Goal: Task Accomplishment & Management: Manage account settings

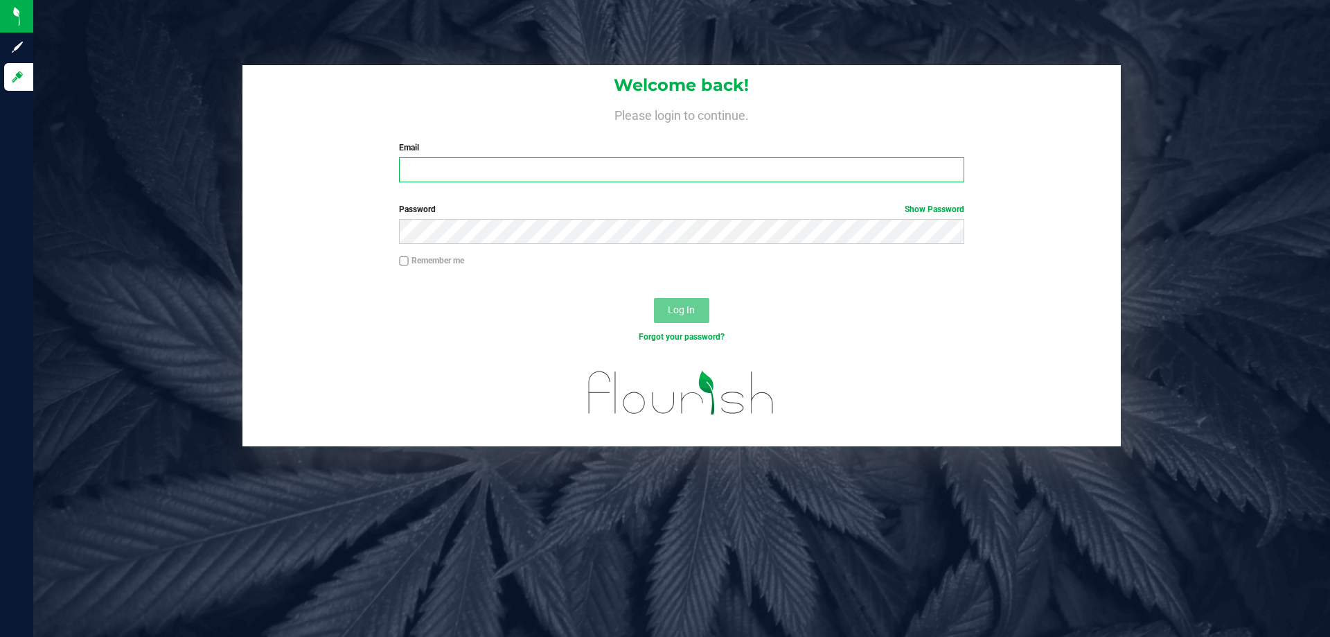
click at [663, 166] on input "Email" at bounding box center [681, 169] width 565 height 25
type input "[EMAIL_ADDRESS][DOMAIN_NAME]"
click at [654, 298] on button "Log In" at bounding box center [681, 310] width 55 height 25
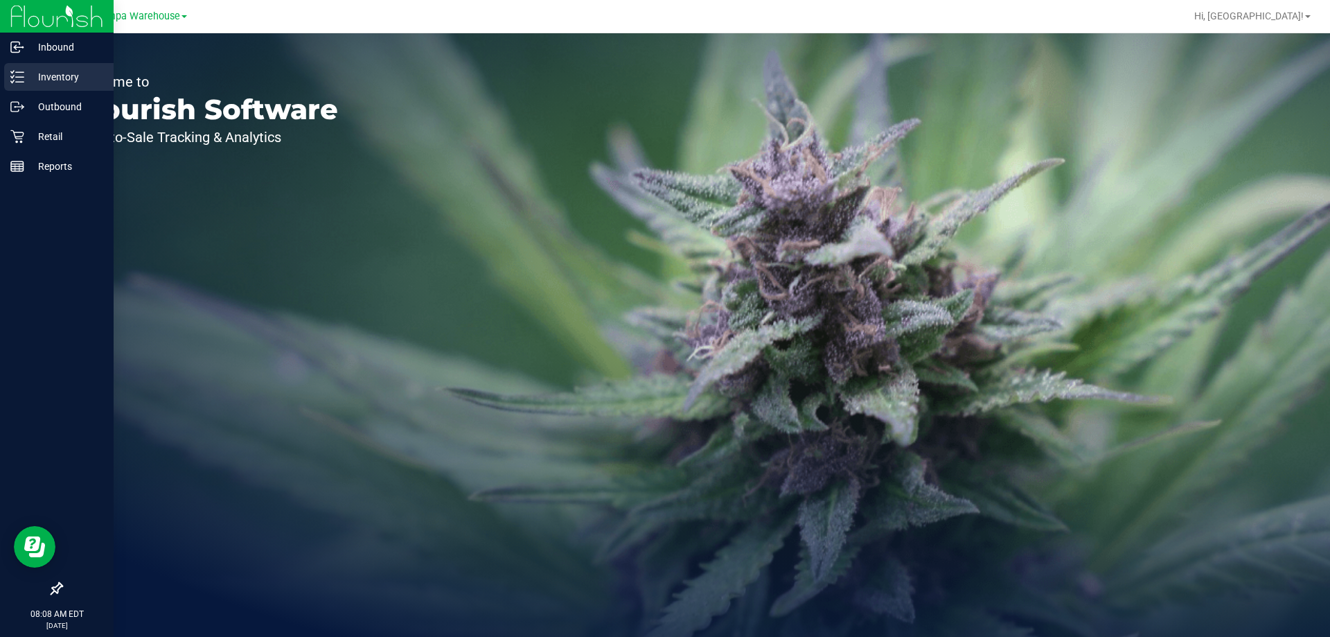
click at [52, 86] on div "Inventory" at bounding box center [58, 77] width 109 height 28
click at [58, 103] on p "Outbound" at bounding box center [65, 106] width 83 height 17
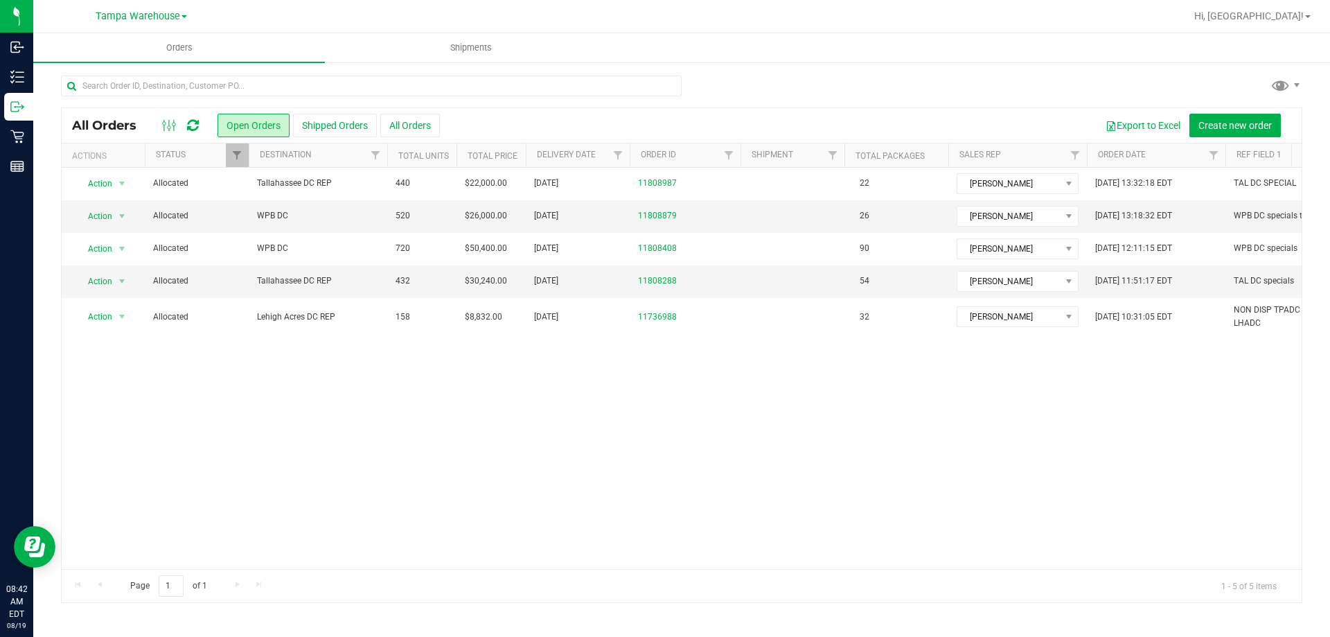
click at [192, 126] on icon at bounding box center [193, 125] width 12 height 14
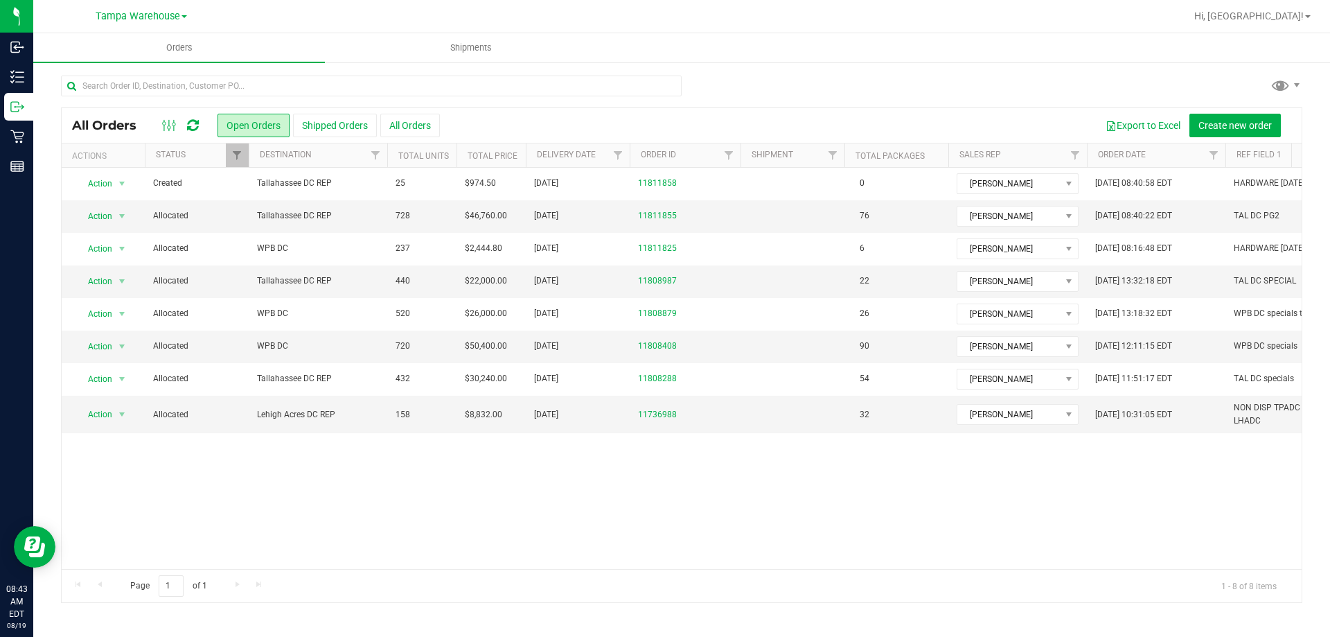
click at [192, 125] on icon at bounding box center [193, 125] width 12 height 14
click at [195, 126] on icon at bounding box center [193, 125] width 12 height 14
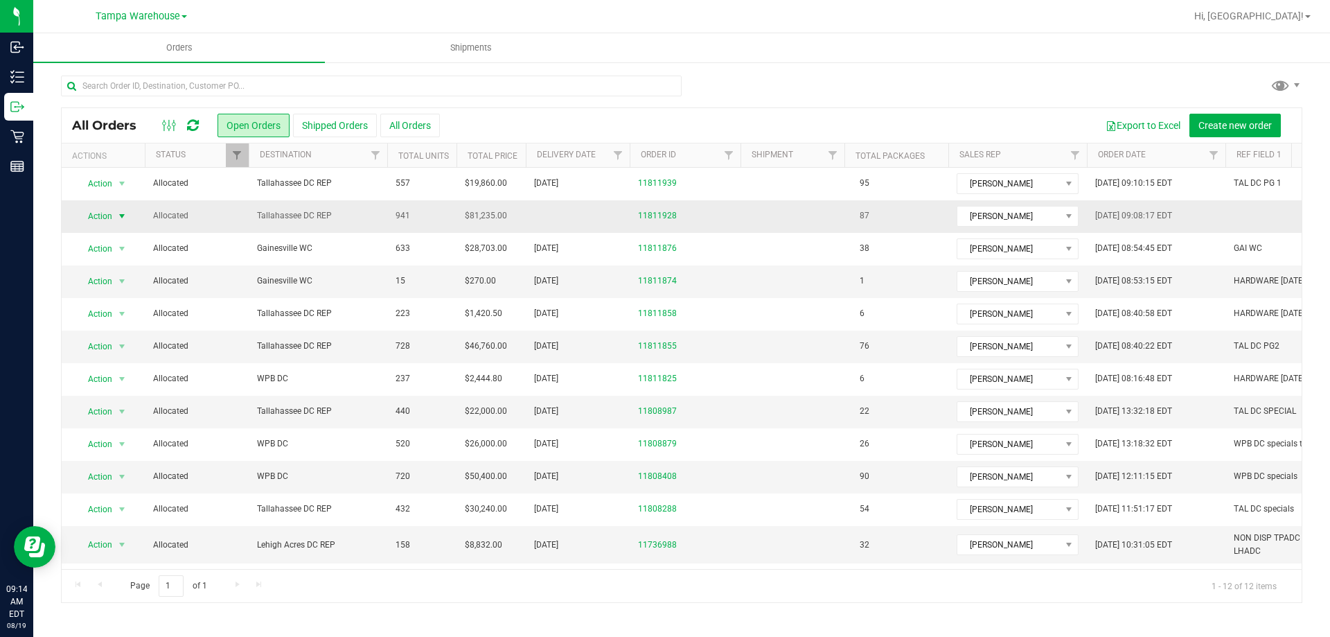
click at [109, 218] on span "Action" at bounding box center [94, 215] width 37 height 19
click at [121, 270] on li "Edit order" at bounding box center [128, 280] width 104 height 21
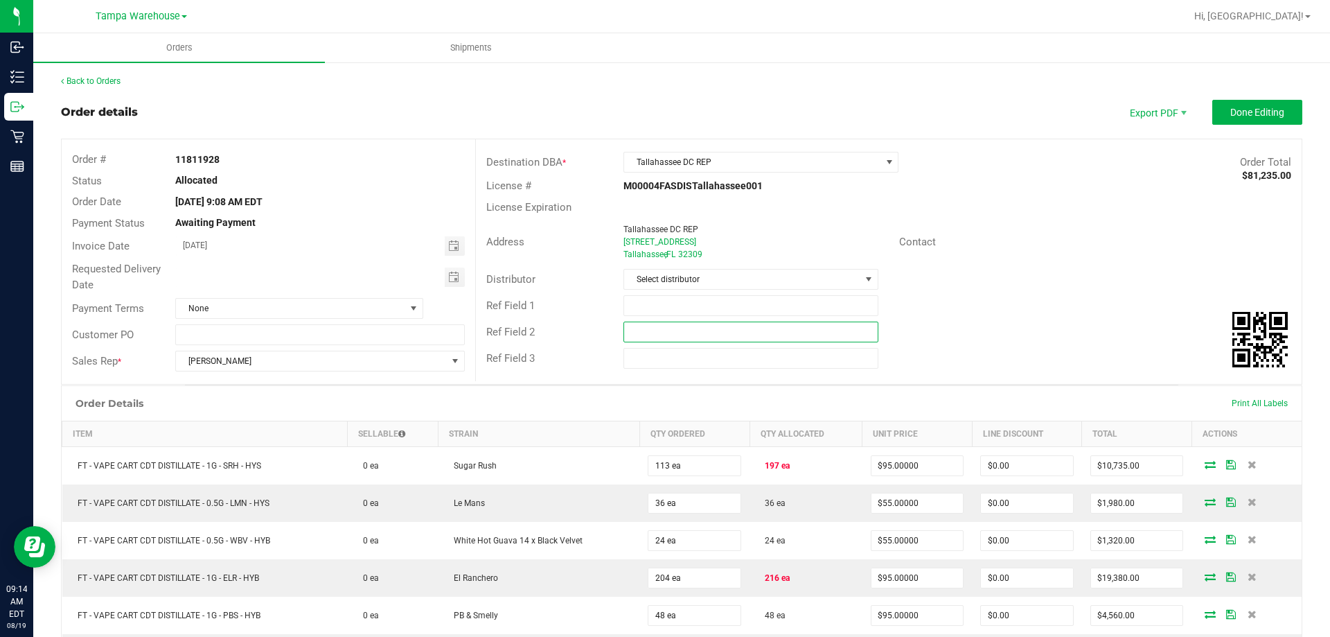
click at [722, 336] on input "text" at bounding box center [750, 331] width 254 height 21
paste input "cannabis"
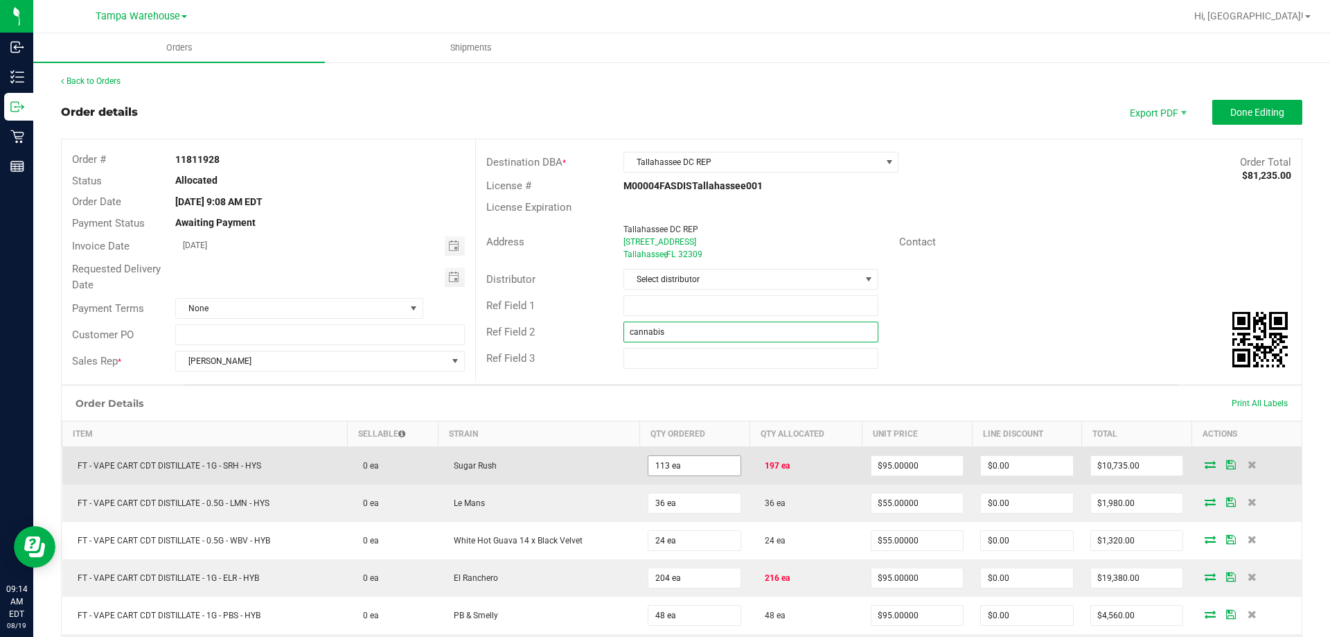
type input "cannabis"
click at [682, 469] on input "113" at bounding box center [694, 465] width 92 height 19
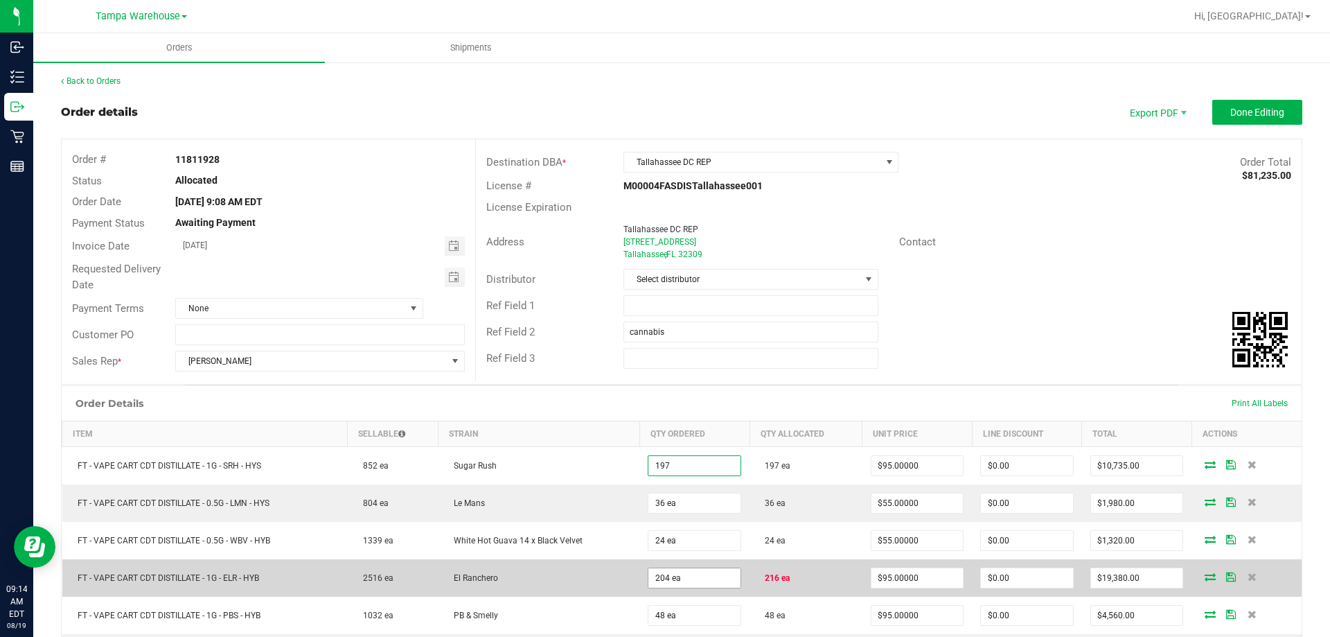
type input "197 ea"
type input "$18,715.00"
click at [698, 582] on input "204" at bounding box center [694, 577] width 92 height 19
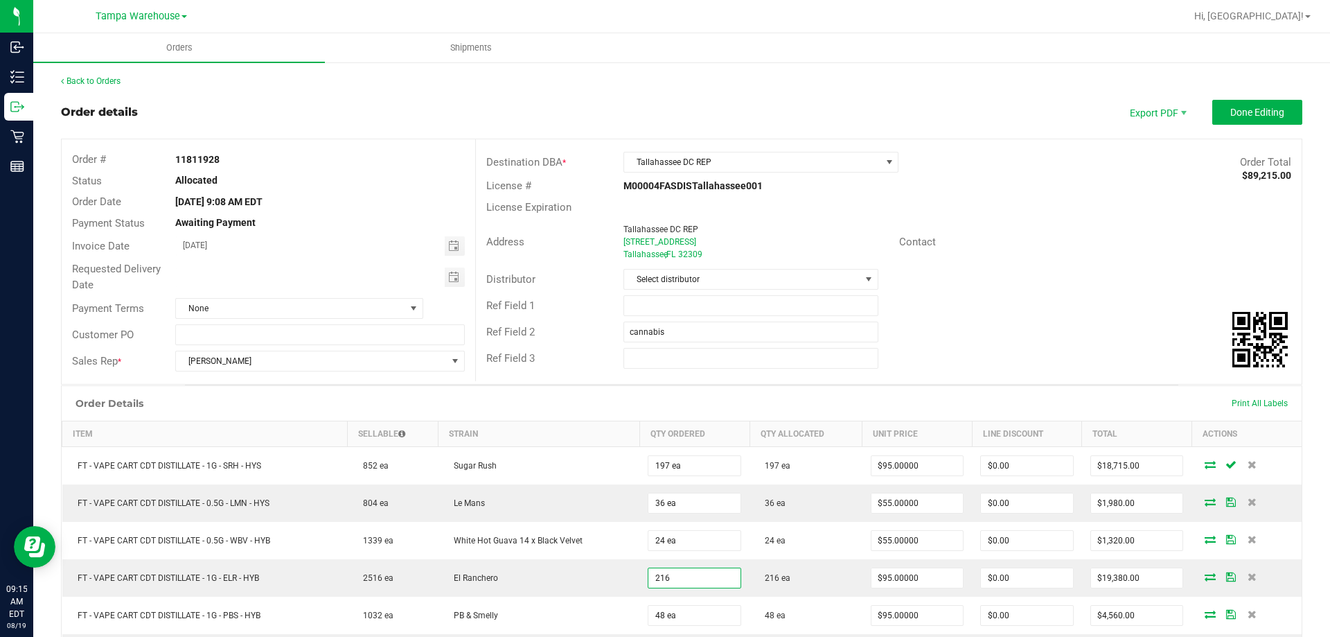
type input "216 ea"
type input "$20,520.00"
click at [776, 387] on div "Order Details Print All Labels" at bounding box center [682, 403] width 1240 height 35
click at [801, 307] on input "text" at bounding box center [750, 305] width 254 height 21
type input "TAL DC PG3"
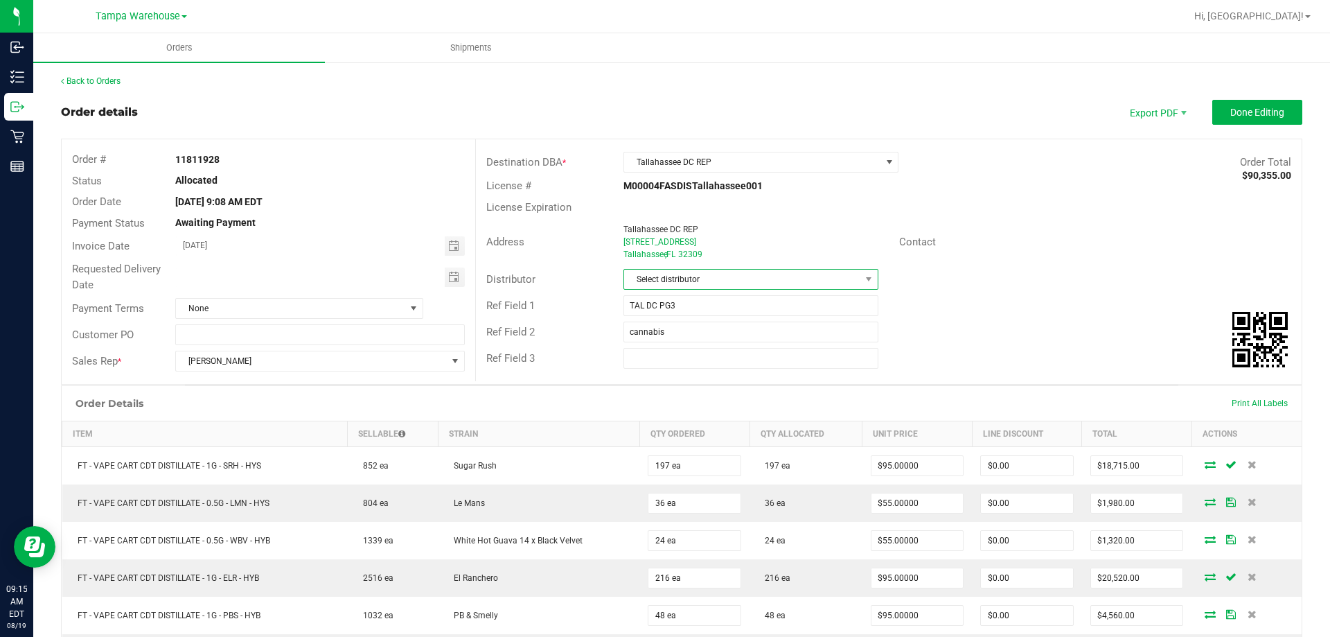
click at [805, 283] on span "Select distributor" at bounding box center [742, 278] width 236 height 19
type input "AM"
click at [705, 379] on li "Tampa Warehouse" at bounding box center [745, 386] width 251 height 24
click at [459, 280] on span "Toggle calendar" at bounding box center [455, 276] width 20 height 19
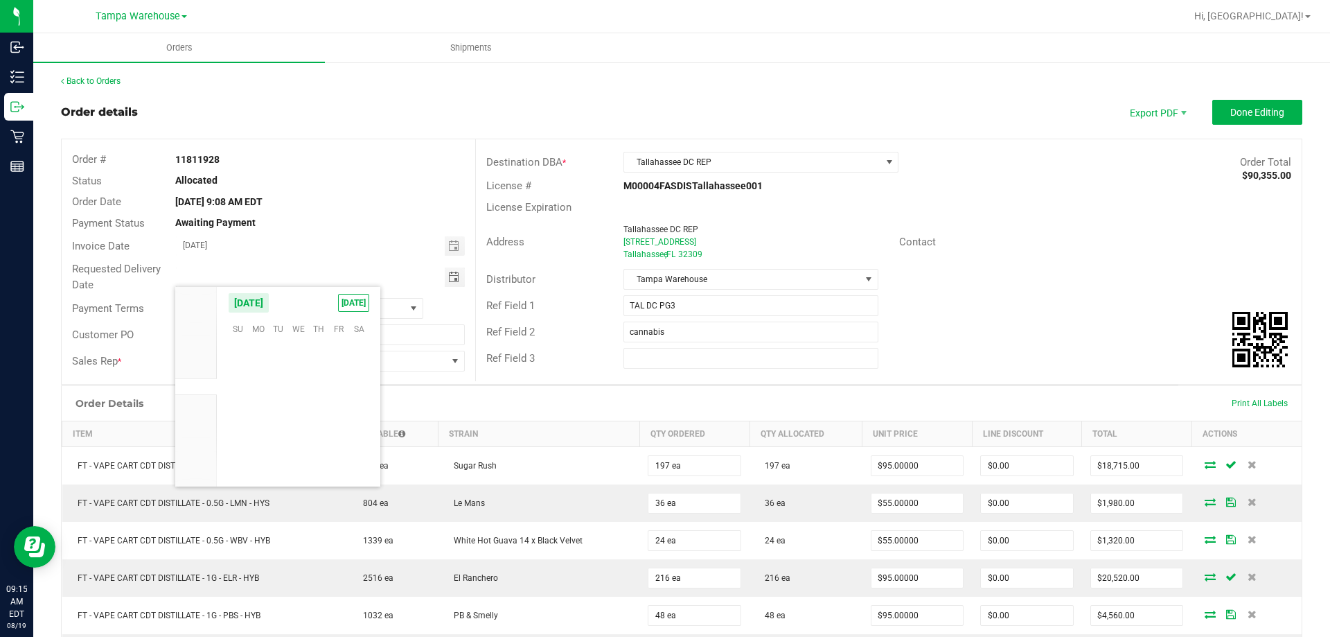
scroll to position [224501, 0]
click at [281, 415] on span "19" at bounding box center [278, 413] width 20 height 21
type input "[DATE]"
click at [1230, 118] on span "Done Editing" at bounding box center [1257, 112] width 54 height 11
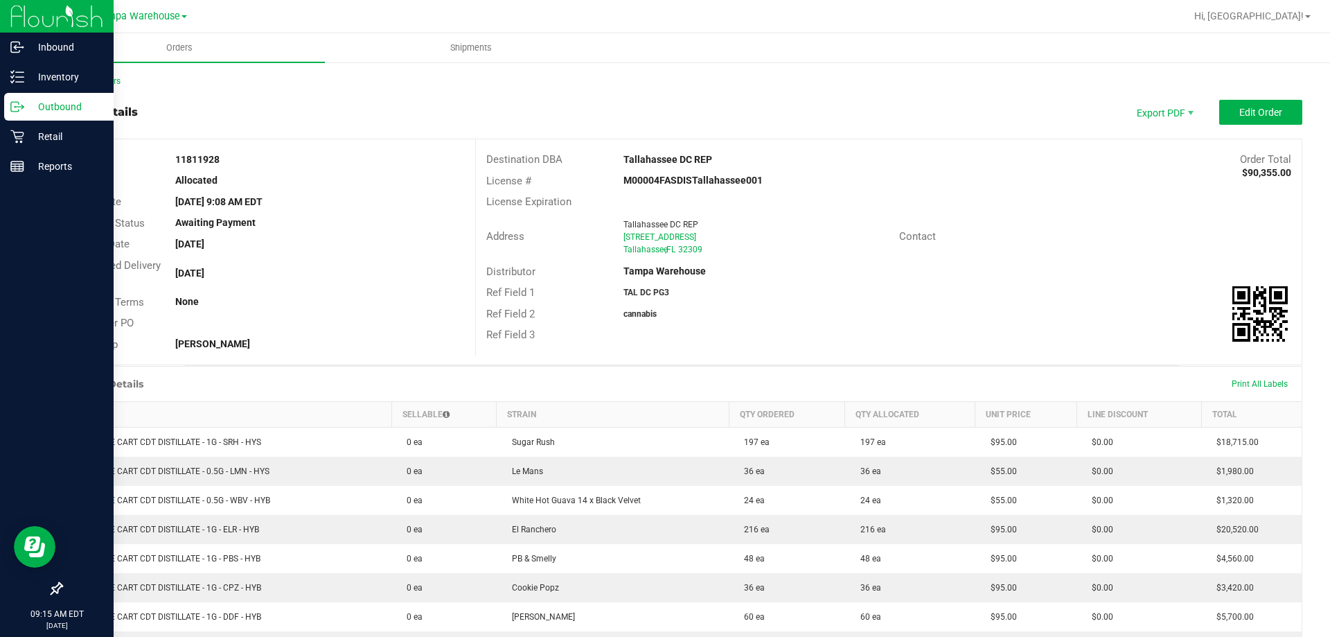
click at [30, 111] on p "Outbound" at bounding box center [65, 106] width 83 height 17
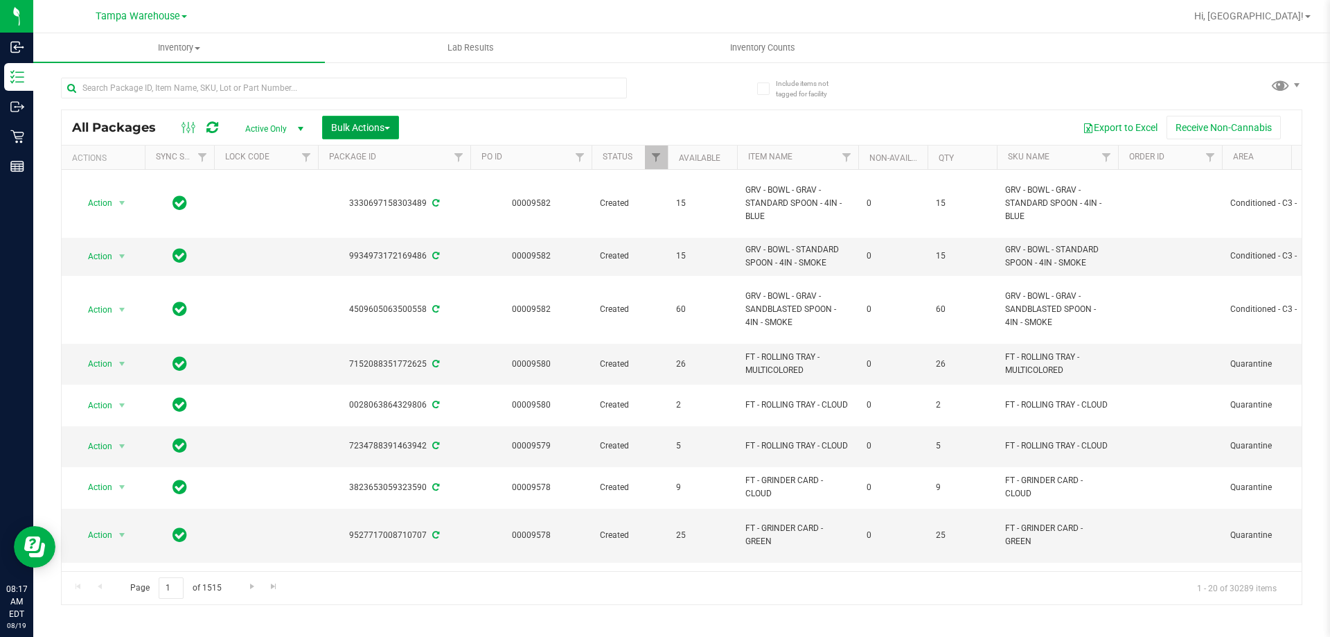
click at [375, 124] on span "Bulk Actions" at bounding box center [360, 127] width 59 height 11
click at [402, 158] on span "Add to outbound order" at bounding box center [377, 158] width 94 height 11
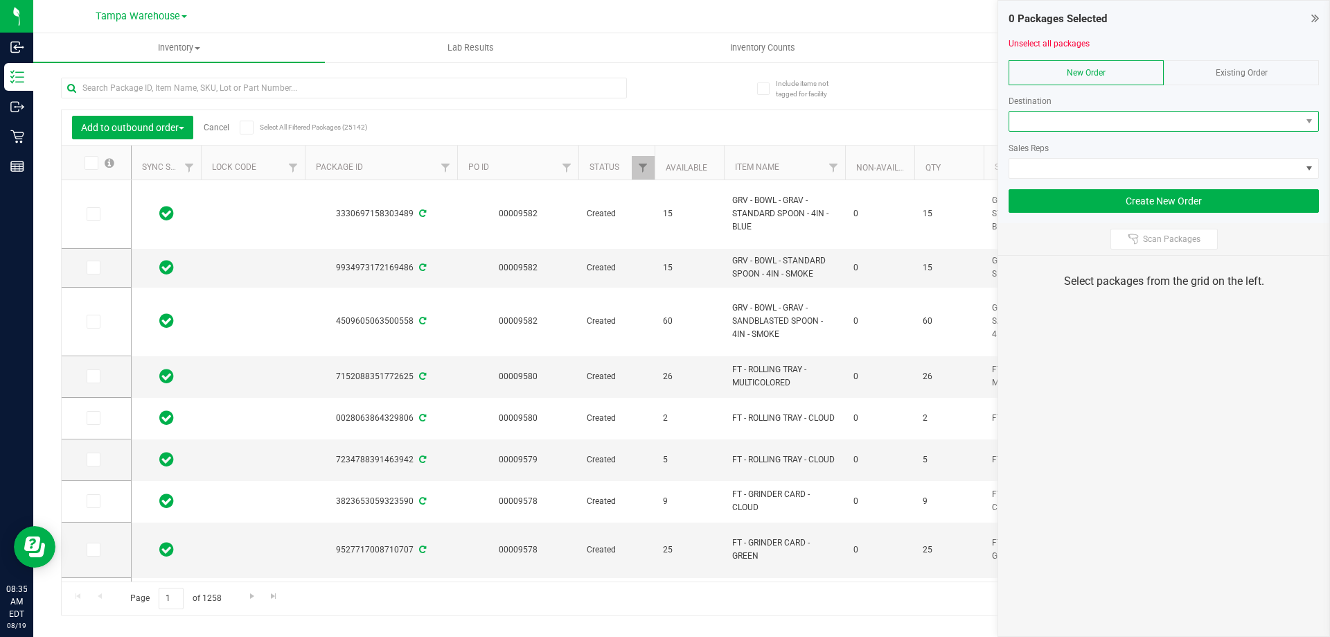
click at [1092, 120] on span at bounding box center [1155, 121] width 292 height 19
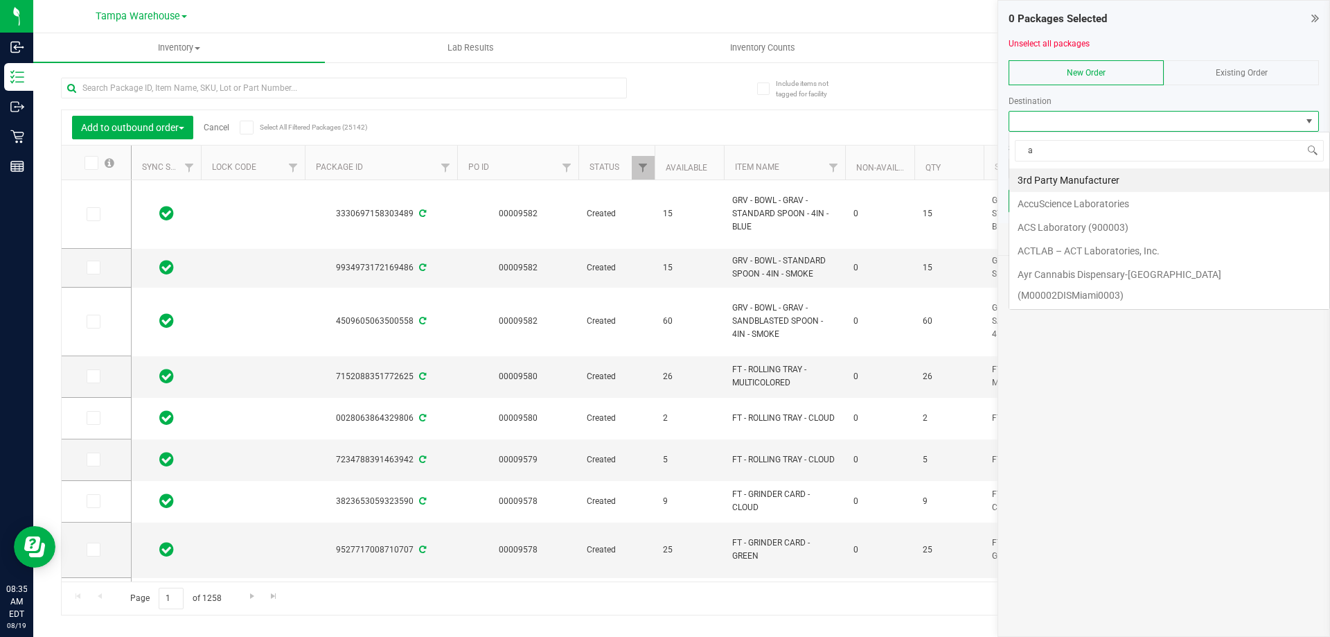
scroll to position [21, 310]
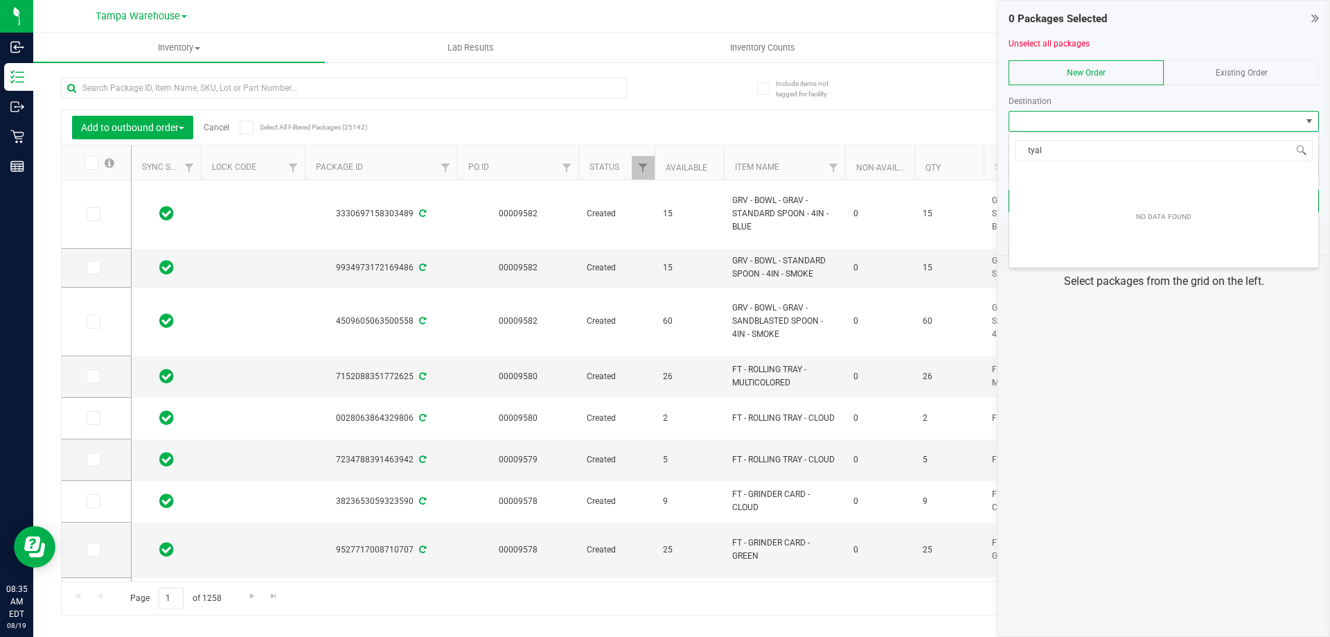
type input "tal"
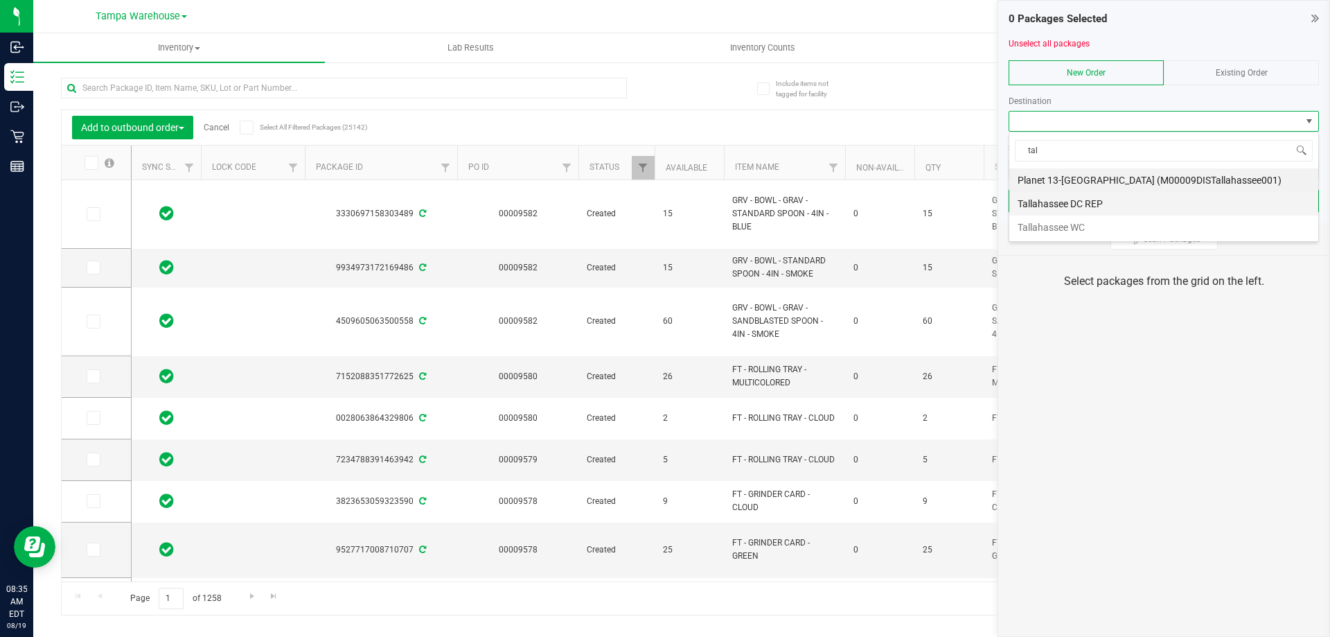
click at [1078, 206] on li "Tallahassee DC REP" at bounding box center [1163, 204] width 309 height 24
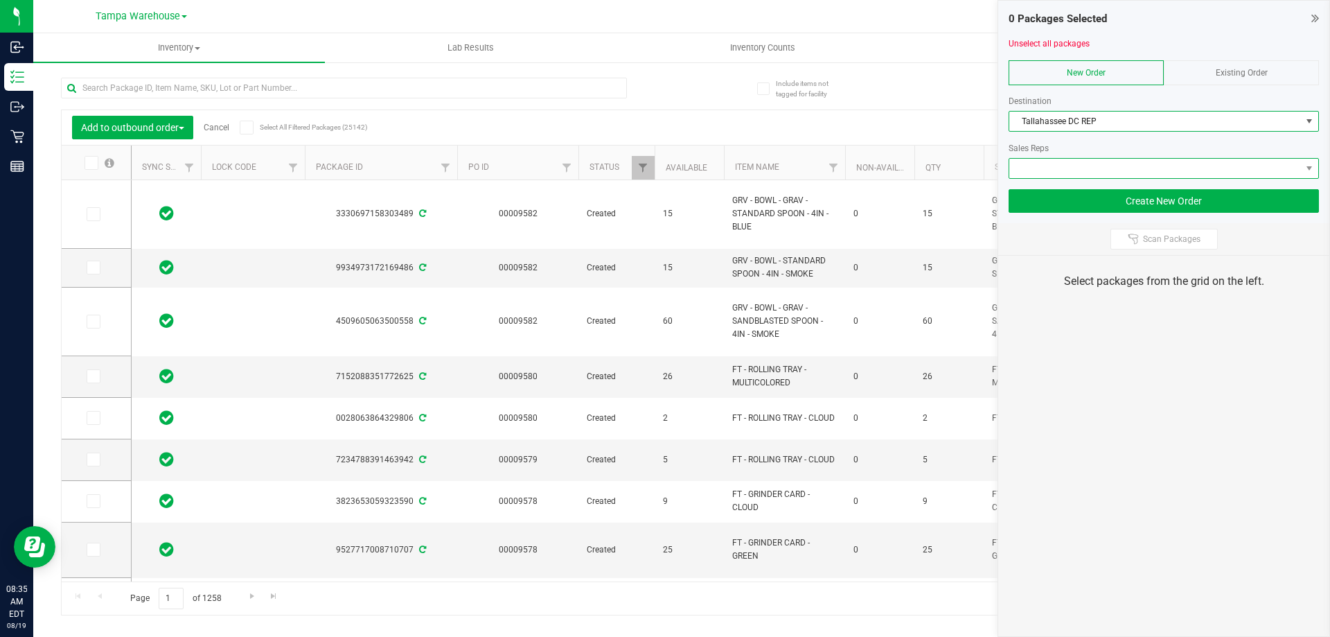
click at [1110, 177] on span at bounding box center [1155, 168] width 292 height 19
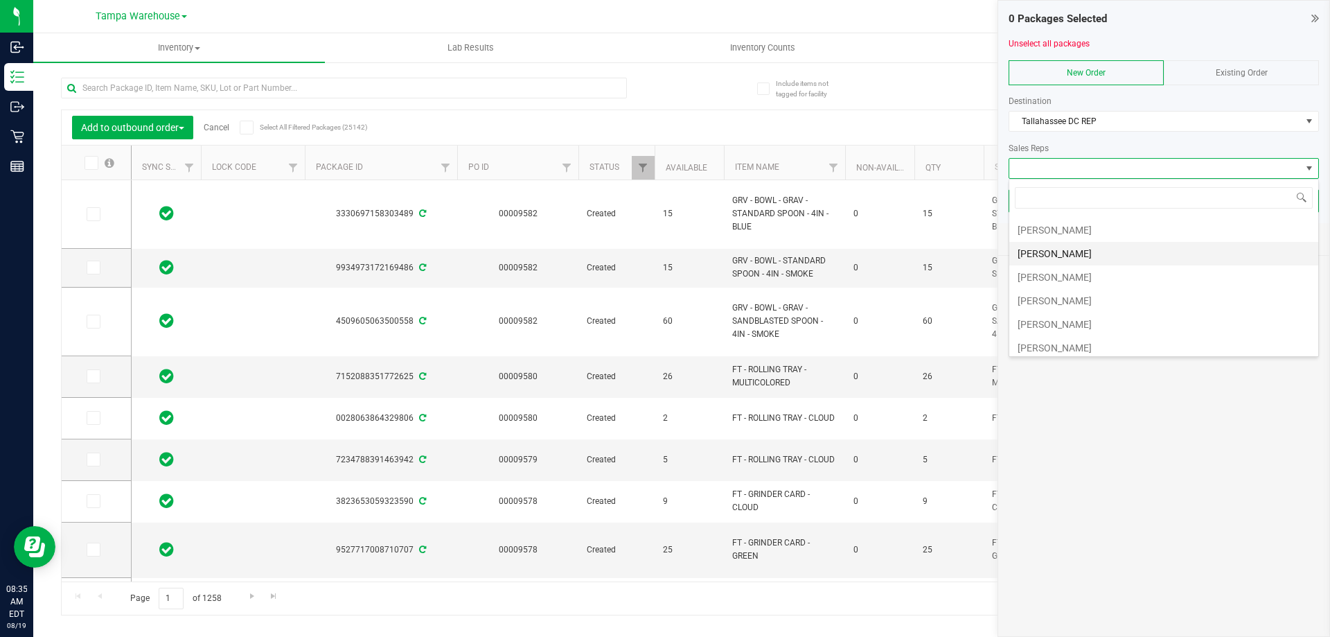
scroll to position [69, 0]
click at [1098, 295] on li "[PERSON_NAME]" at bounding box center [1163, 299] width 309 height 24
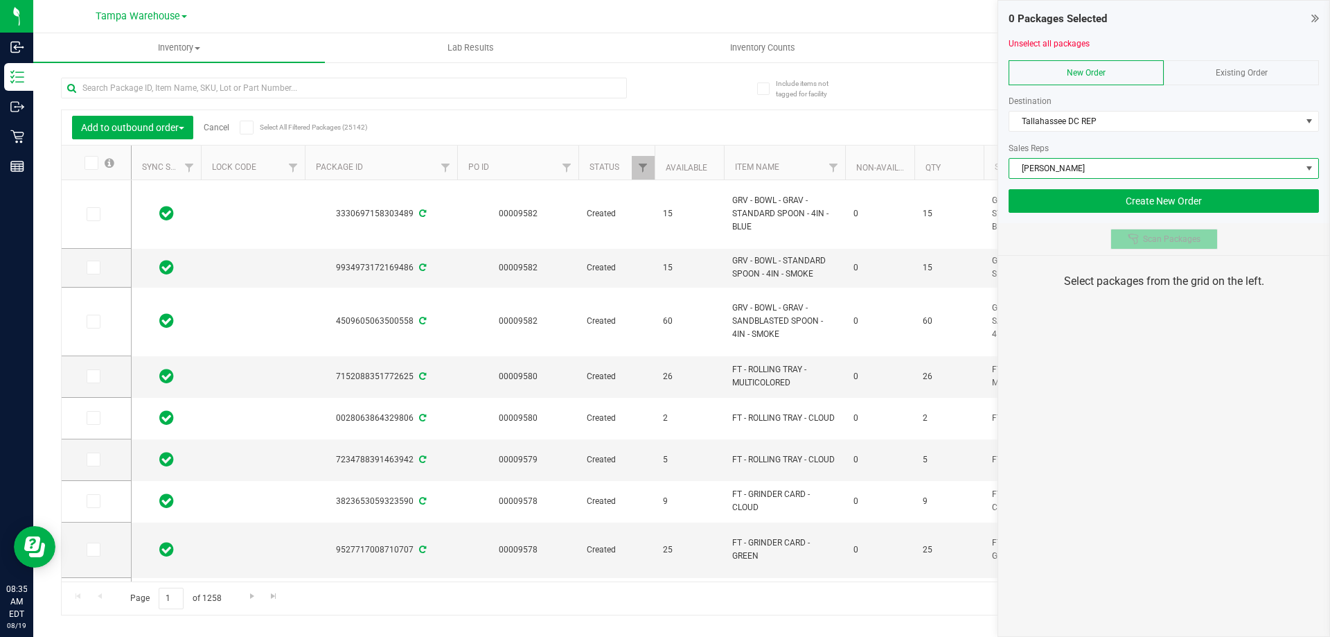
click at [1143, 244] on span "Scan Packages" at bounding box center [1171, 238] width 57 height 11
click at [1146, 383] on div "0 Packages Selected Unselect all packages New Order Existing Order Destination …" at bounding box center [1163, 318] width 332 height 637
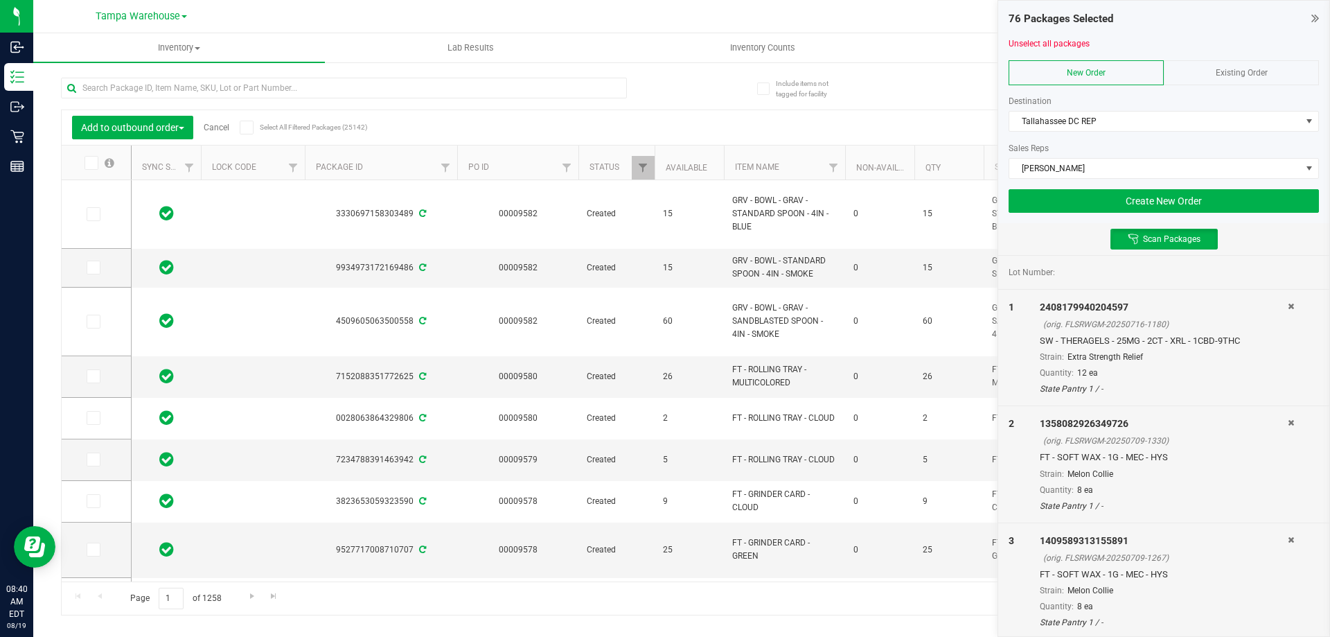
click at [1183, 215] on div "76 Packages Selected Unselect all packages New Order Existing Order Destination…" at bounding box center [1163, 112] width 331 height 222
click at [1180, 205] on button "Create New Order" at bounding box center [1164, 201] width 310 height 24
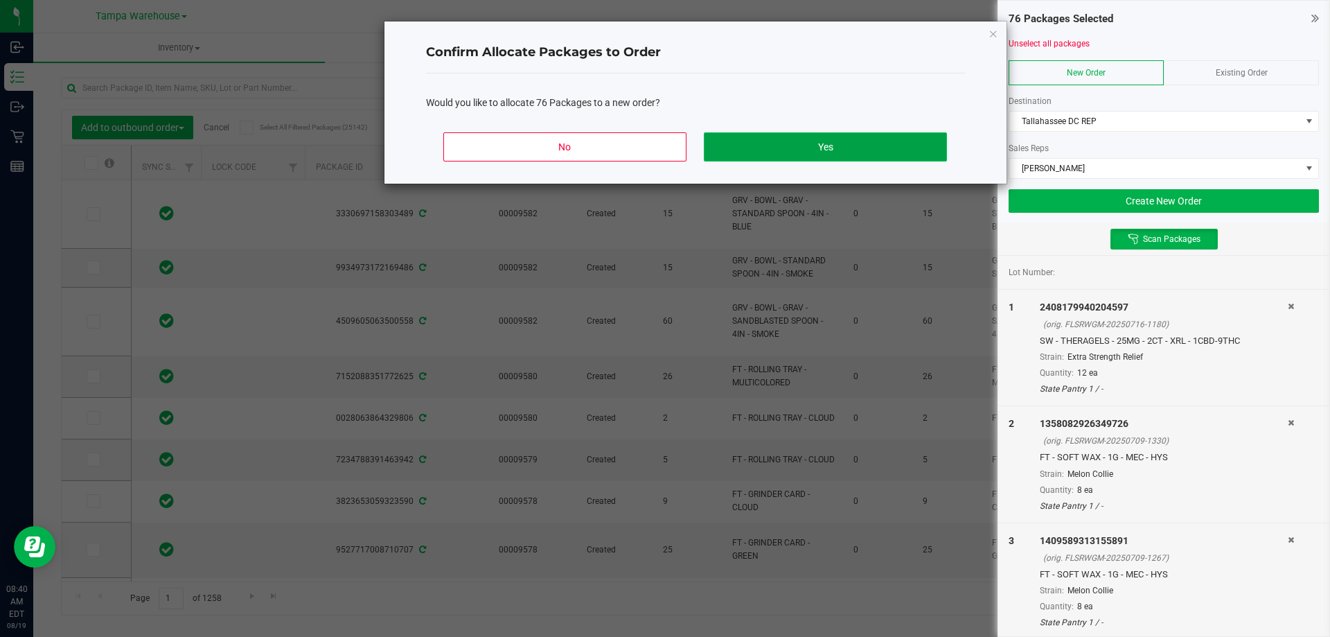
click at [907, 150] on button "Yes" at bounding box center [825, 146] width 242 height 29
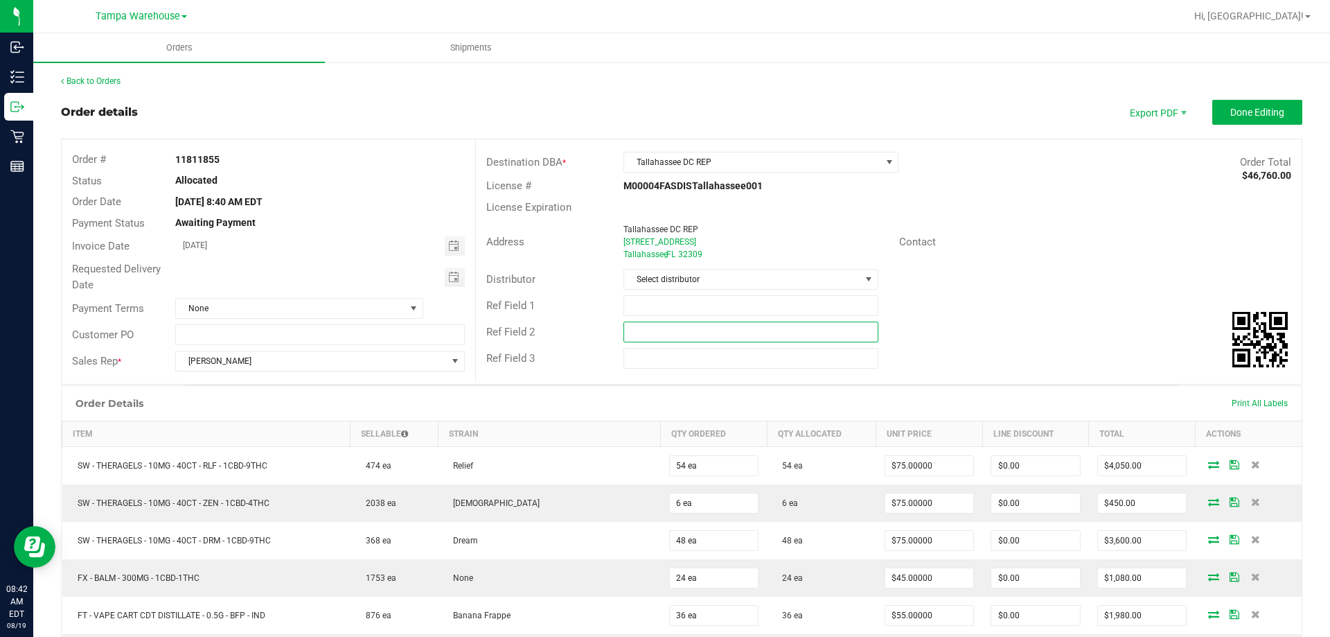
click at [746, 326] on input "text" at bounding box center [750, 331] width 254 height 21
click at [742, 324] on input "text" at bounding box center [750, 331] width 254 height 21
paste input "c"
click at [742, 324] on input "text" at bounding box center [750, 331] width 254 height 21
click at [742, 324] on input "cannabis" at bounding box center [750, 331] width 254 height 21
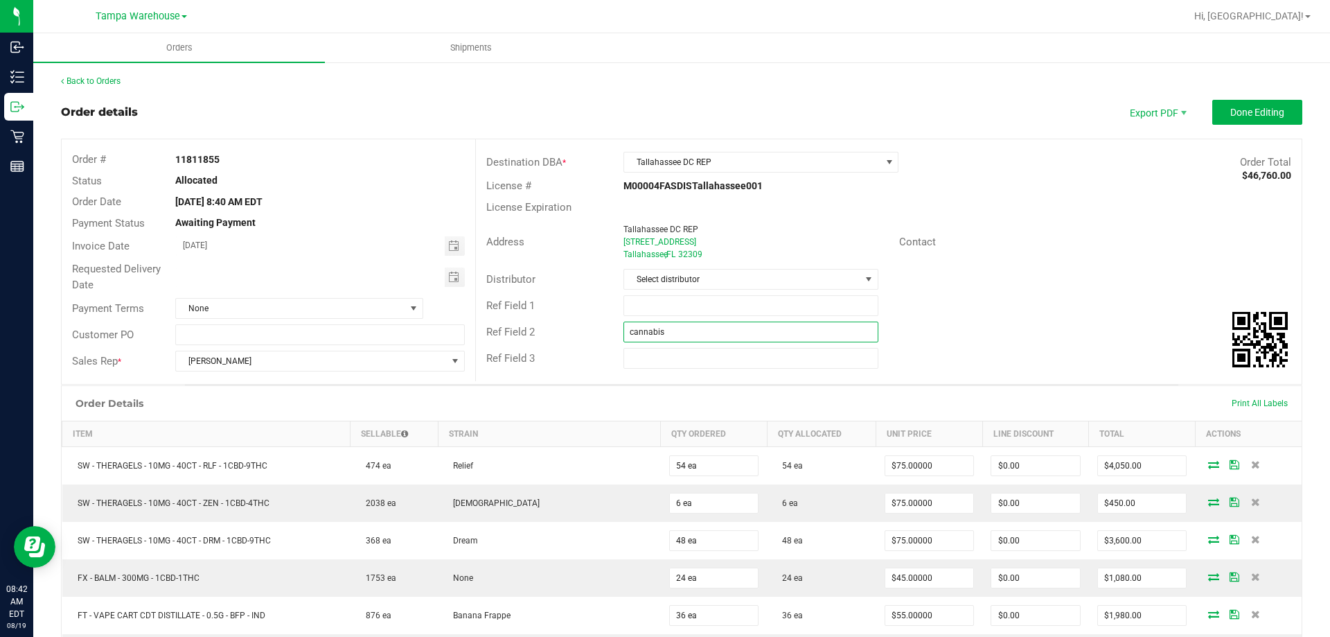
click at [742, 324] on input "cannabis" at bounding box center [750, 331] width 254 height 21
type input "cannabis"
click at [713, 300] on input "text" at bounding box center [750, 305] width 254 height 21
type input "TAL DC PG2"
click at [719, 284] on span "Select distributor" at bounding box center [742, 278] width 236 height 19
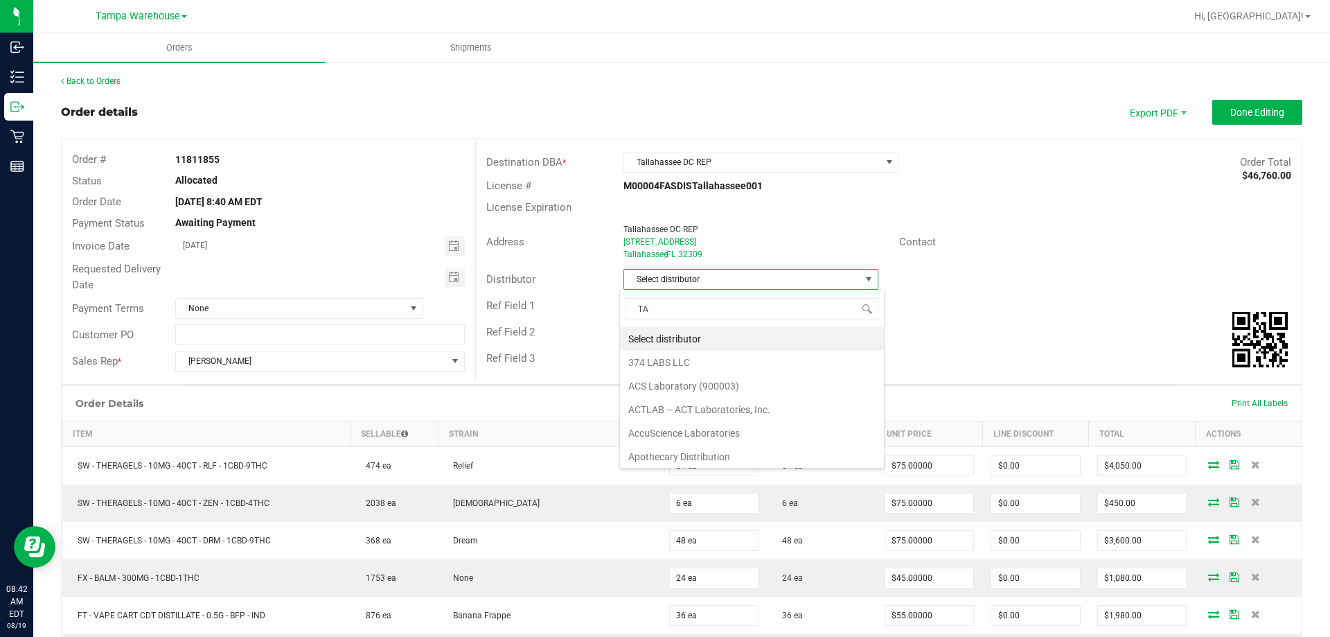
scroll to position [21, 252]
type input "TAM"
click at [693, 355] on li "Tampa Warehouse" at bounding box center [745, 363] width 251 height 24
click at [456, 278] on span "Toggle calendar" at bounding box center [455, 276] width 20 height 19
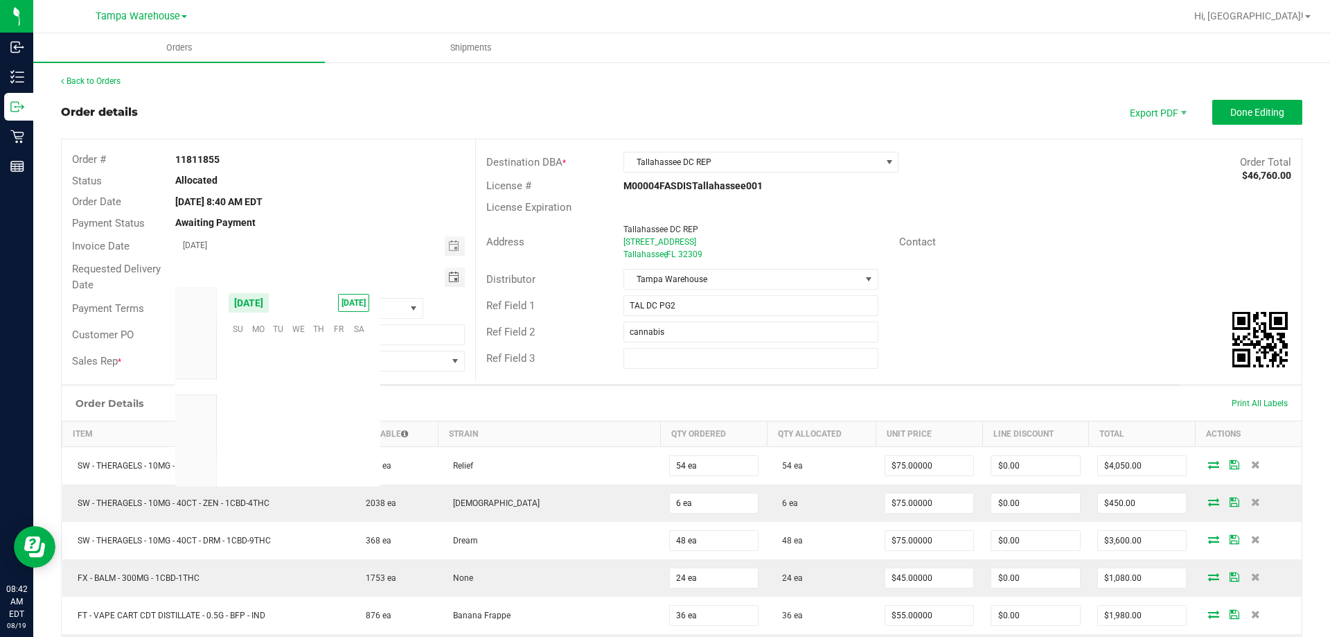
scroll to position [224501, 0]
click at [303, 404] on span "20" at bounding box center [298, 413] width 20 height 21
click at [448, 276] on span "Toggle calendar" at bounding box center [453, 277] width 11 height 11
click at [272, 407] on span "19" at bounding box center [278, 413] width 20 height 21
type input "[DATE]"
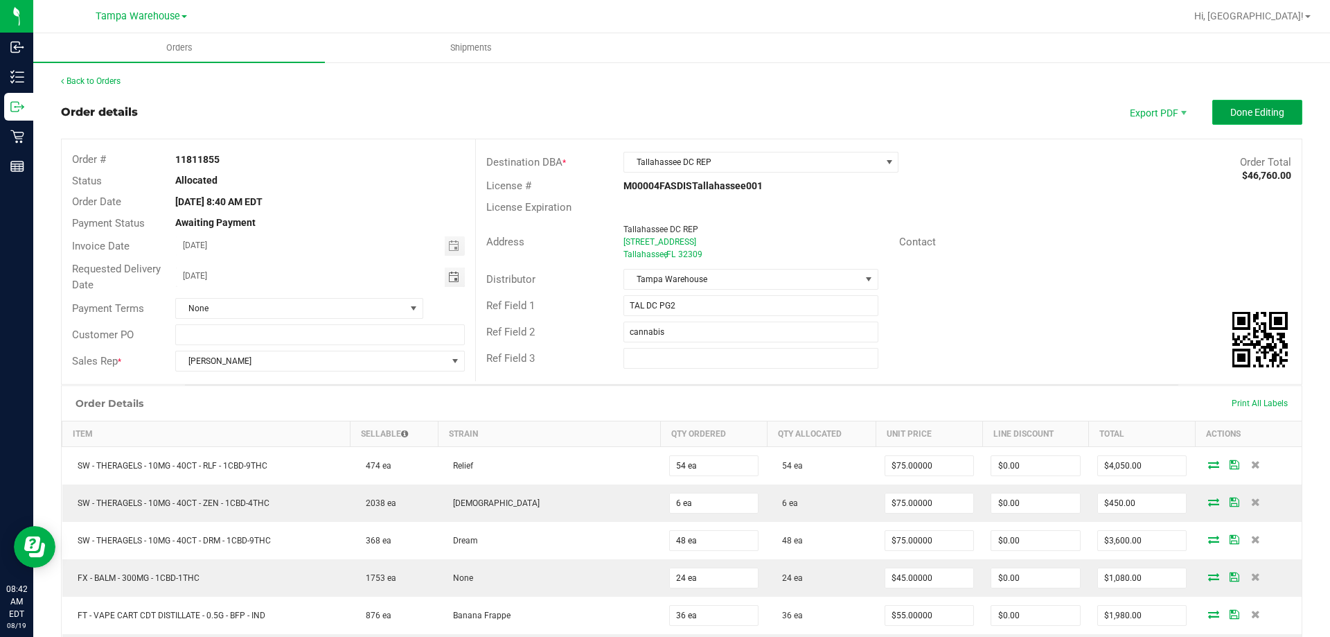
click at [1255, 100] on button "Done Editing" at bounding box center [1257, 112] width 90 height 25
click at [0, 0] on div at bounding box center [0, 0] width 0 height 0
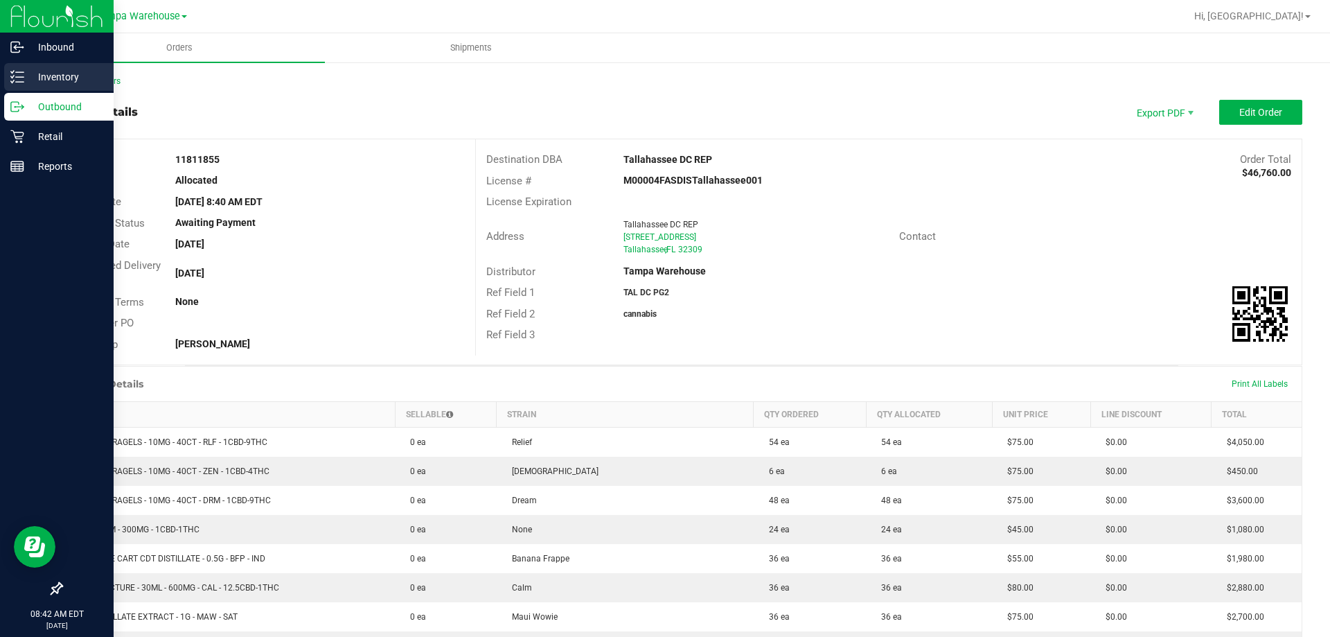
click at [17, 79] on icon at bounding box center [17, 77] width 14 height 14
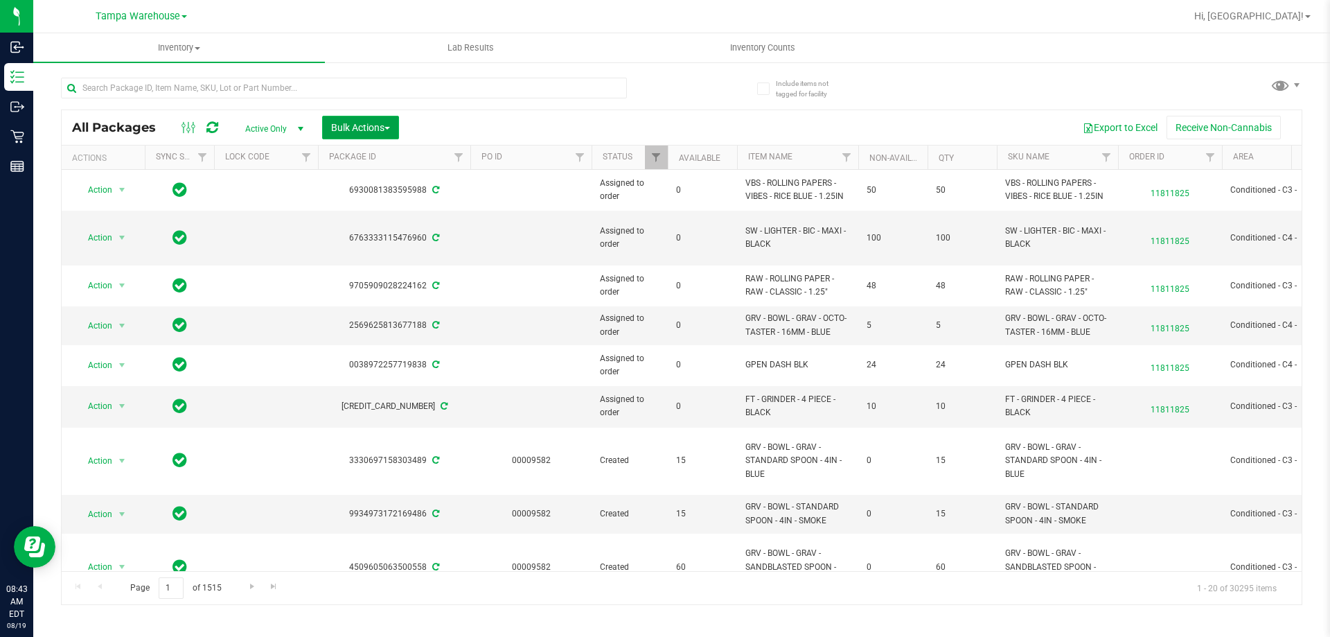
click at [371, 124] on span "Bulk Actions" at bounding box center [360, 127] width 59 height 11
click at [372, 153] on span "Add to outbound order" at bounding box center [377, 158] width 94 height 11
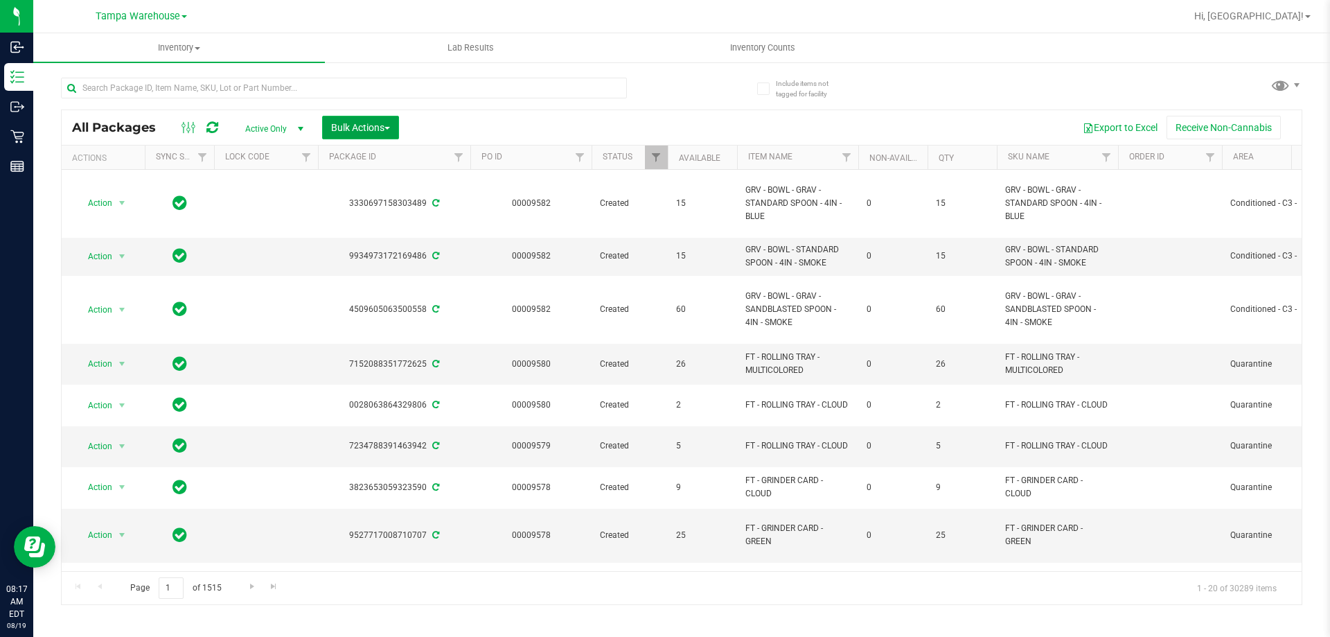
click at [381, 125] on span "Bulk Actions" at bounding box center [360, 127] width 59 height 11
click at [392, 161] on span "Add to outbound order" at bounding box center [377, 158] width 94 height 11
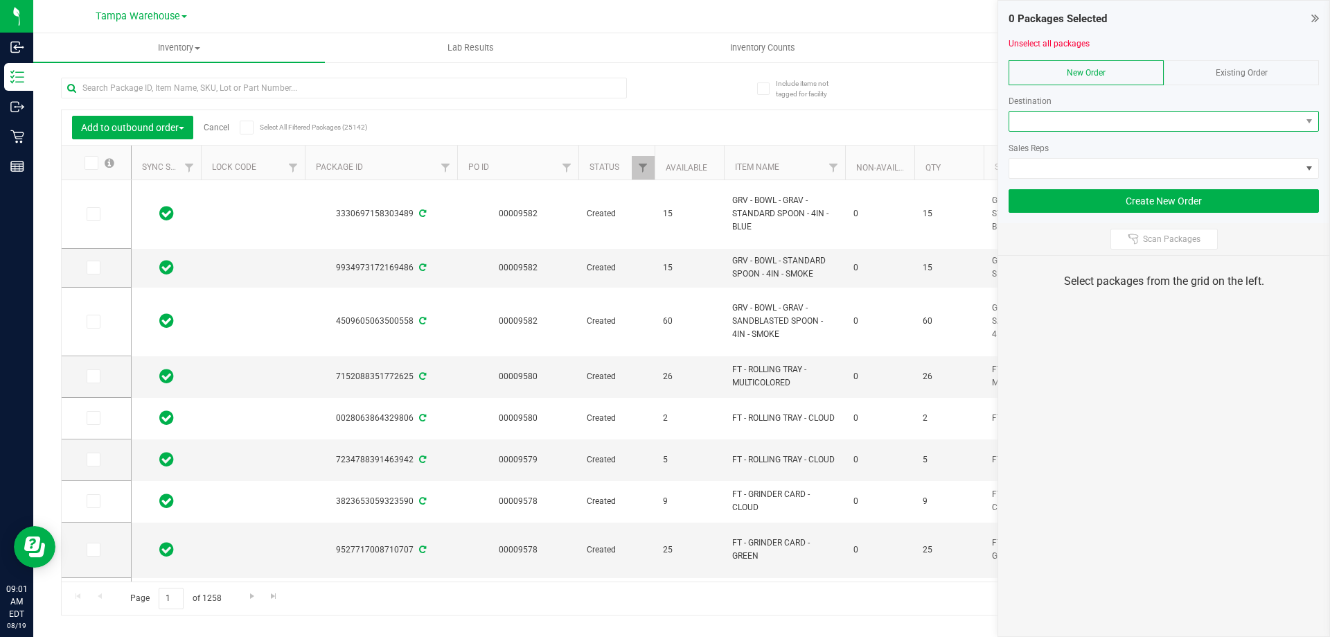
click at [1072, 116] on span at bounding box center [1155, 121] width 292 height 19
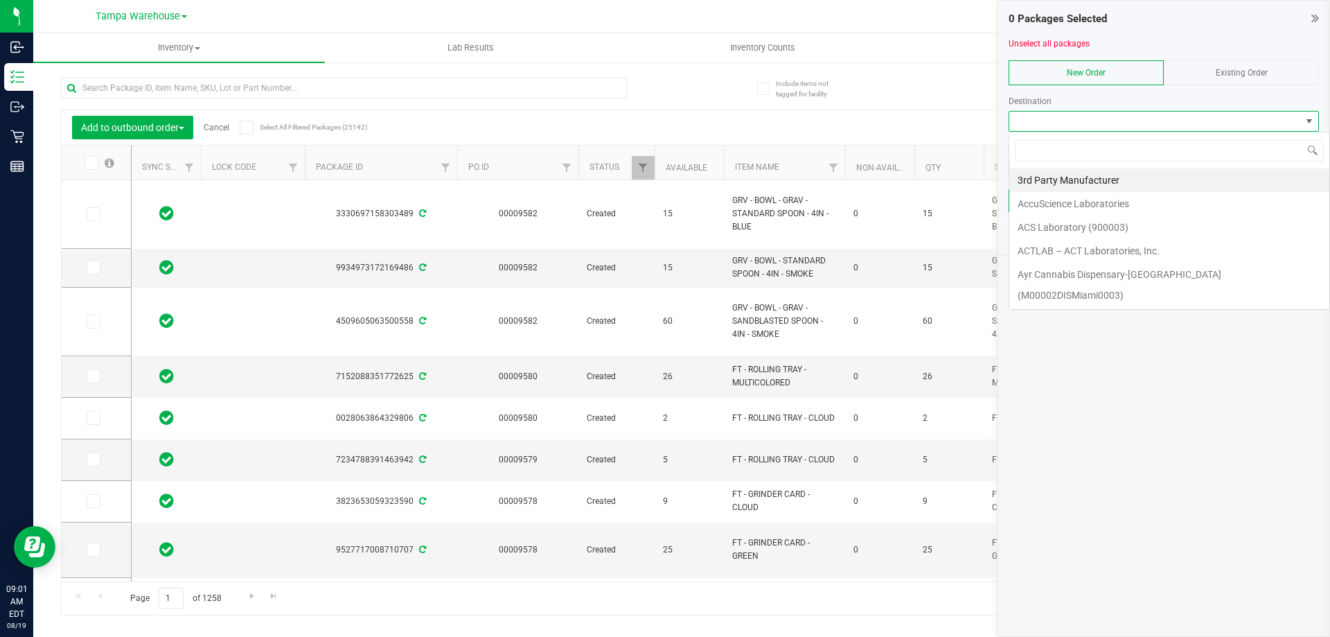
scroll to position [21, 310]
type input "TAL"
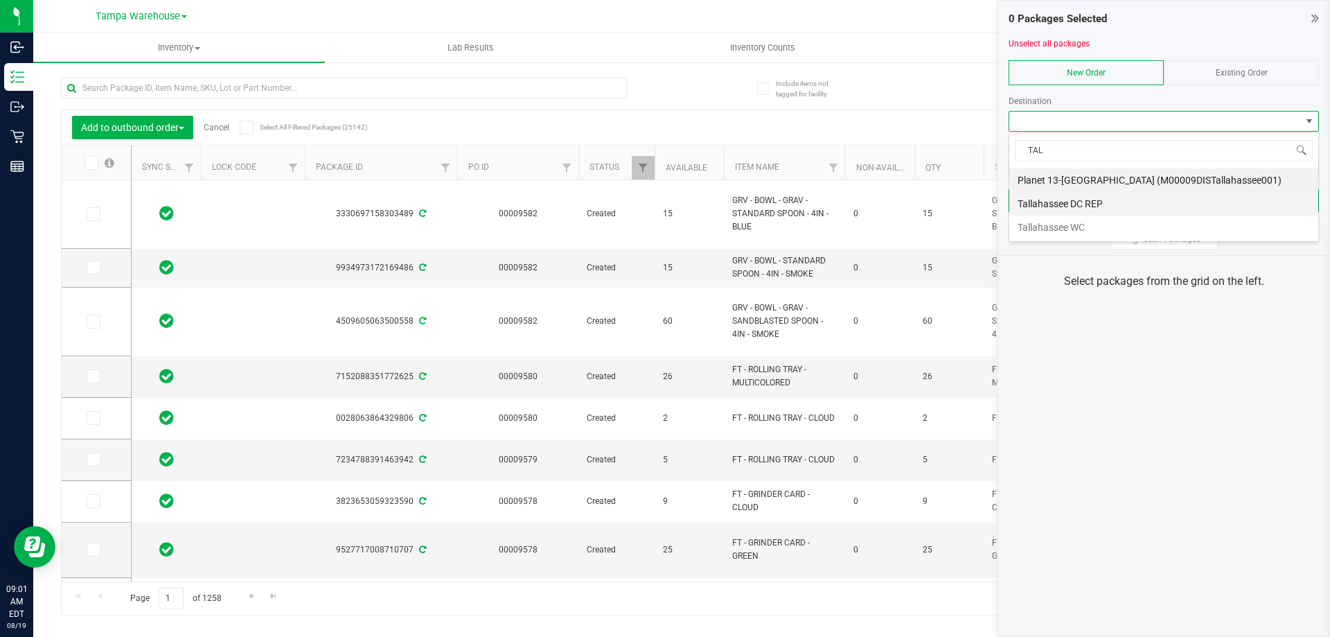
click at [1054, 200] on li "Tallahassee DC REP" at bounding box center [1163, 204] width 309 height 24
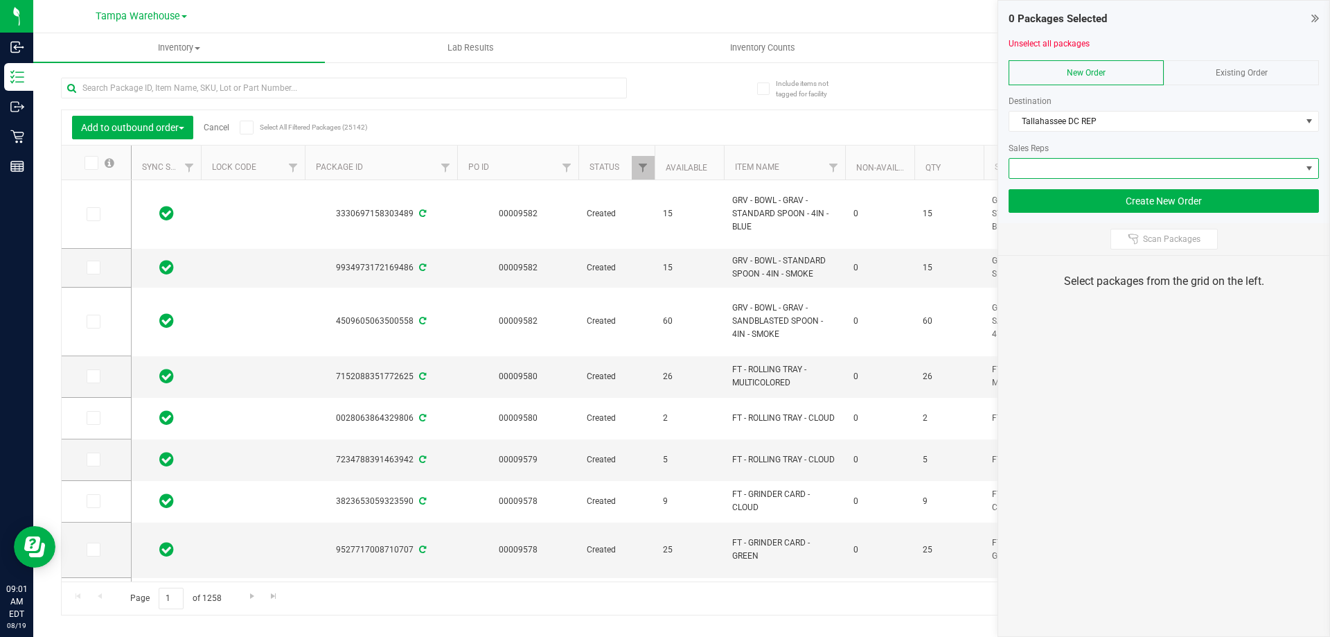
click at [1072, 161] on span at bounding box center [1155, 168] width 292 height 19
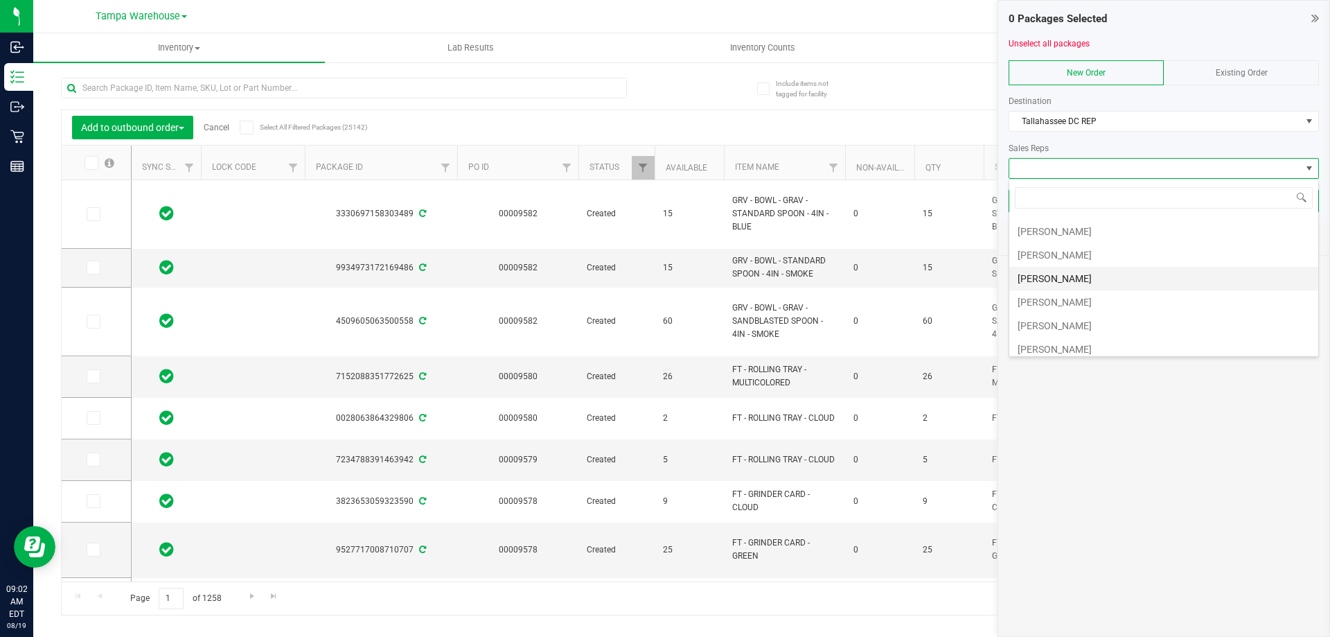
scroll to position [139, 0]
click at [1091, 224] on li "[PERSON_NAME]" at bounding box center [1163, 230] width 309 height 24
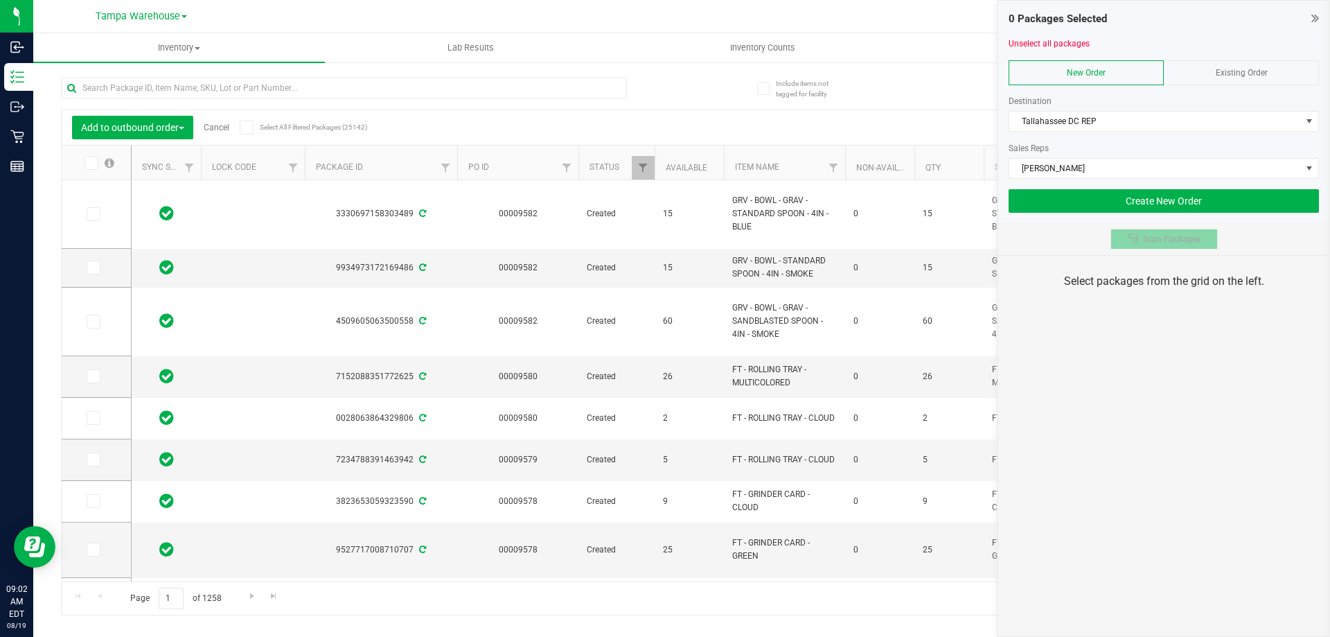
click at [1141, 245] on button "Scan Packages" at bounding box center [1163, 239] width 107 height 21
click at [1130, 333] on div "0 Packages Selected Unselect all packages New Order Existing Order Destination …" at bounding box center [1163, 318] width 332 height 637
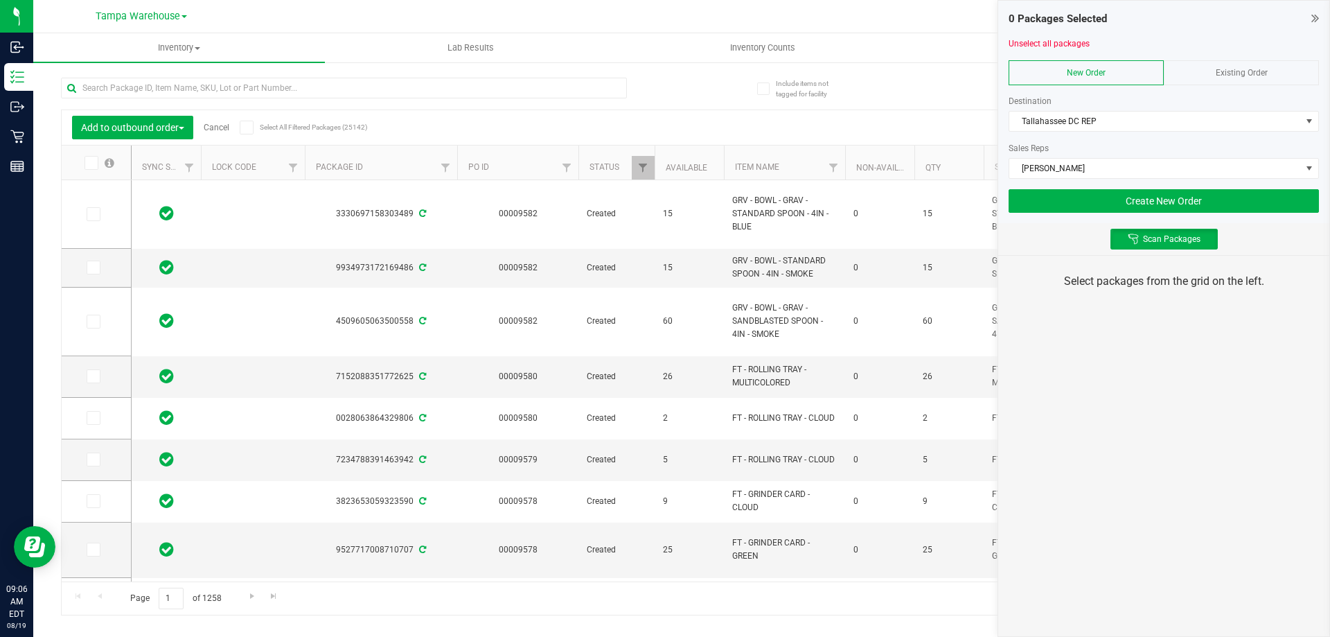
click at [1130, 333] on div "0 Packages Selected Unselect all packages New Order Existing Order Destination …" at bounding box center [1163, 318] width 332 height 637
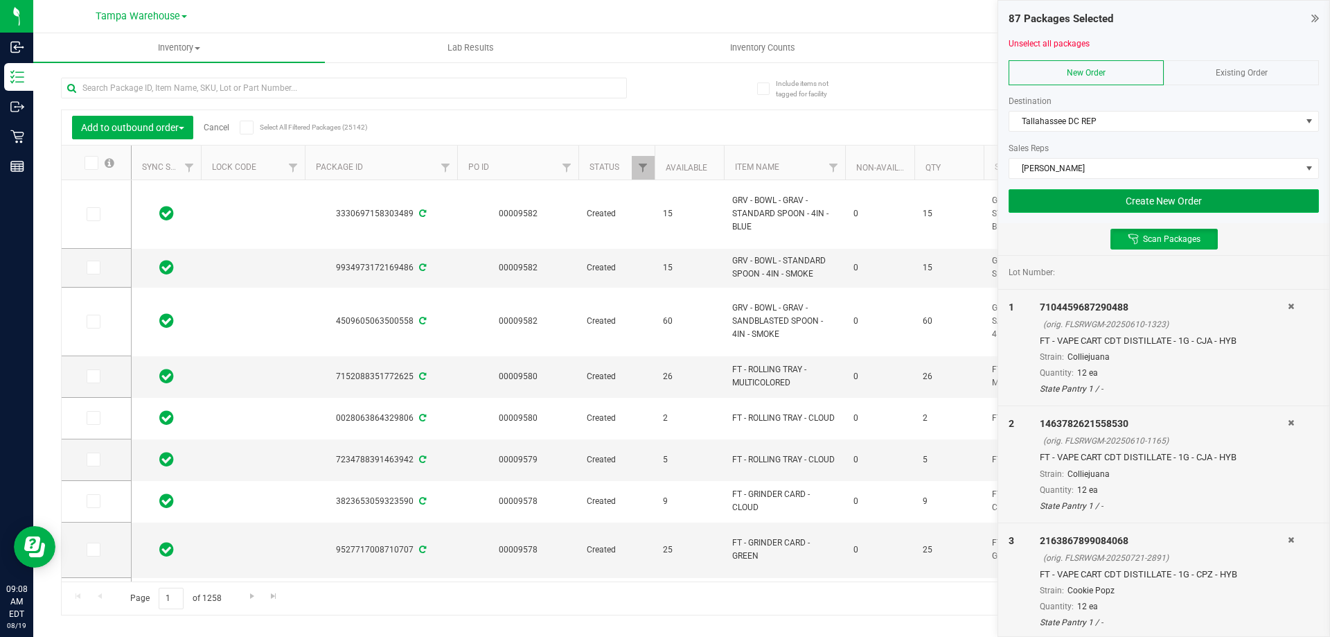
click at [1228, 207] on button "Create New Order" at bounding box center [1164, 201] width 310 height 24
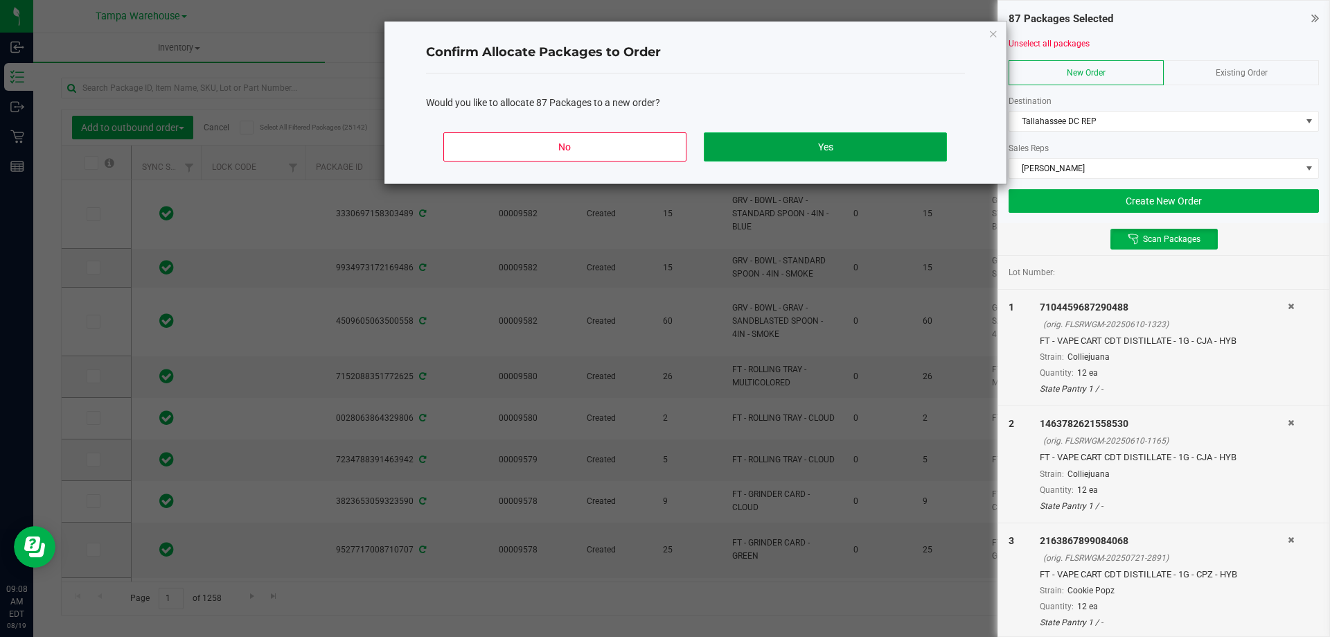
click at [889, 143] on button "Yes" at bounding box center [825, 146] width 242 height 29
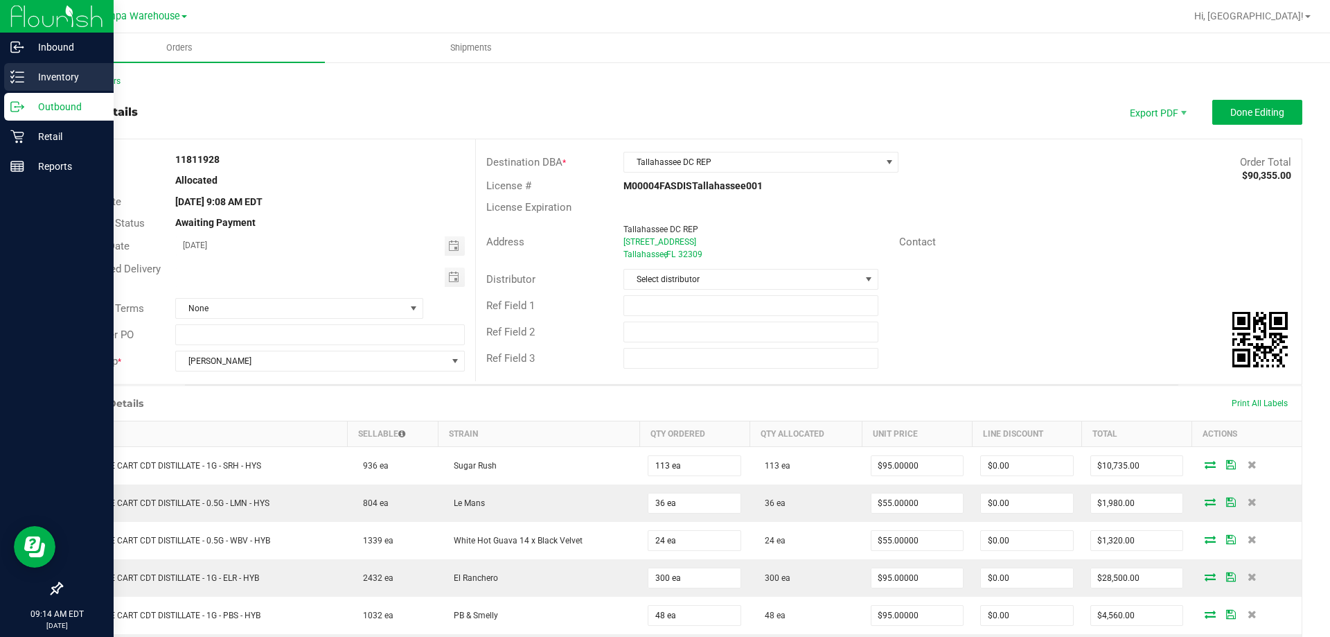
click at [20, 75] on icon at bounding box center [17, 77] width 14 height 14
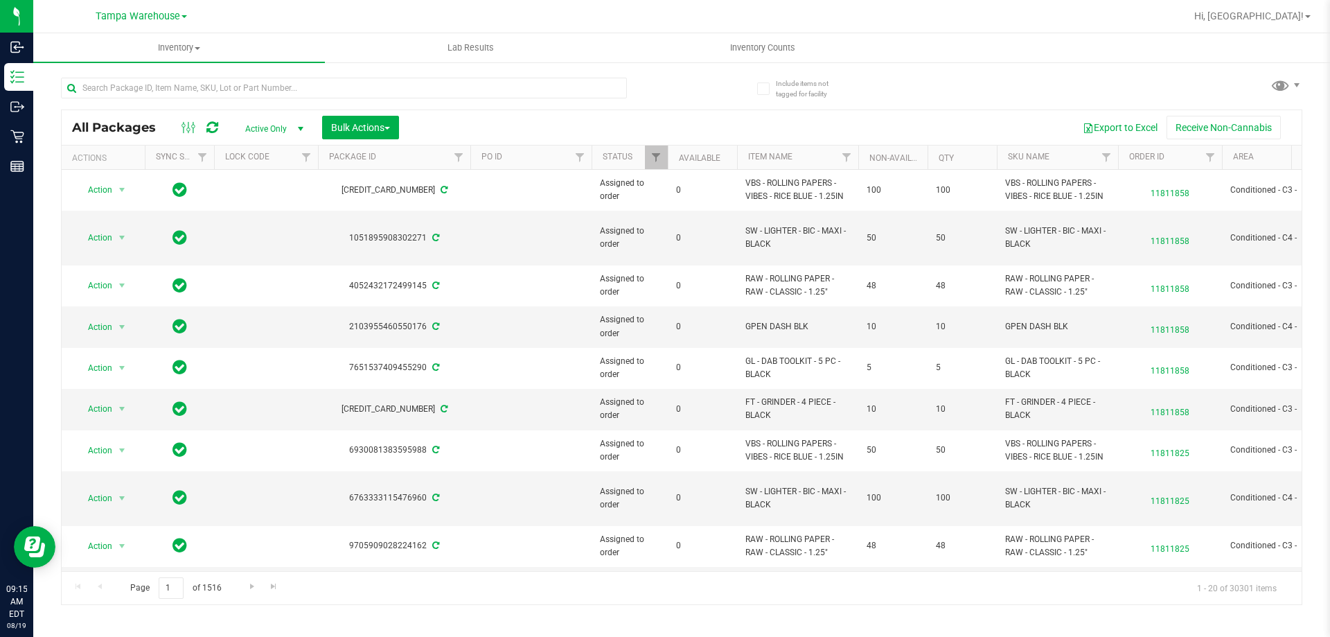
click at [364, 163] on th "Package ID" at bounding box center [394, 157] width 152 height 24
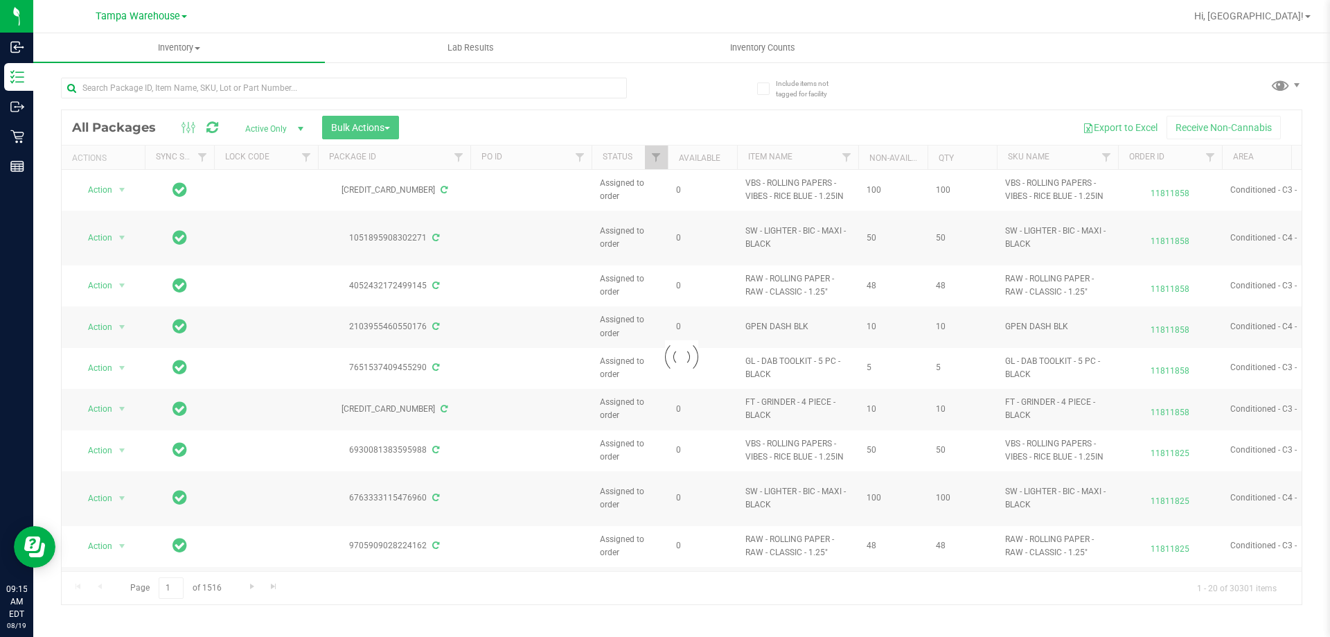
click at [378, 112] on div at bounding box center [682, 357] width 1240 height 494
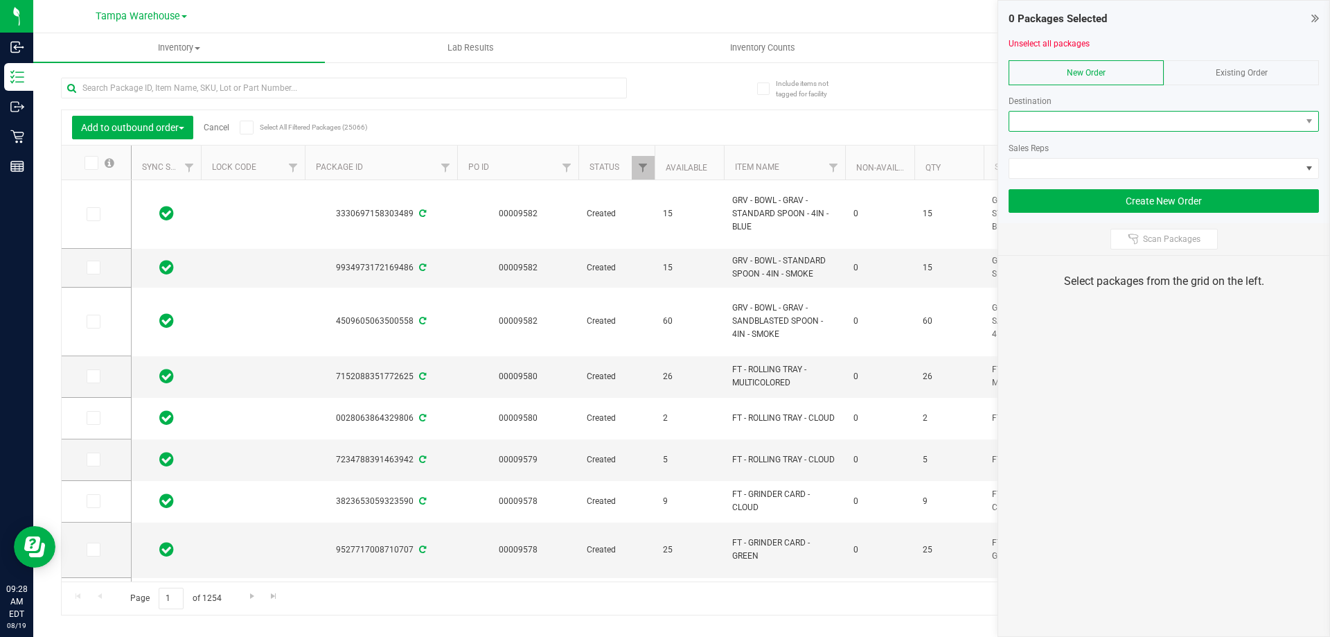
click at [1080, 119] on span at bounding box center [1155, 121] width 292 height 19
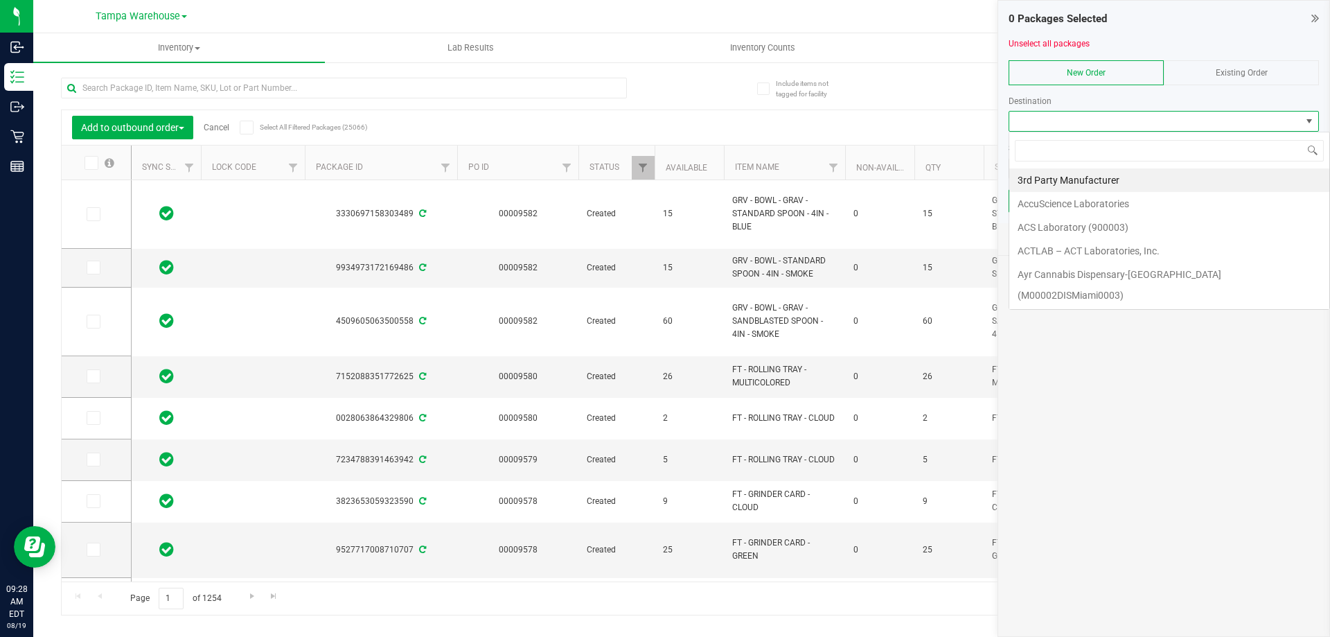
scroll to position [21, 310]
type input "tal"
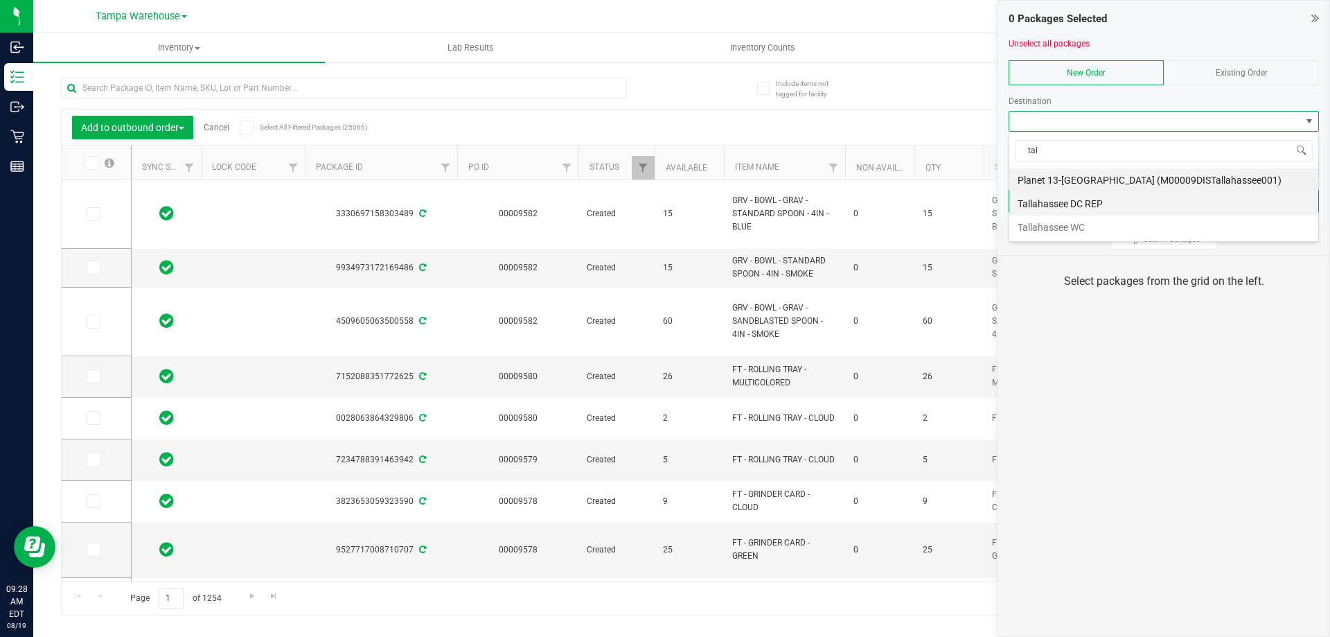
click at [1070, 197] on li "Tallahassee DC REP" at bounding box center [1163, 204] width 309 height 24
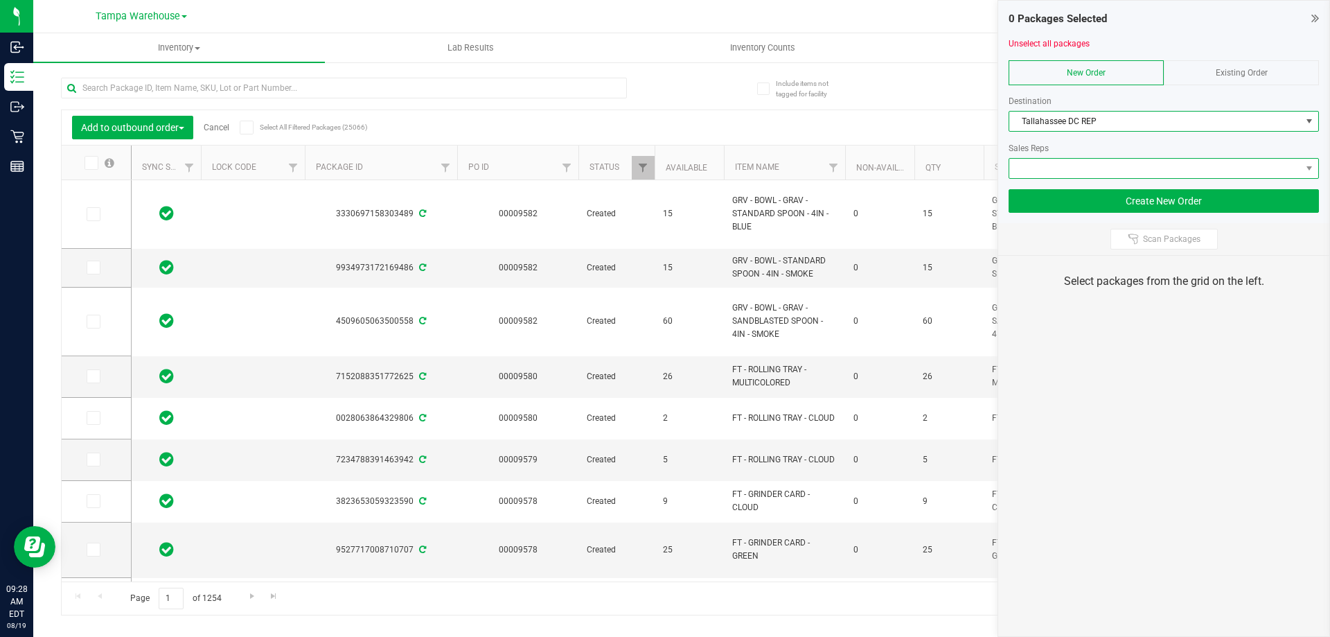
click at [1075, 166] on span at bounding box center [1155, 168] width 292 height 19
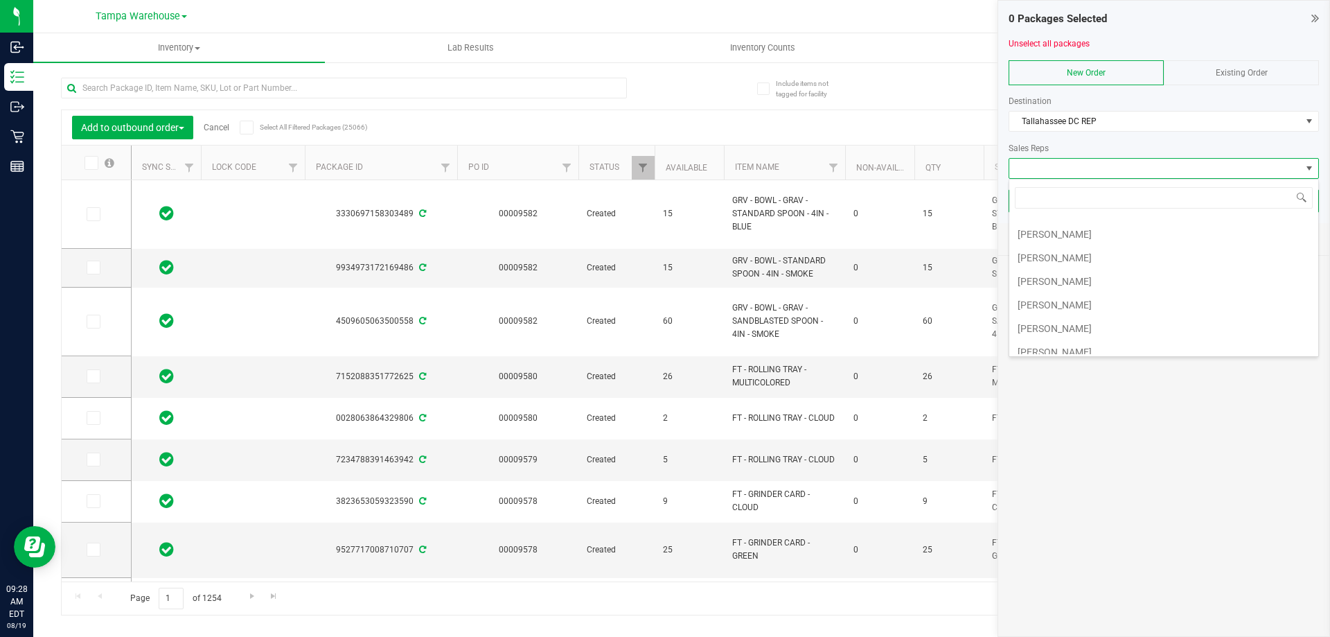
scroll to position [139, 0]
click at [1088, 227] on li "[PERSON_NAME]" at bounding box center [1163, 230] width 309 height 24
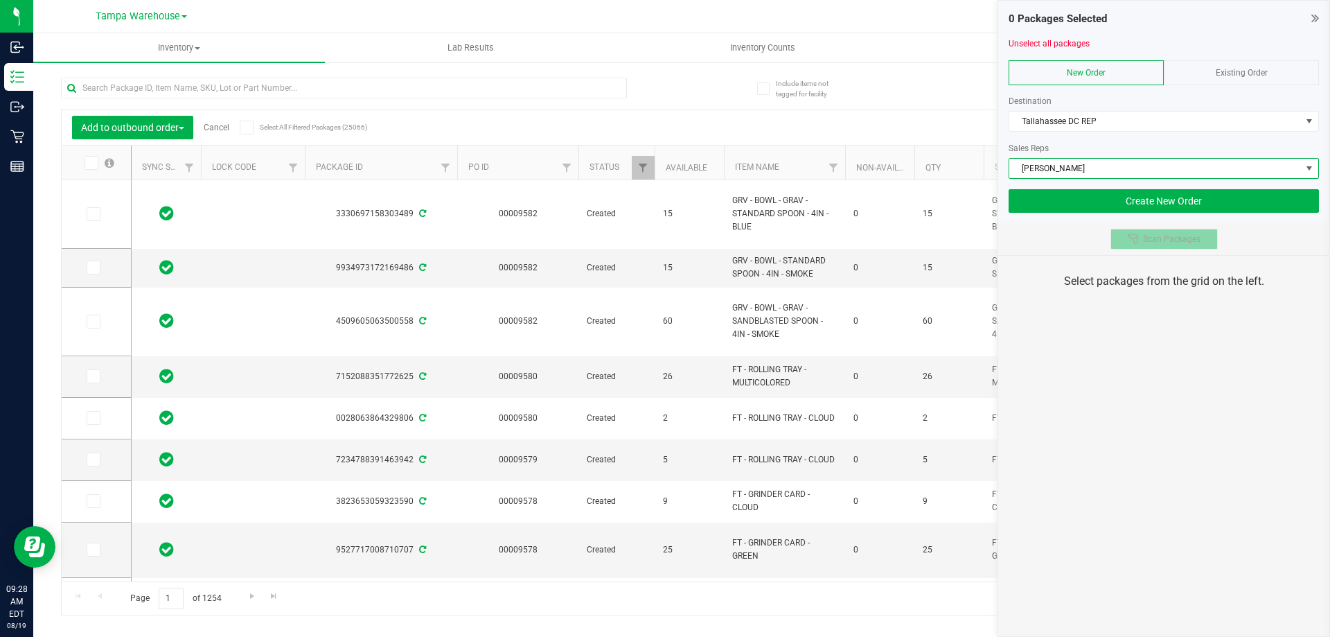
click at [1148, 239] on span "Scan Packages" at bounding box center [1171, 238] width 57 height 11
click at [1166, 360] on div "0 Packages Selected Unselect all packages New Order Existing Order Destination …" at bounding box center [1163, 318] width 332 height 637
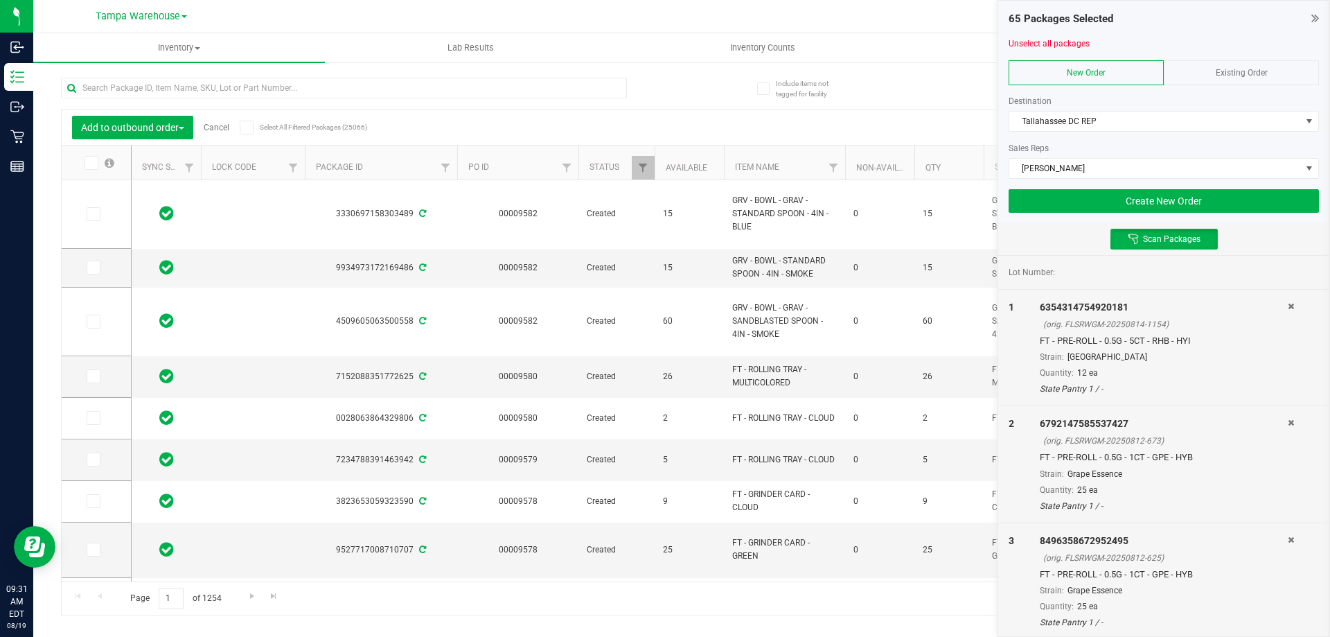
click at [1056, 217] on div "65 Packages Selected Unselect all packages New Order Existing Order Destination…" at bounding box center [1163, 112] width 331 height 222
click at [1050, 209] on button "Create New Order" at bounding box center [1164, 201] width 310 height 24
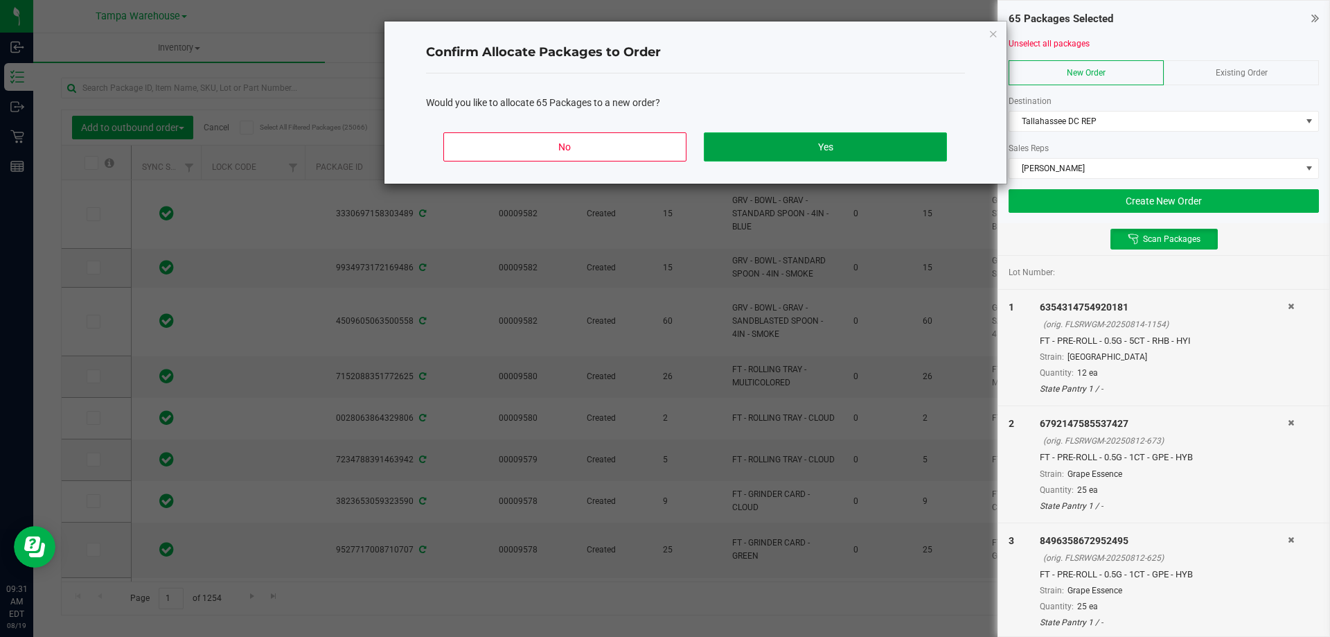
click at [882, 145] on button "Yes" at bounding box center [825, 146] width 242 height 29
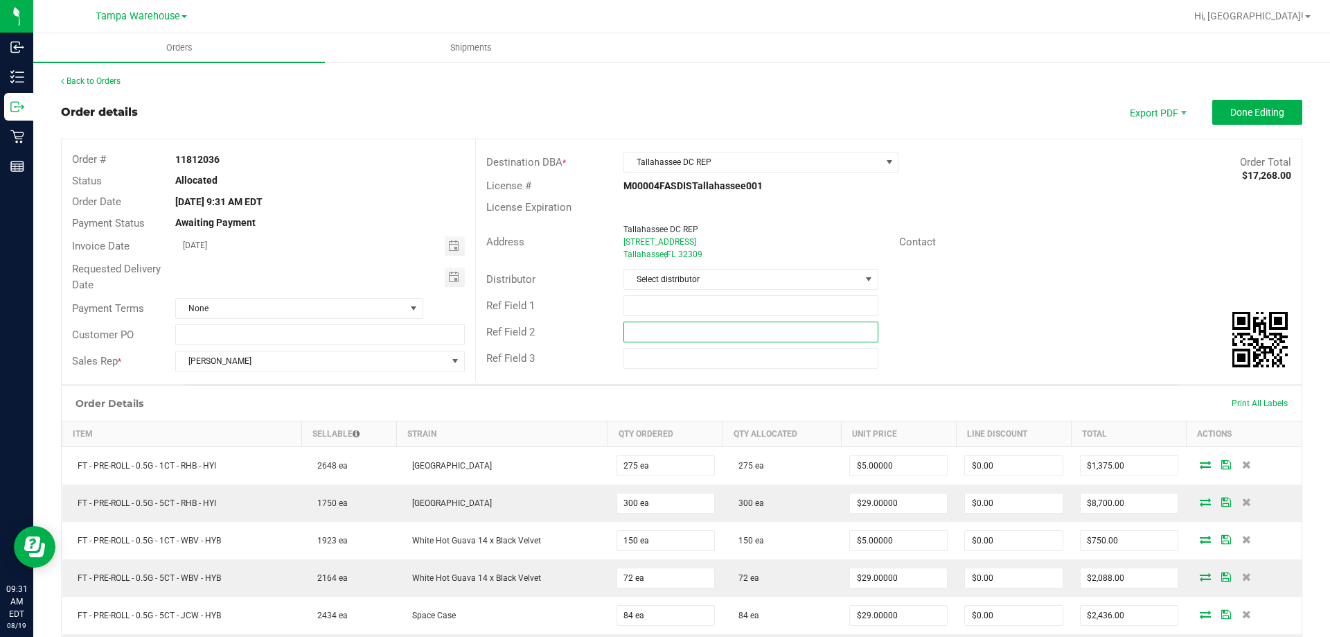
click at [709, 335] on input "text" at bounding box center [750, 331] width 254 height 21
paste input "cannabis"
type input "cannabis"
click at [702, 308] on input "text" at bounding box center [750, 305] width 254 height 21
type input "TALDC PG5"
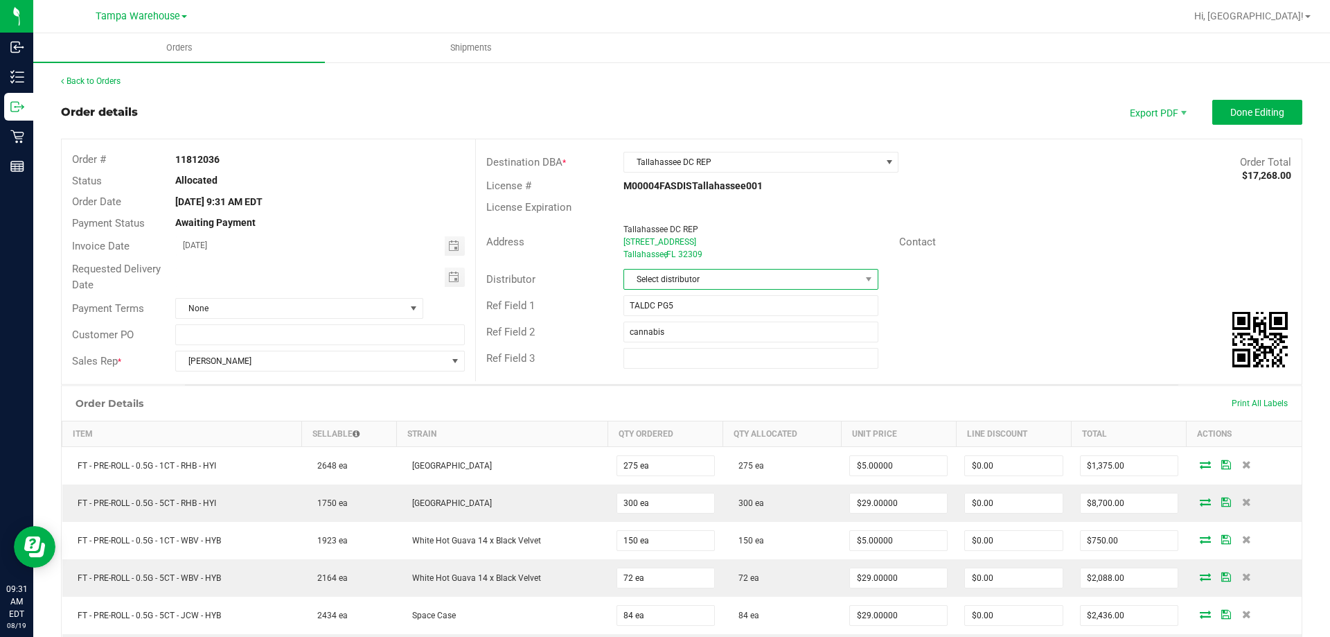
click at [699, 276] on span "Select distributor" at bounding box center [742, 278] width 236 height 19
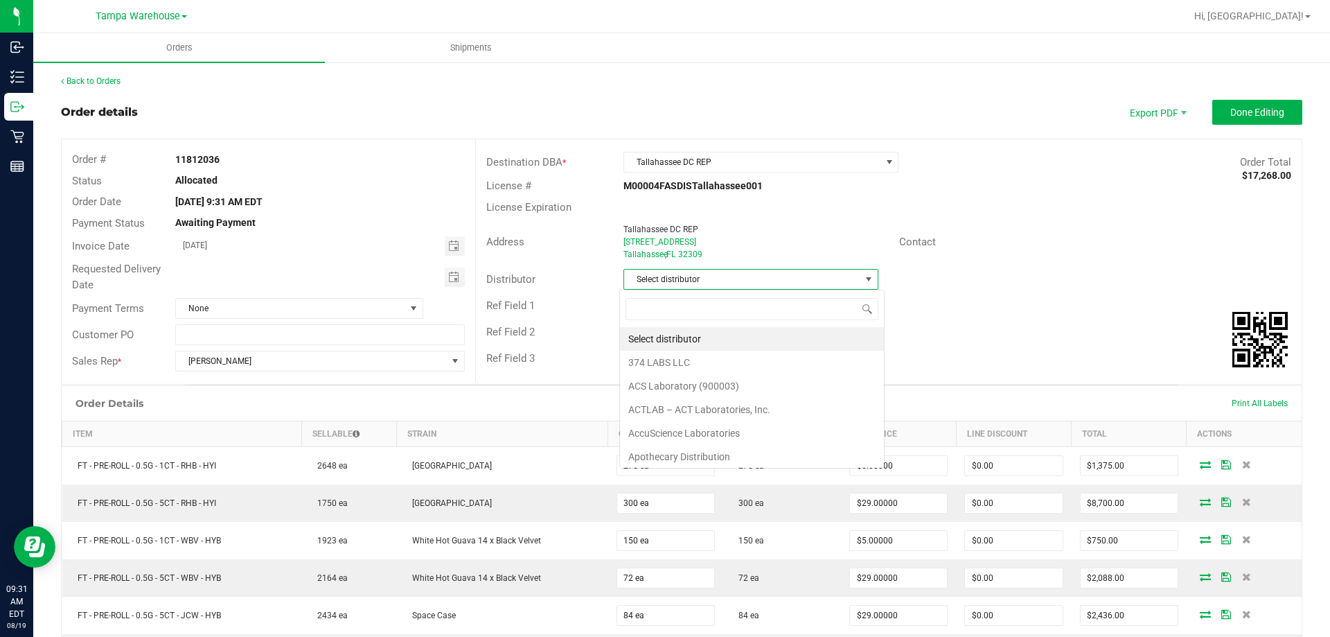
scroll to position [21, 252]
type input "TAM"
click at [684, 359] on li "Tampa Warehouse" at bounding box center [745, 363] width 251 height 24
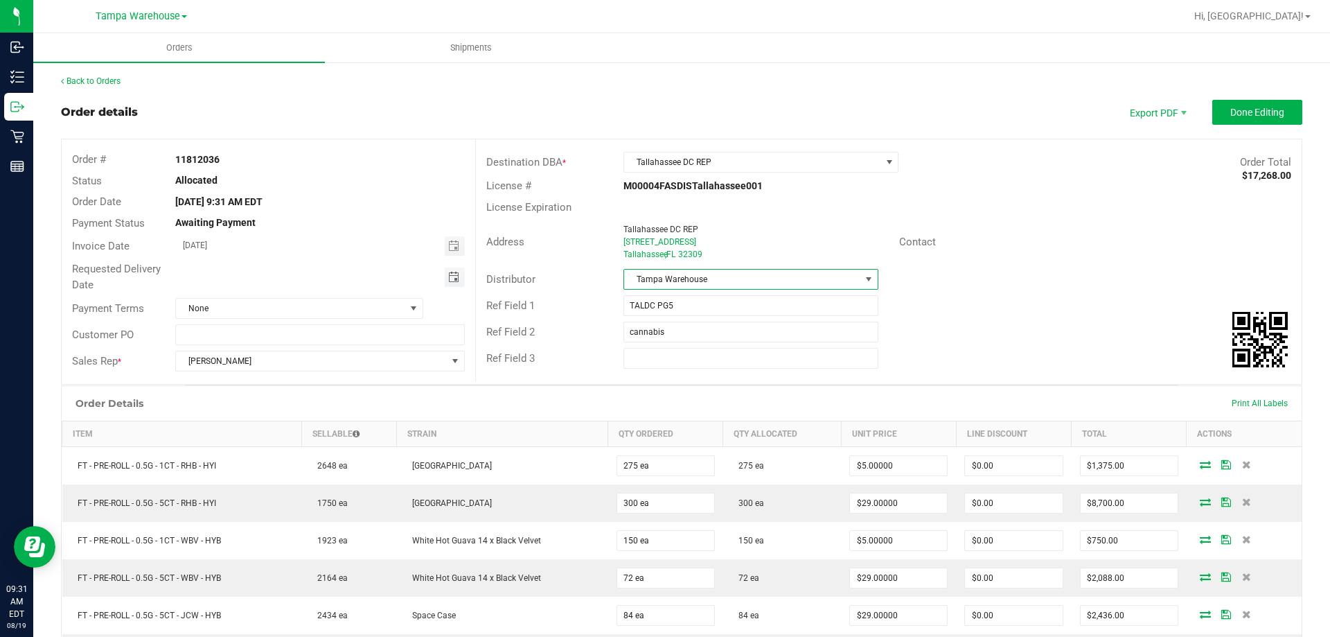
click at [456, 275] on span "Toggle calendar" at bounding box center [453, 277] width 11 height 11
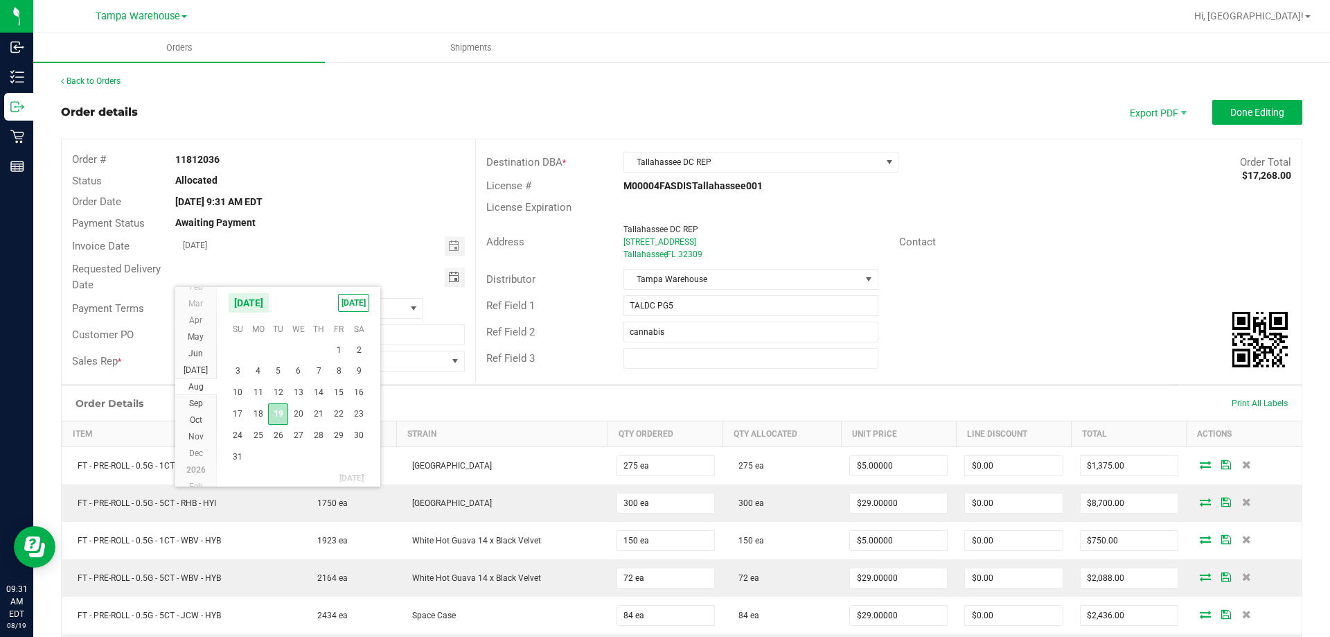
click at [282, 413] on span "19" at bounding box center [278, 413] width 20 height 21
type input "[DATE]"
click at [1248, 109] on span "Done Editing" at bounding box center [1257, 112] width 54 height 11
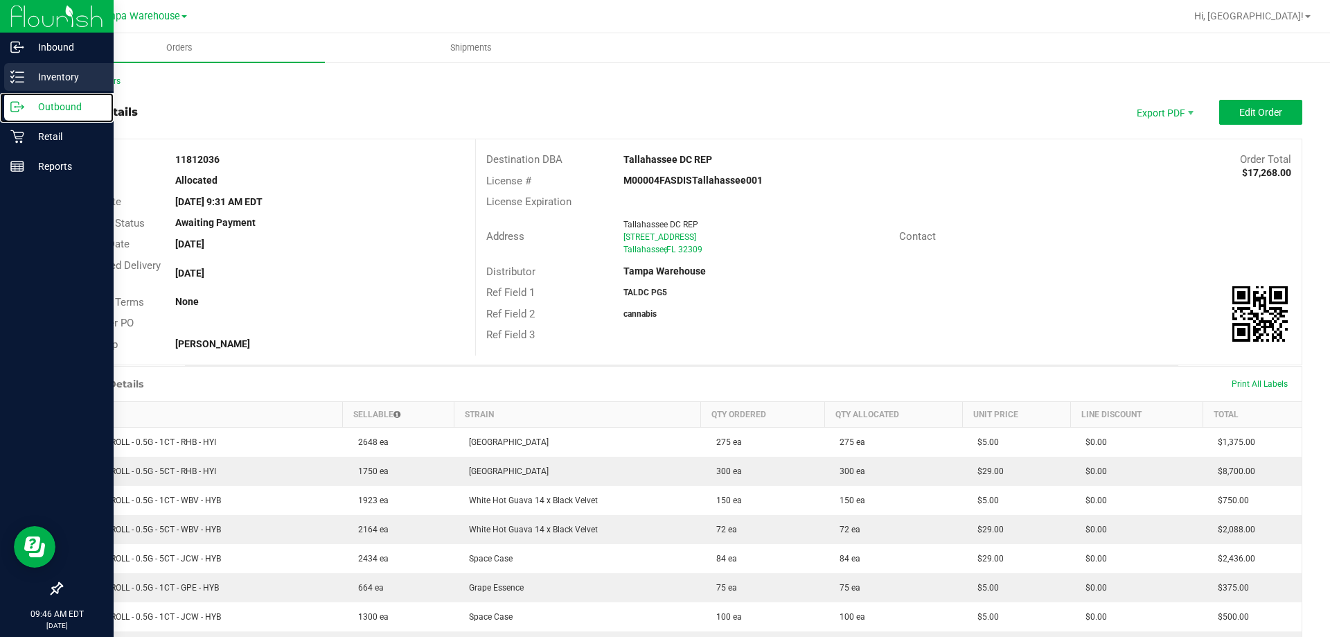
drag, startPoint x: 28, startPoint y: 104, endPoint x: 53, endPoint y: 85, distance: 30.6
click at [30, 104] on p "Outbound" at bounding box center [65, 106] width 83 height 17
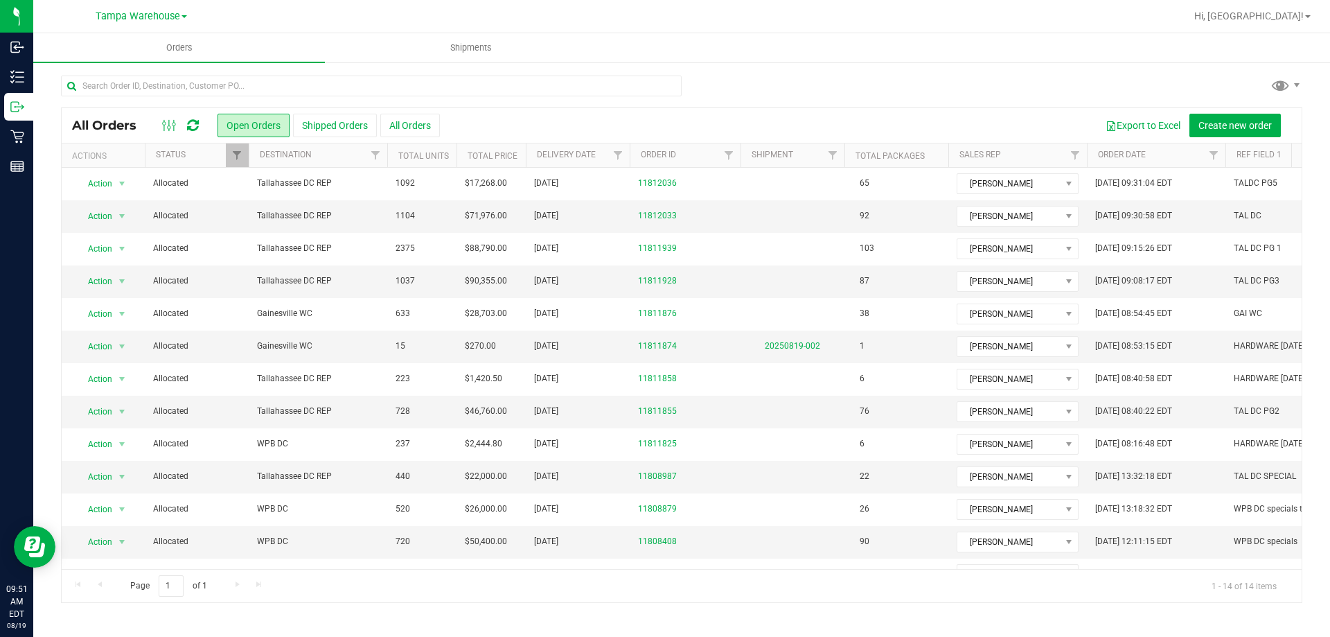
click at [189, 127] on icon at bounding box center [193, 125] width 12 height 14
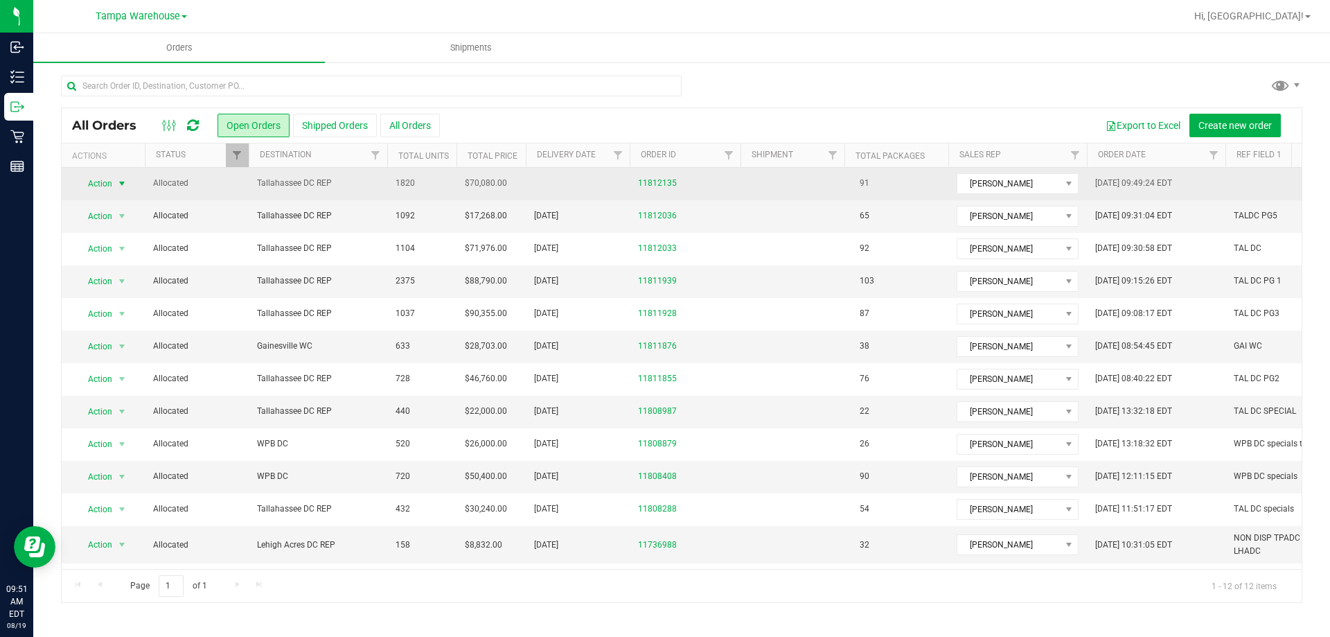
click at [94, 181] on span "Action" at bounding box center [94, 183] width 37 height 19
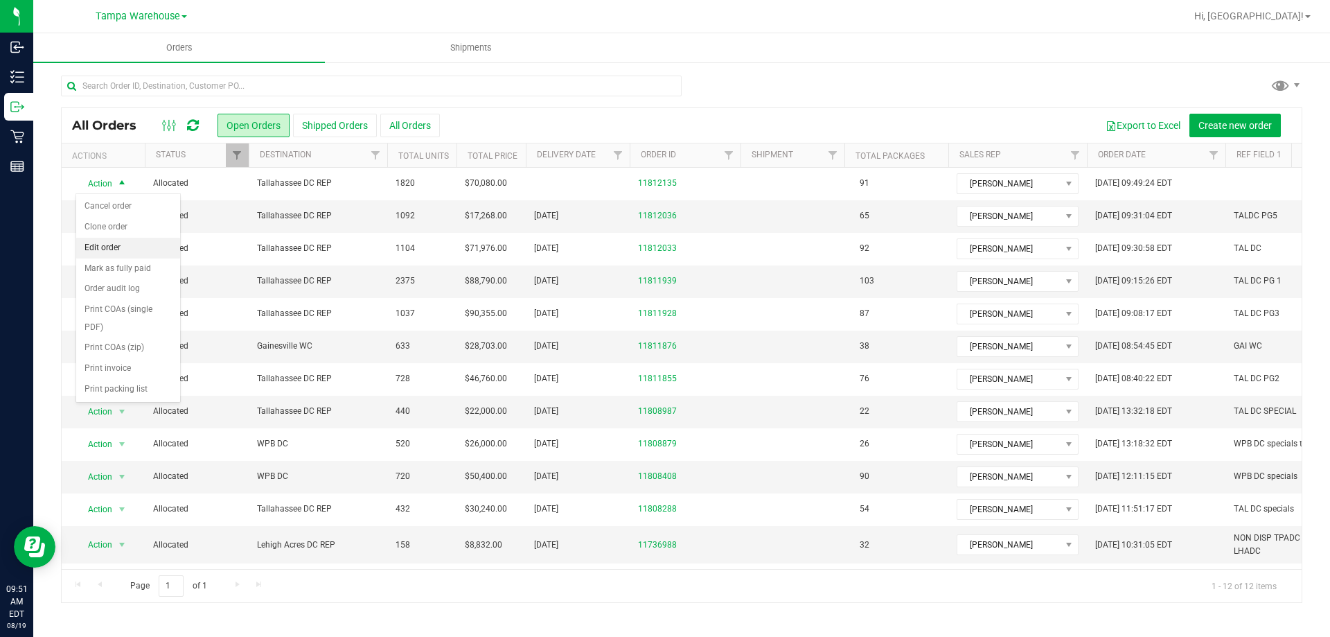
click at [130, 245] on li "Edit order" at bounding box center [128, 248] width 104 height 21
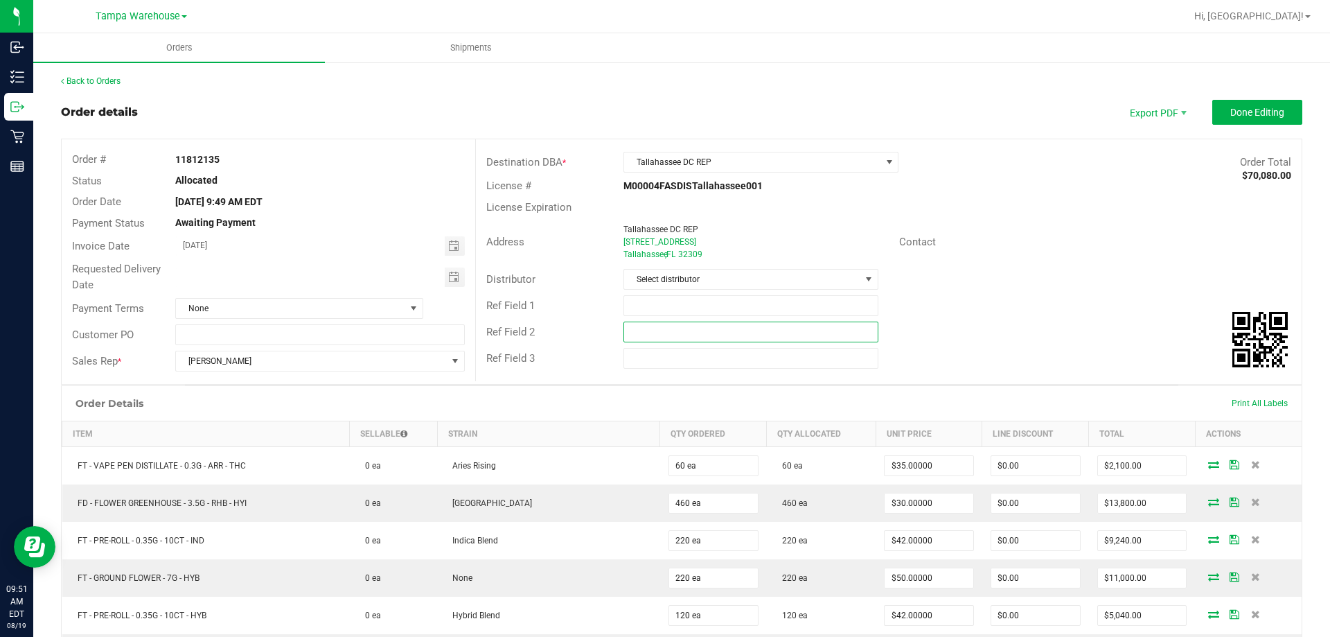
click at [637, 335] on input "text" at bounding box center [750, 331] width 254 height 21
paste input "cannabis"
type input "cannabis"
click at [674, 302] on input "text" at bounding box center [750, 305] width 254 height 21
type input "TAL DC PG6"
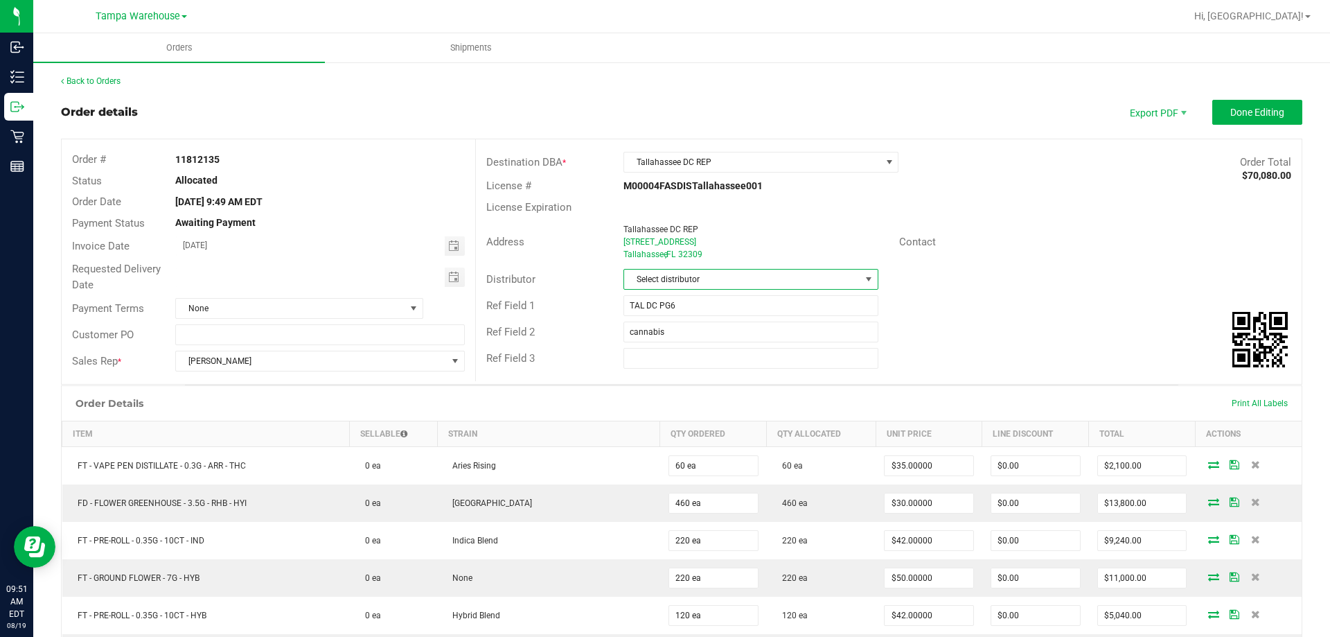
click at [681, 279] on span "Select distributor" at bounding box center [742, 278] width 236 height 19
type input "tam"
click at [679, 357] on li "Tampa Warehouse" at bounding box center [745, 363] width 251 height 24
click at [451, 276] on span "Toggle calendar" at bounding box center [453, 277] width 11 height 11
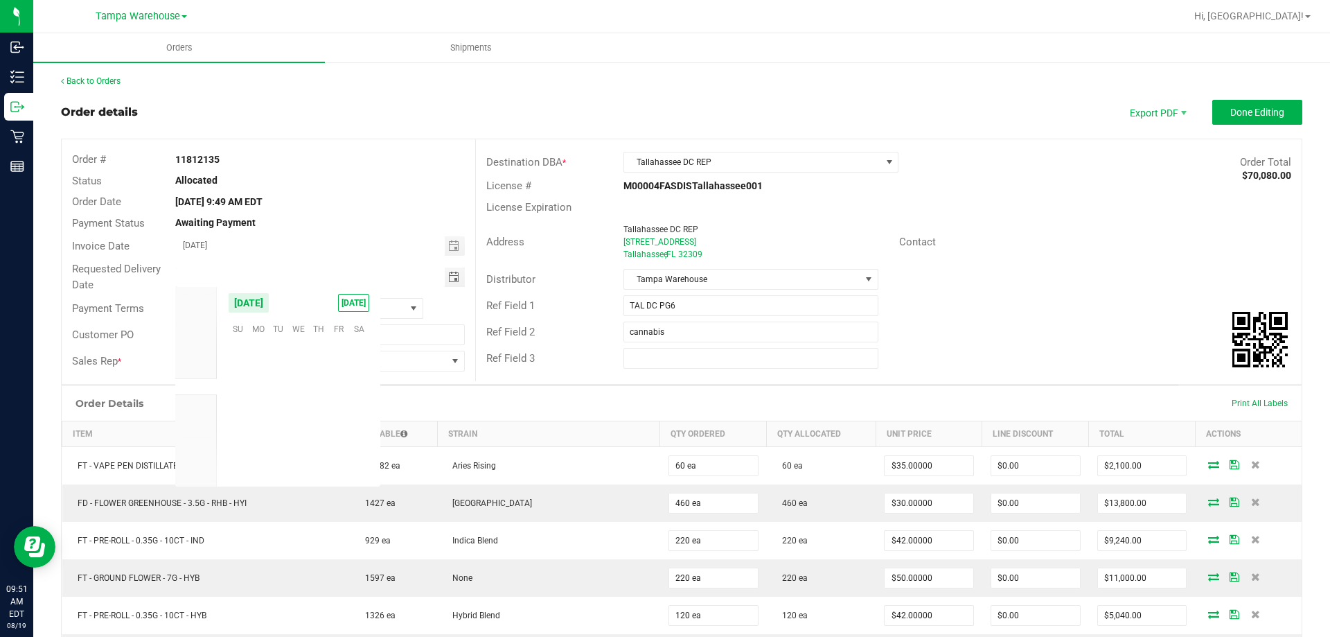
scroll to position [224501, 0]
click at [274, 411] on span "19" at bounding box center [278, 413] width 20 height 21
type input "[DATE]"
click at [1281, 106] on button "Done Editing" at bounding box center [1257, 112] width 90 height 25
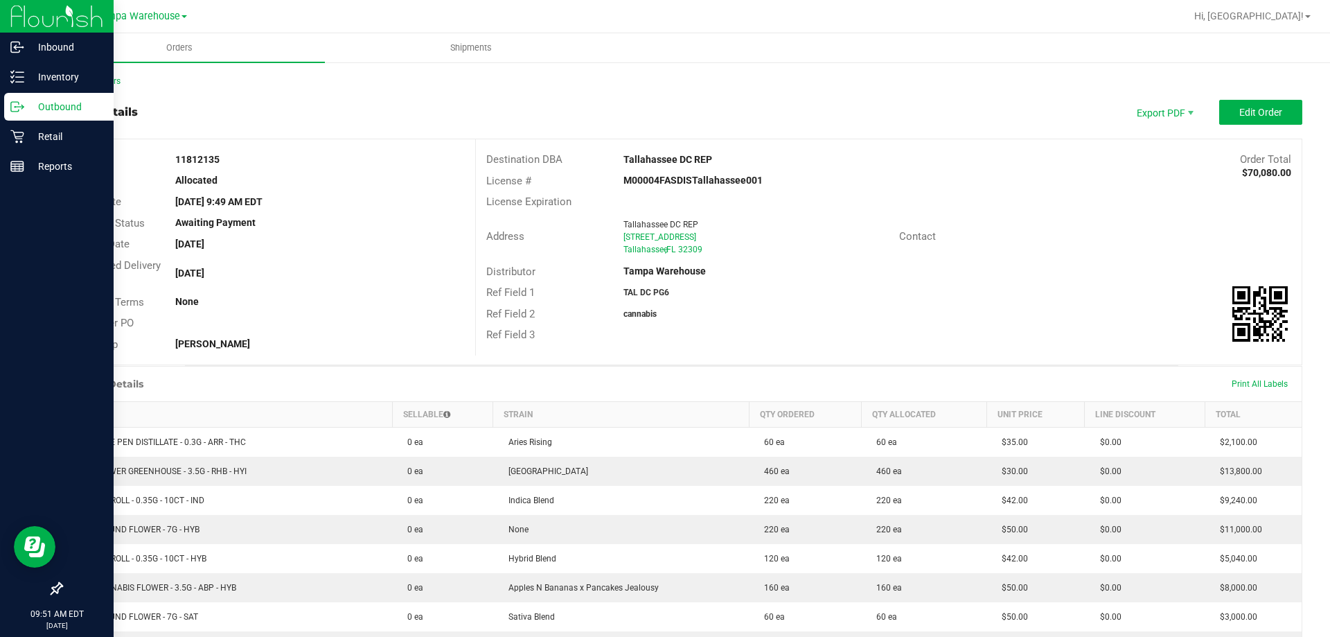
click at [26, 109] on p "Outbound" at bounding box center [65, 106] width 83 height 17
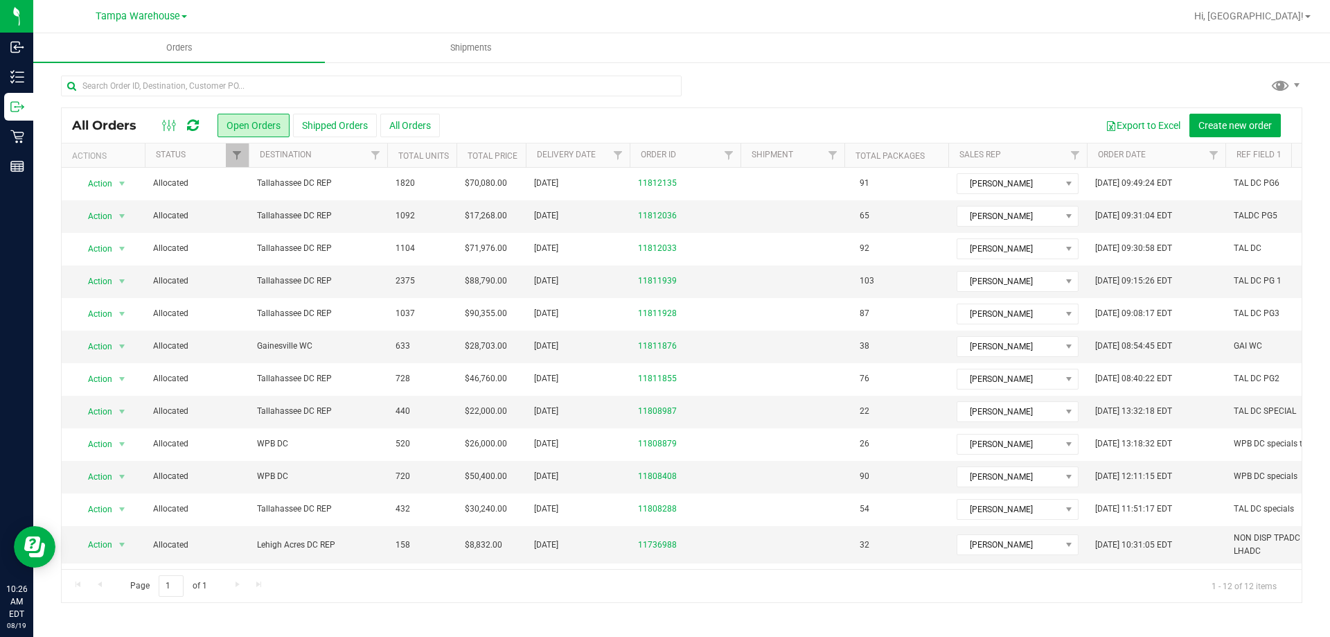
click at [189, 121] on icon at bounding box center [193, 125] width 12 height 14
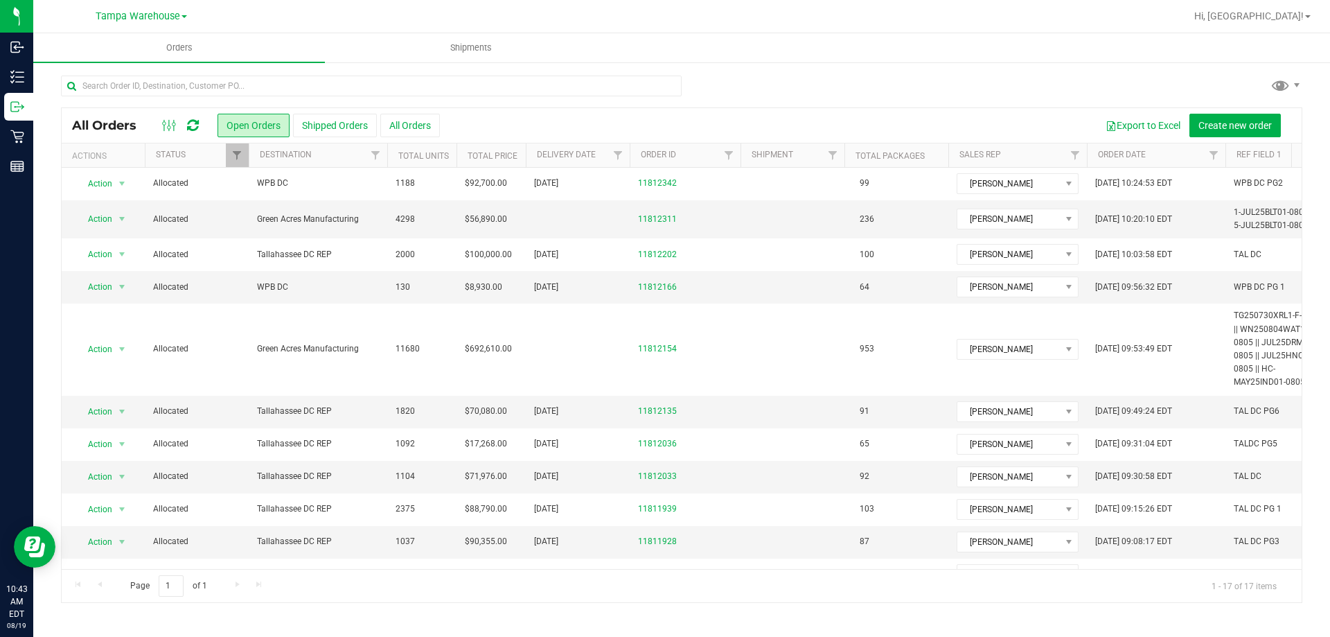
click at [190, 127] on icon at bounding box center [193, 125] width 12 height 14
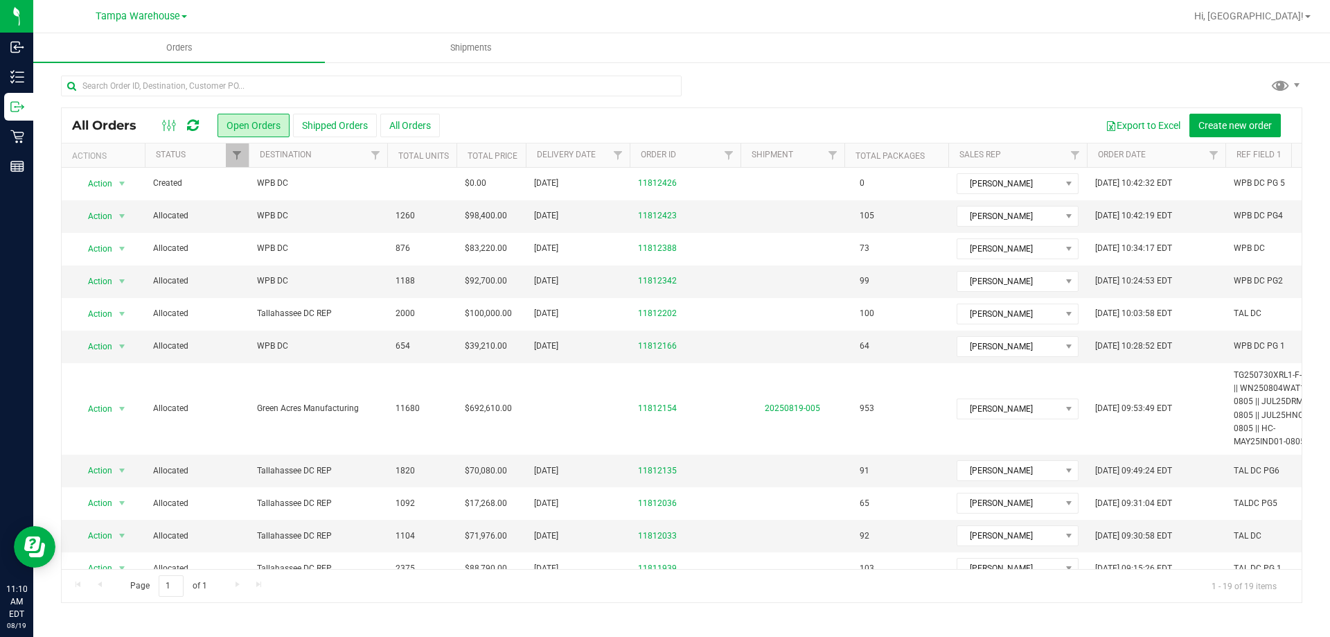
click at [199, 127] on div at bounding box center [180, 125] width 46 height 17
click at [192, 127] on icon at bounding box center [193, 125] width 12 height 14
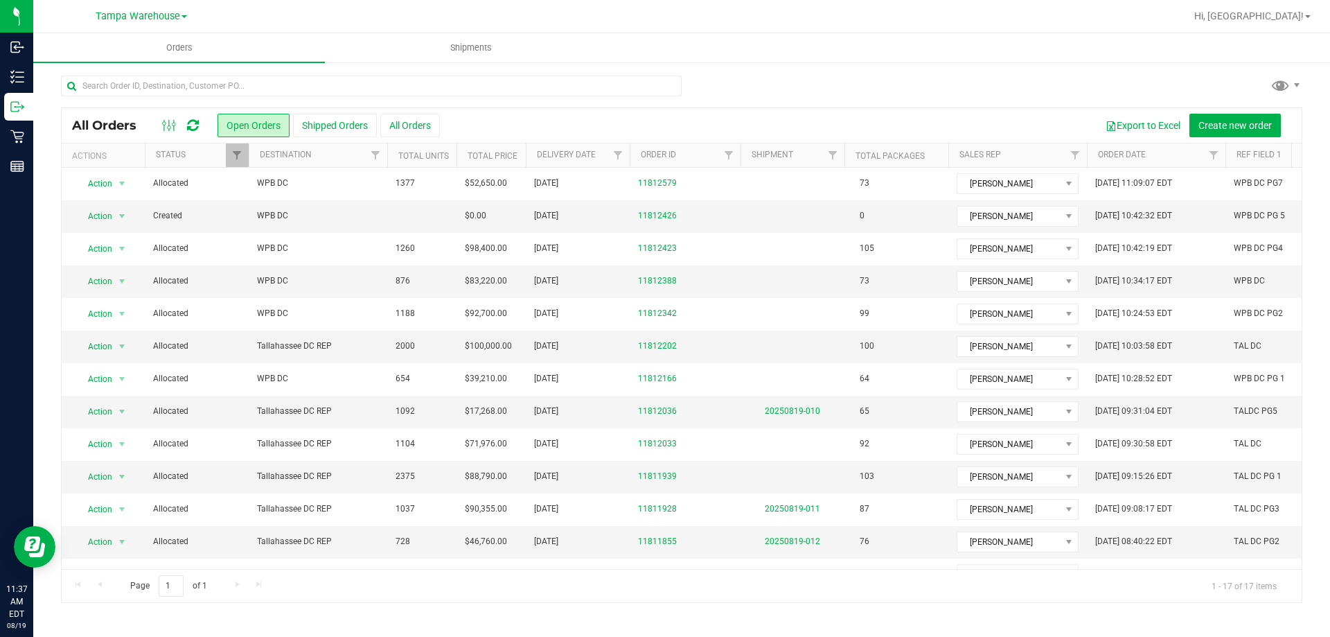
click at [193, 128] on icon at bounding box center [193, 125] width 12 height 14
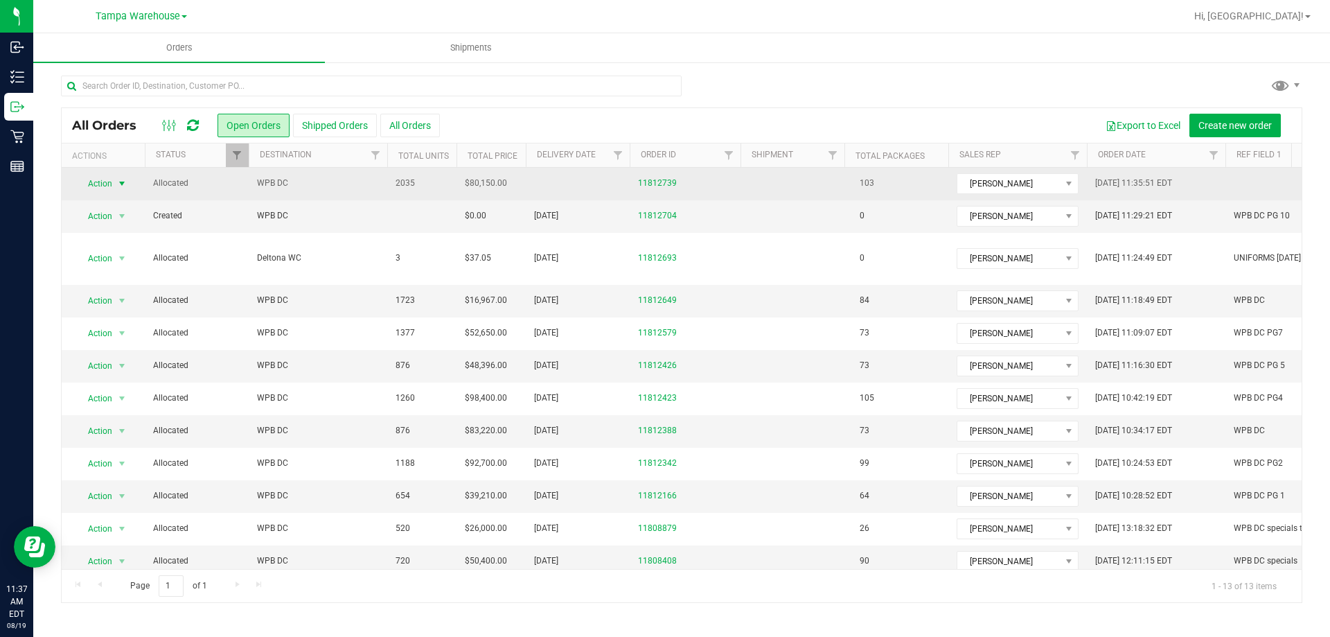
click at [116, 180] on span "select" at bounding box center [122, 183] width 17 height 19
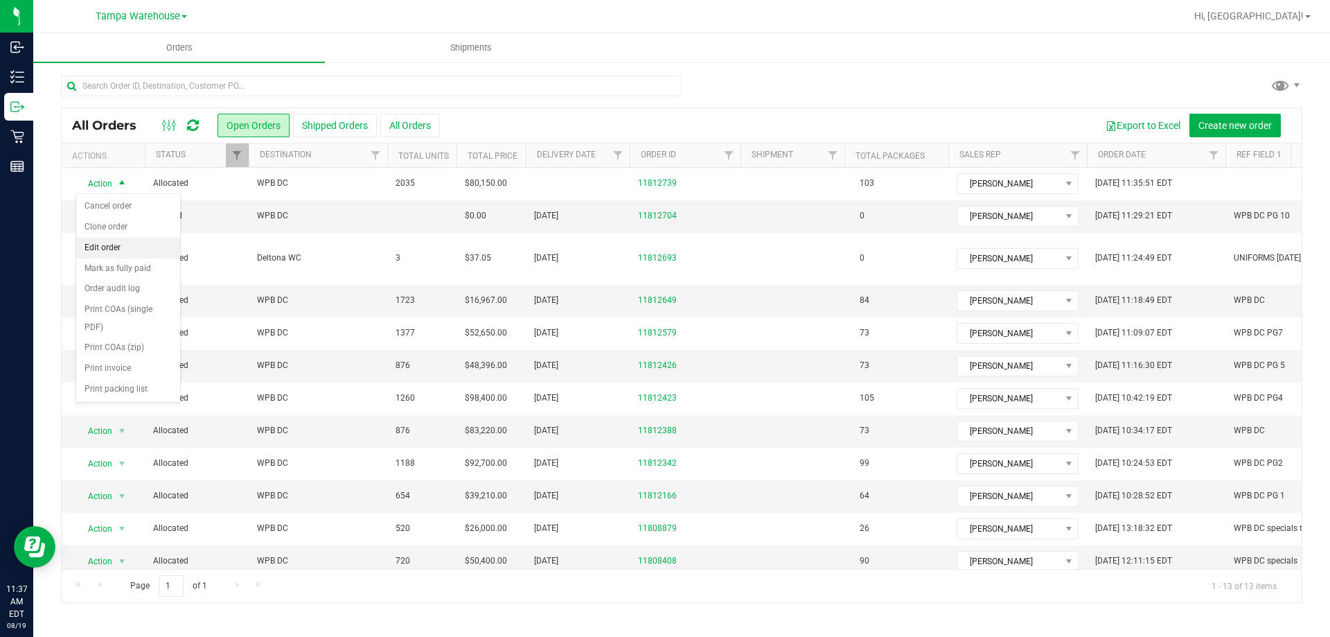
click at [113, 245] on li "Edit order" at bounding box center [128, 248] width 104 height 21
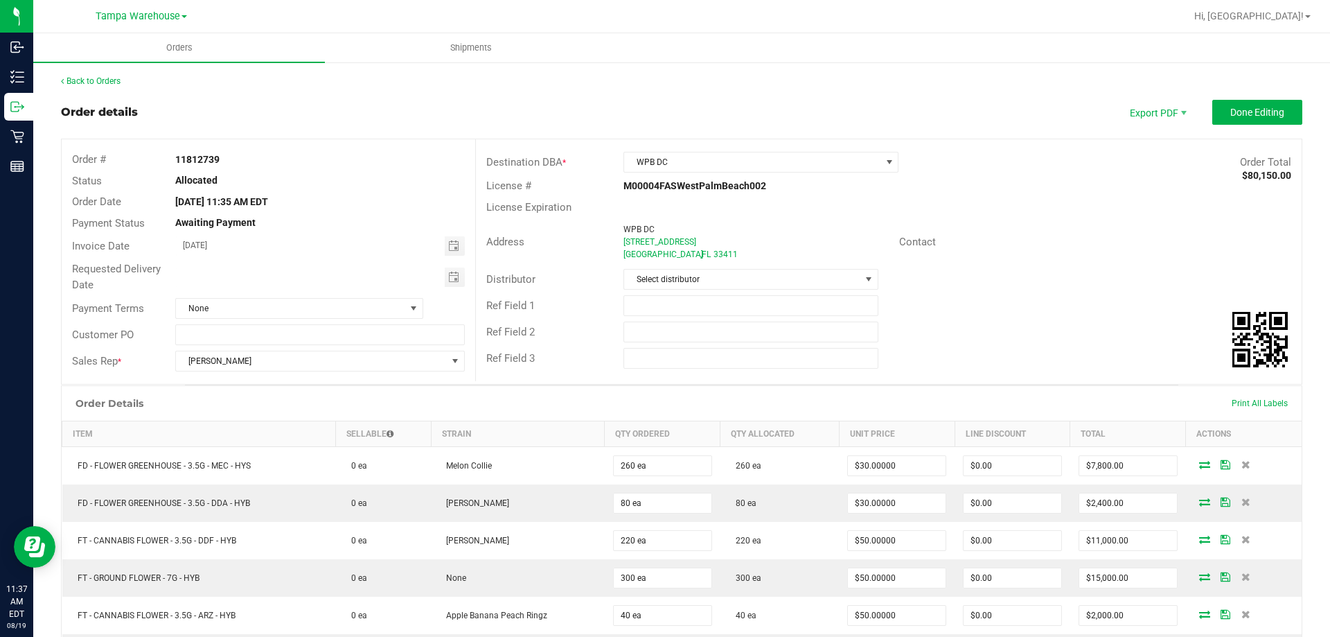
scroll to position [346, 0]
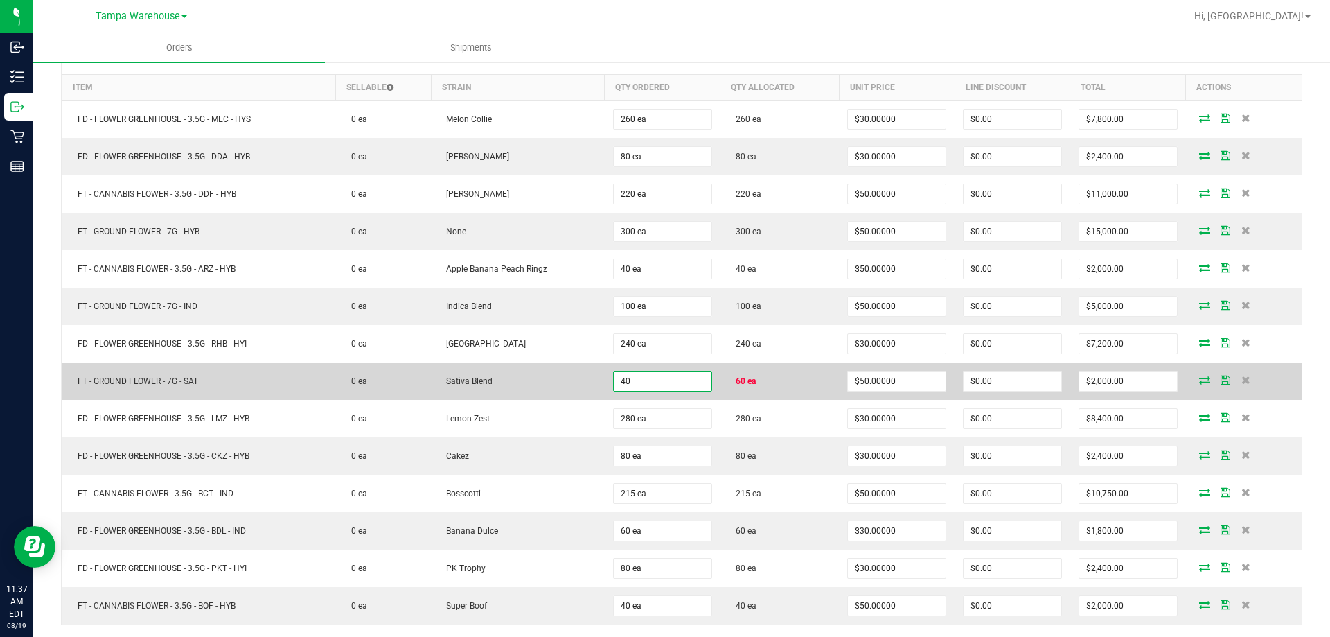
click at [668, 382] on input "40" at bounding box center [663, 380] width 98 height 19
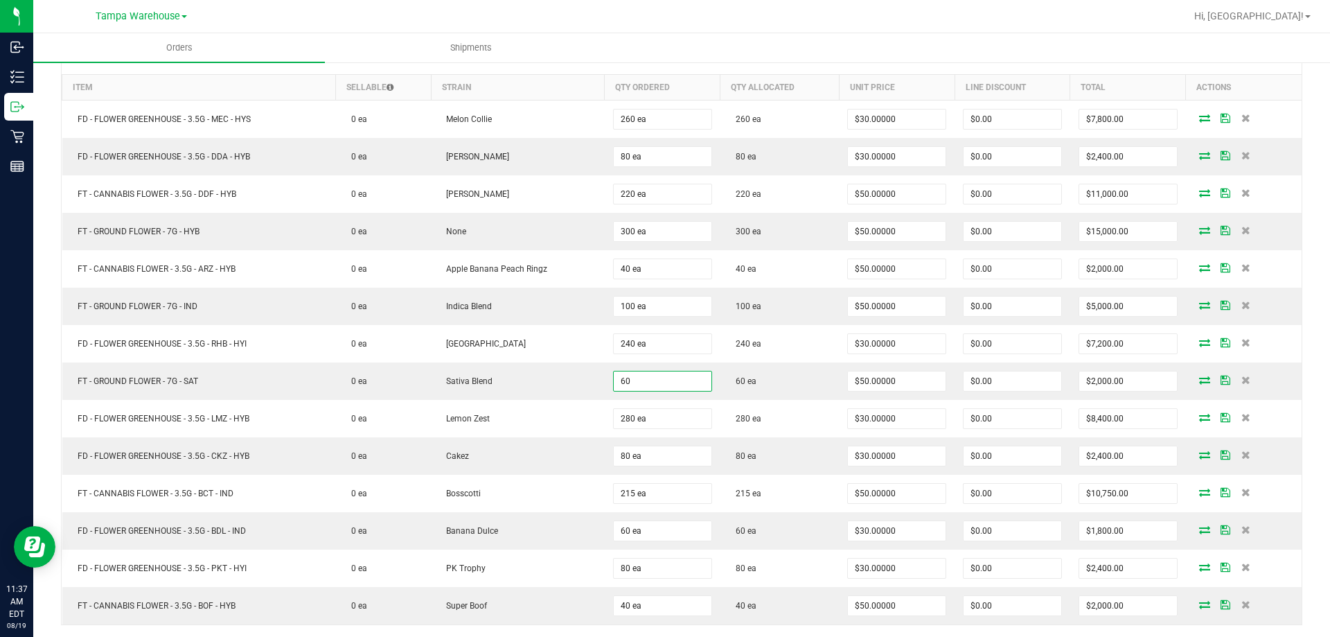
type input "60 ea"
type input "$3,000.00"
click at [830, 43] on ul "Orders Shipments" at bounding box center [698, 48] width 1330 height 30
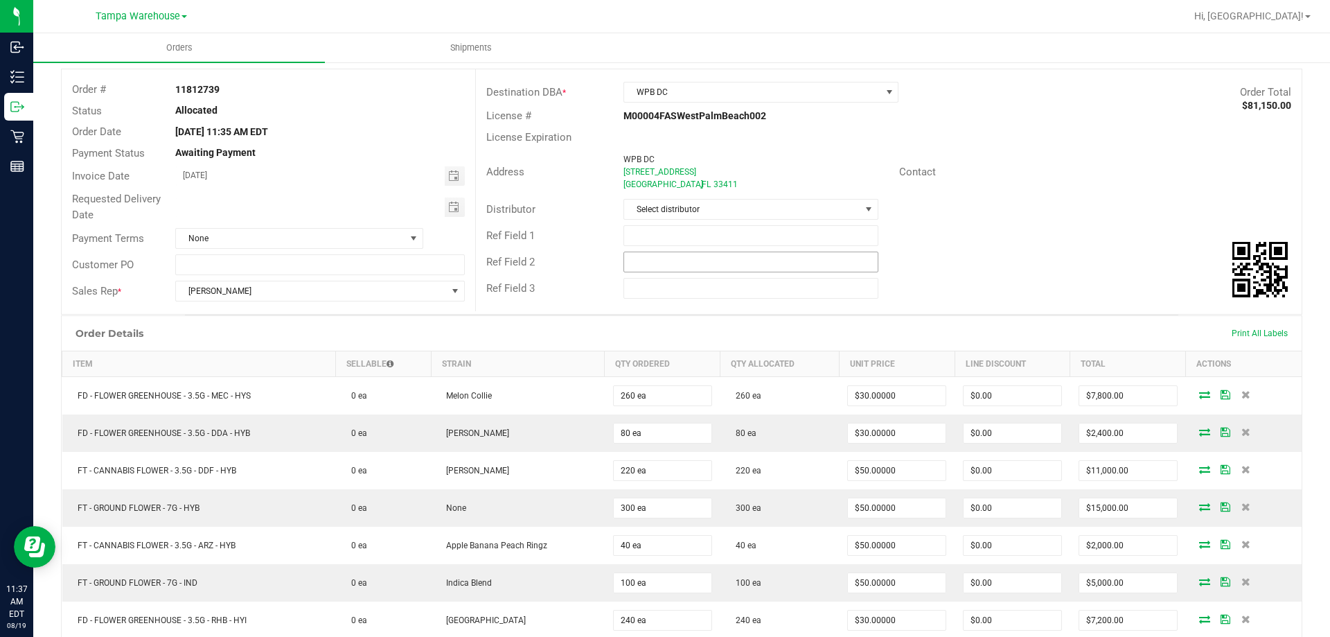
scroll to position [0, 0]
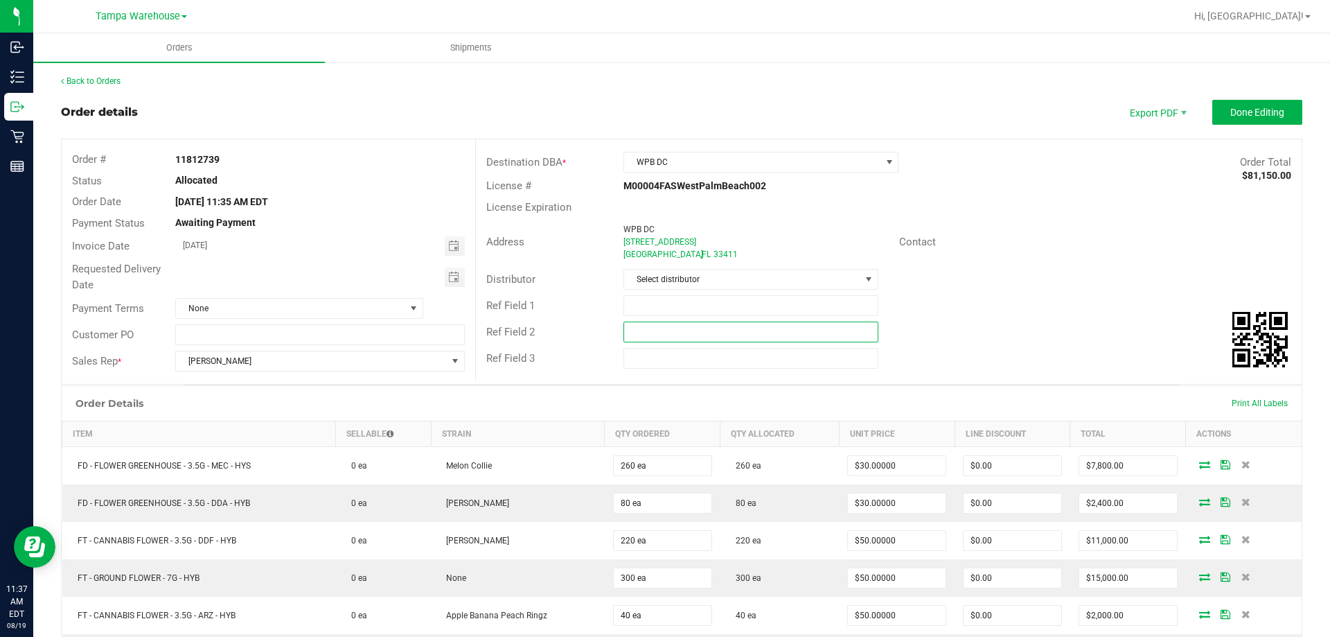
click at [689, 330] on input "text" at bounding box center [750, 331] width 254 height 21
paste input "cannabis"
type input "cannabis"
click at [686, 309] on input "text" at bounding box center [750, 305] width 254 height 21
type input "WPB DC PG8"
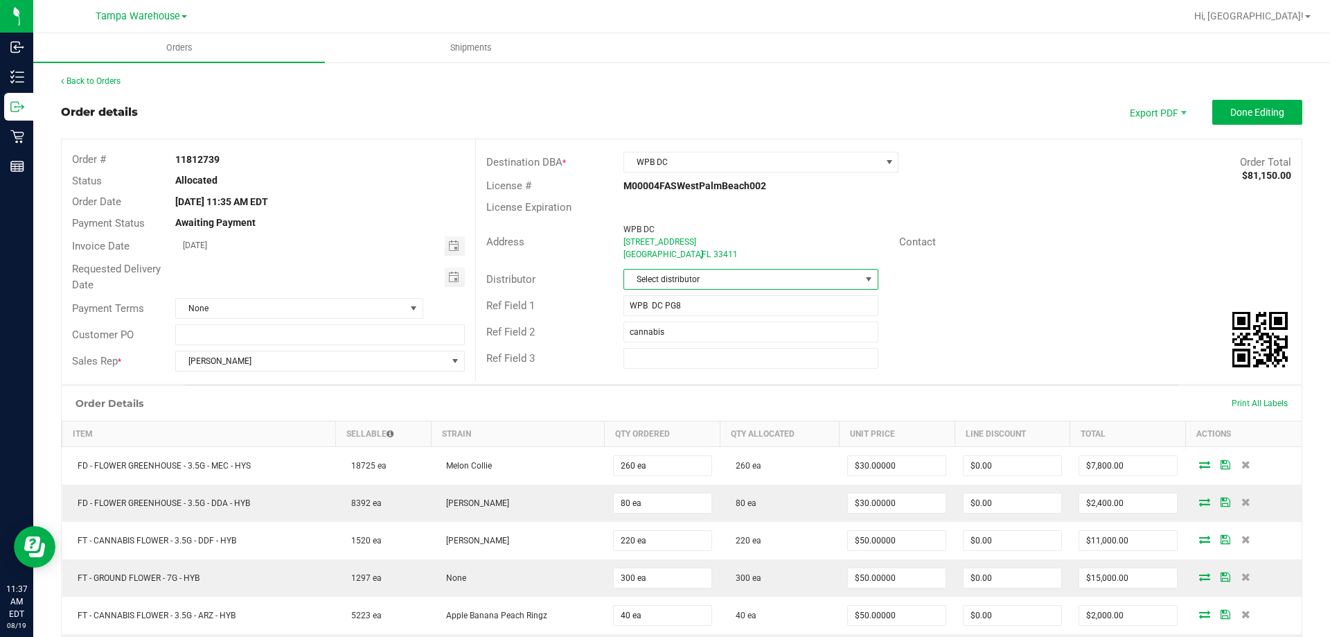
click at [689, 278] on span "Select distributor" at bounding box center [742, 278] width 236 height 19
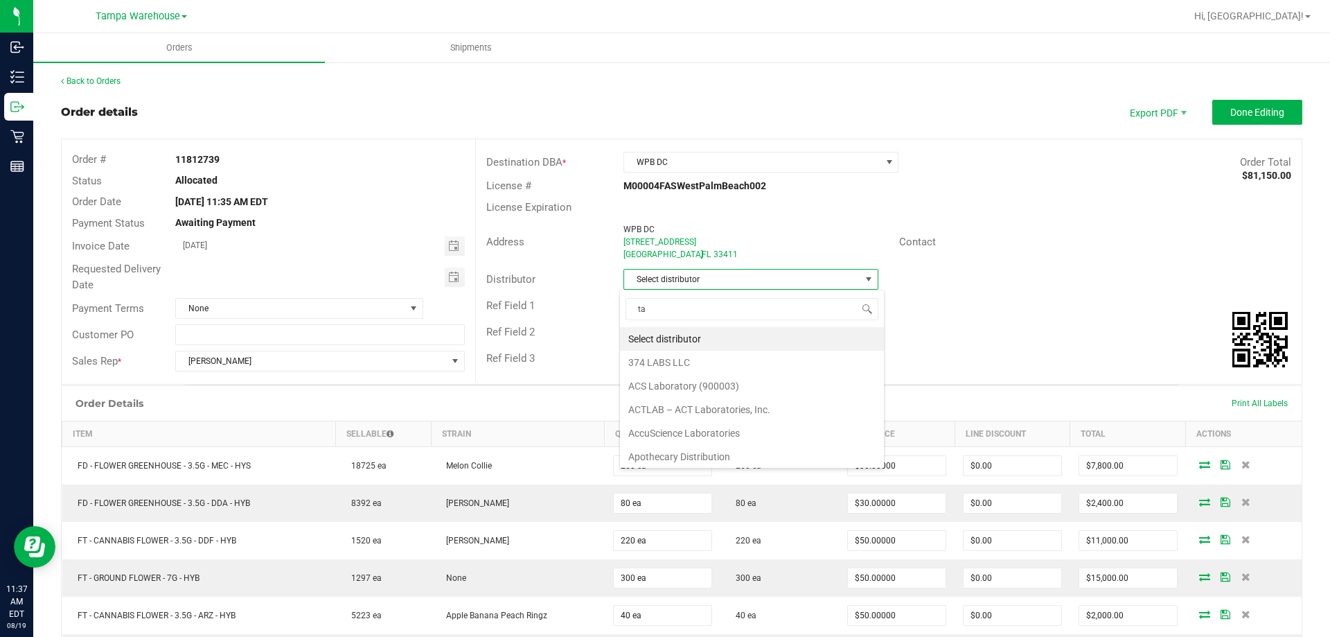
scroll to position [21, 252]
type input "tam"
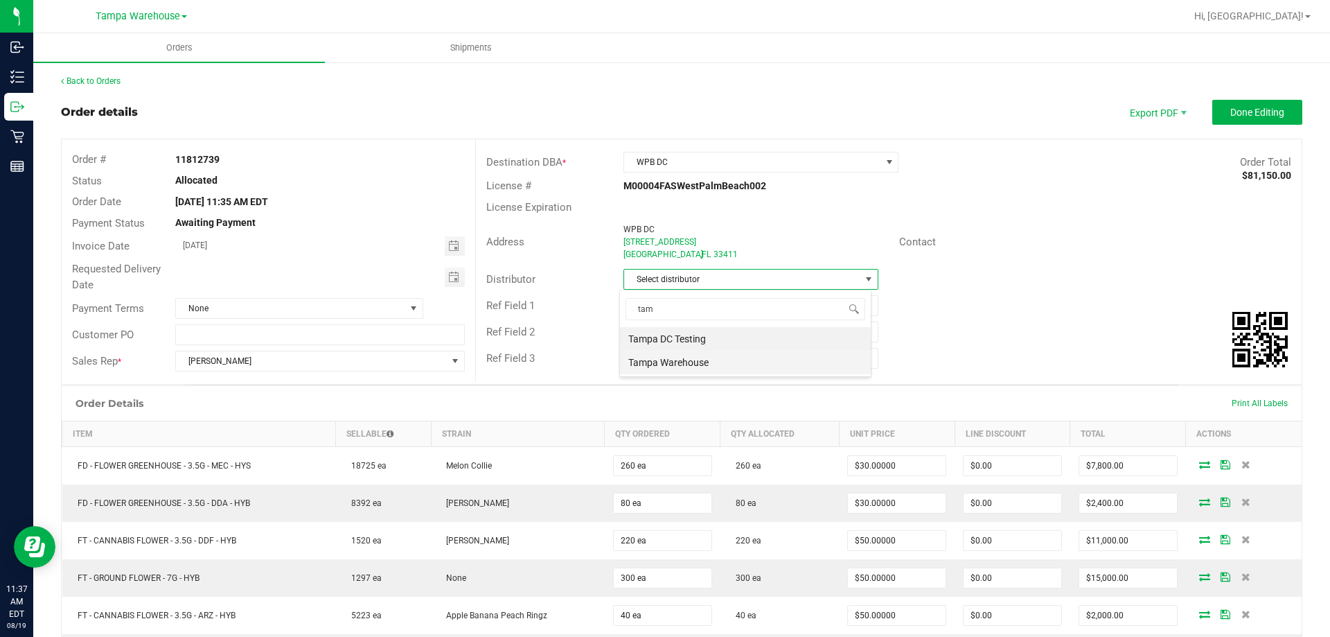
click at [693, 355] on li "Tampa Warehouse" at bounding box center [745, 363] width 251 height 24
click at [452, 278] on span "Toggle calendar" at bounding box center [453, 277] width 11 height 11
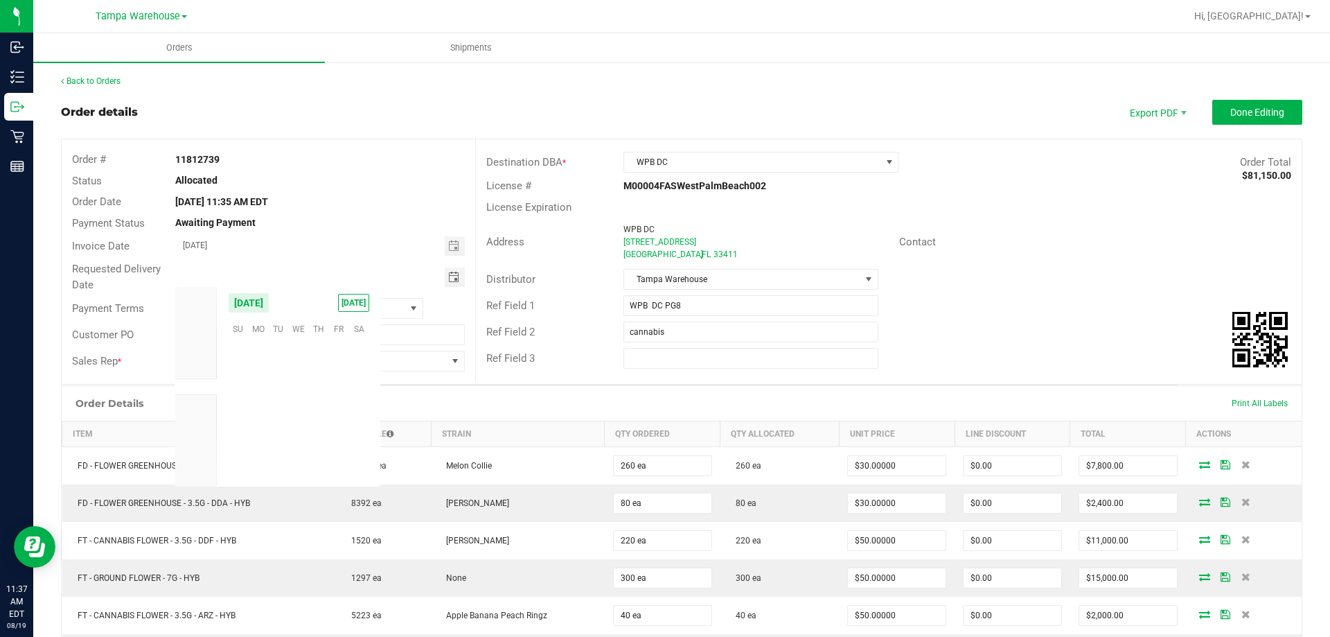
scroll to position [224501, 0]
click at [304, 415] on span "20" at bounding box center [298, 413] width 20 height 21
type input "08/20/2025"
click at [1212, 114] on button "Done Editing" at bounding box center [1257, 112] width 90 height 25
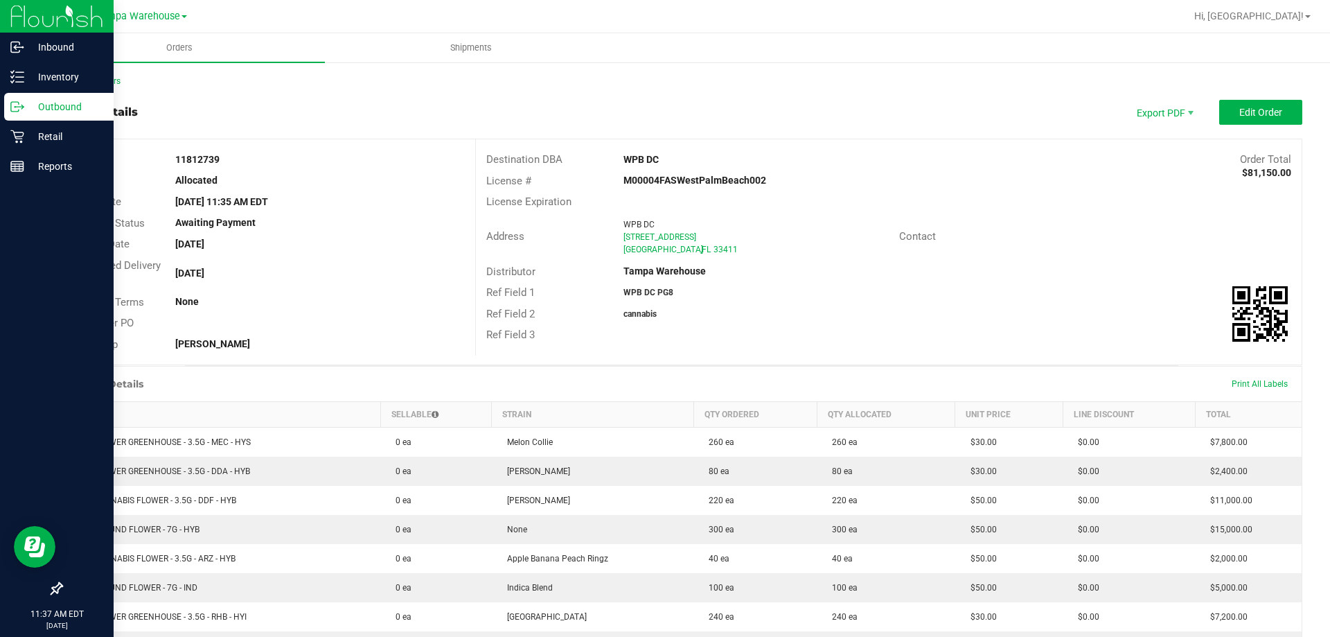
click at [26, 106] on p "Outbound" at bounding box center [65, 106] width 83 height 17
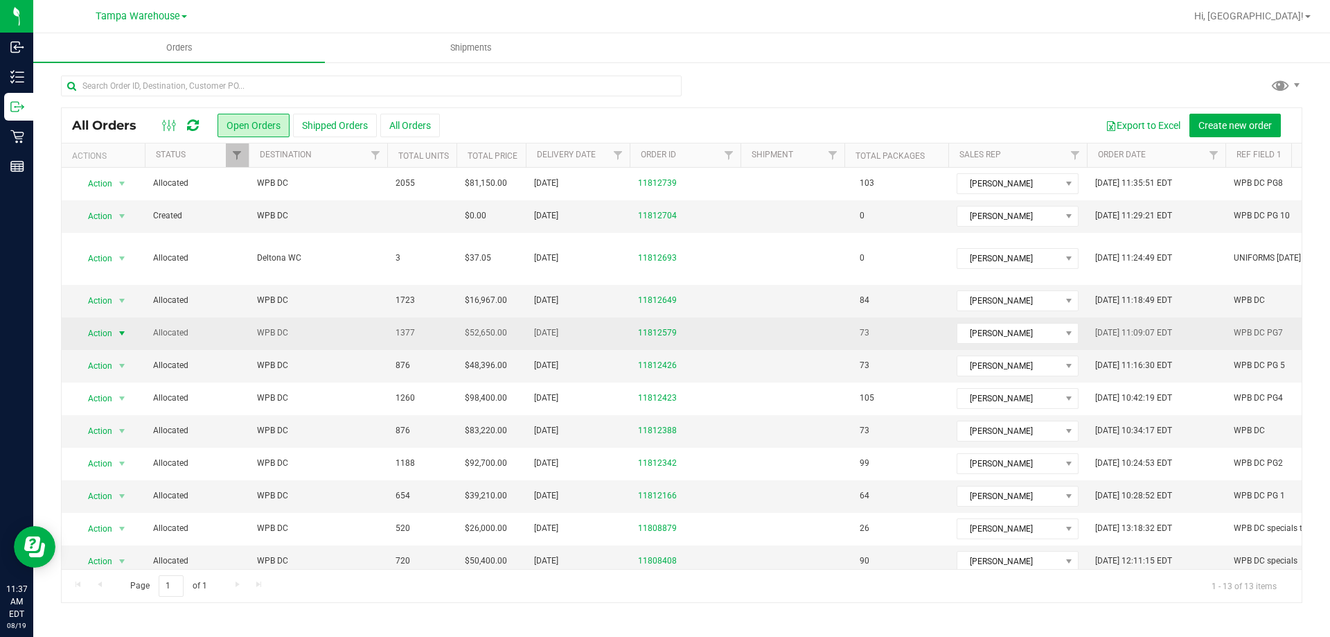
click at [112, 333] on span "Action" at bounding box center [94, 332] width 37 height 19
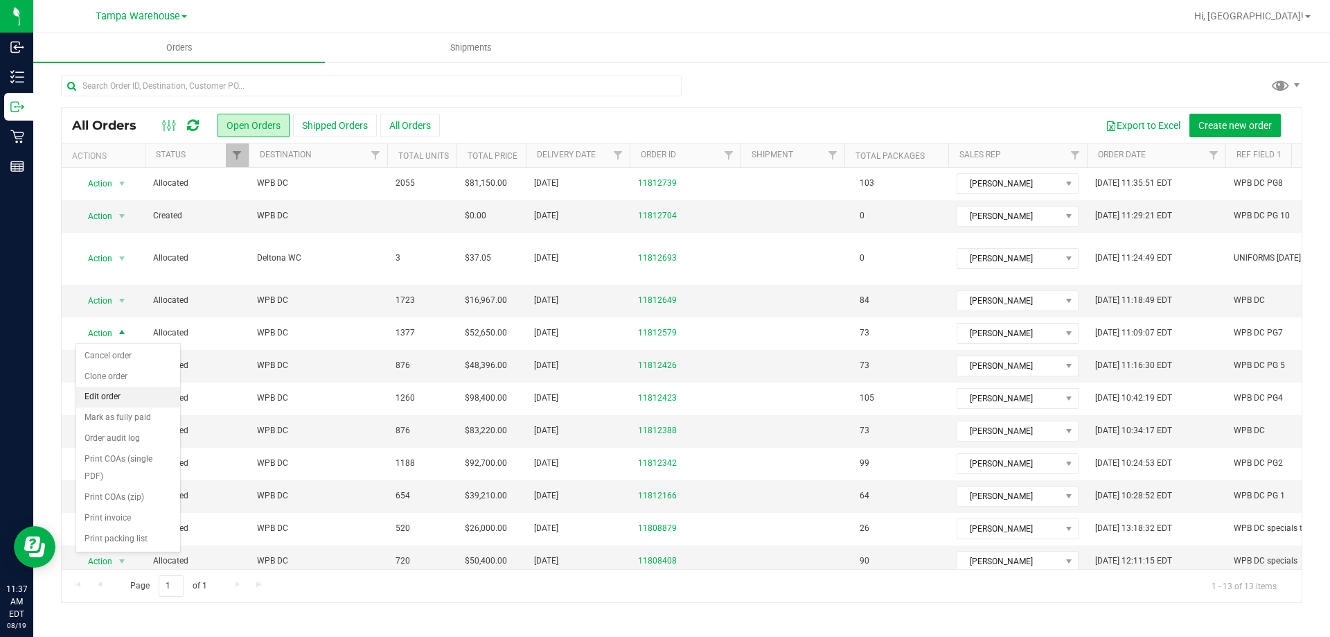
click at [118, 397] on li "Edit order" at bounding box center [128, 397] width 104 height 21
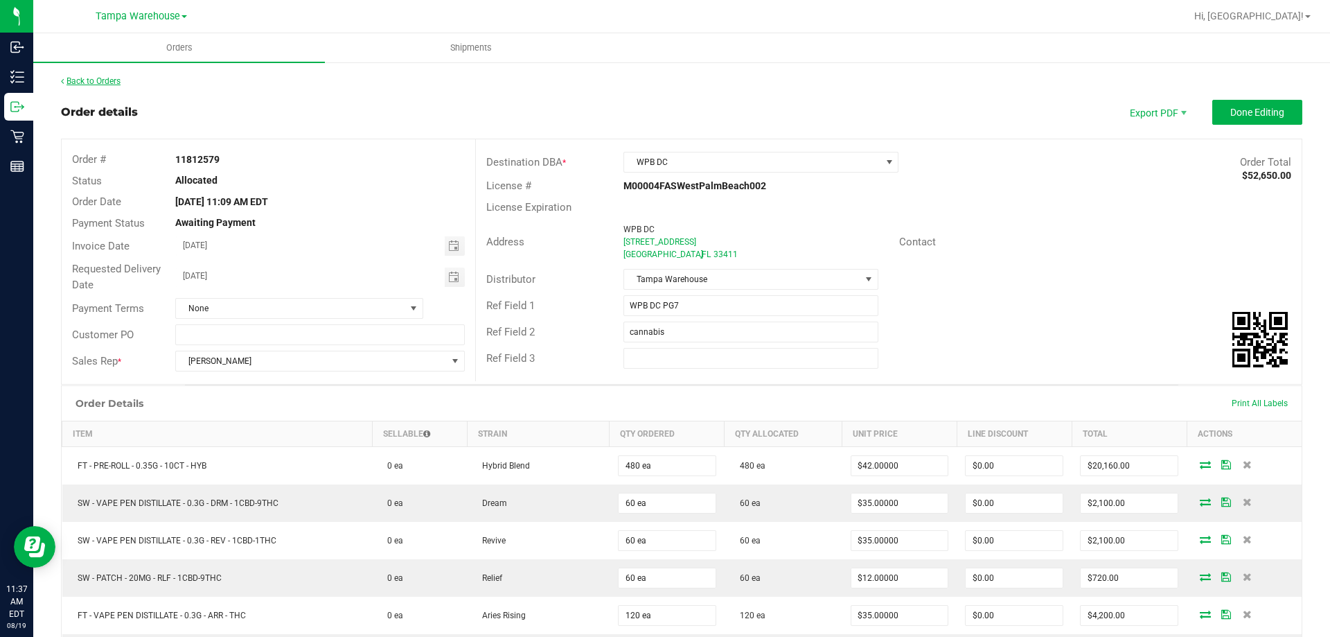
click at [107, 82] on link "Back to Orders" at bounding box center [91, 81] width 60 height 10
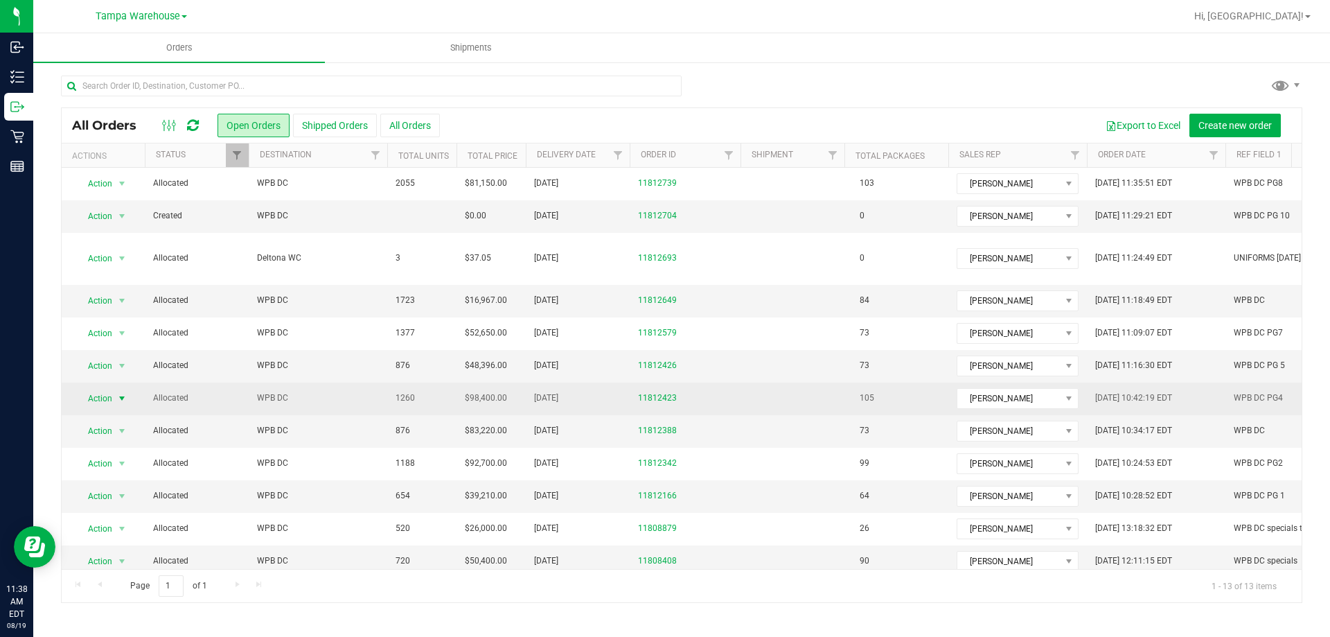
click at [106, 399] on span "Action" at bounding box center [94, 398] width 37 height 19
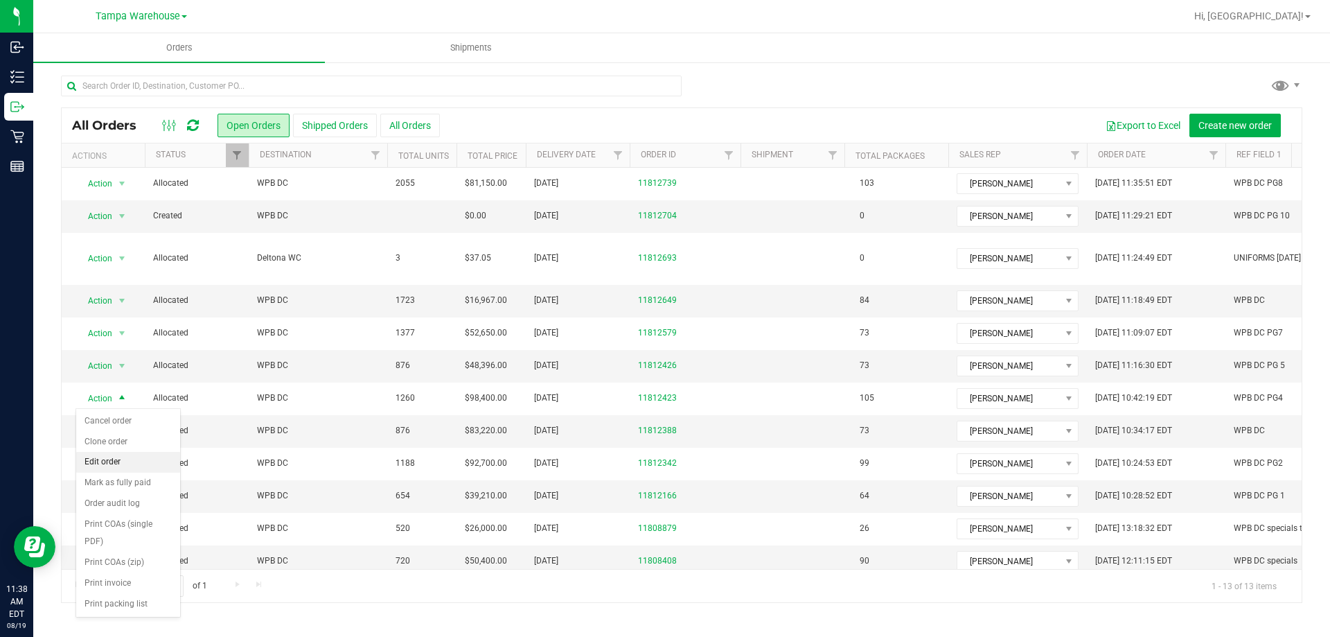
click at [115, 461] on li "Edit order" at bounding box center [128, 462] width 104 height 21
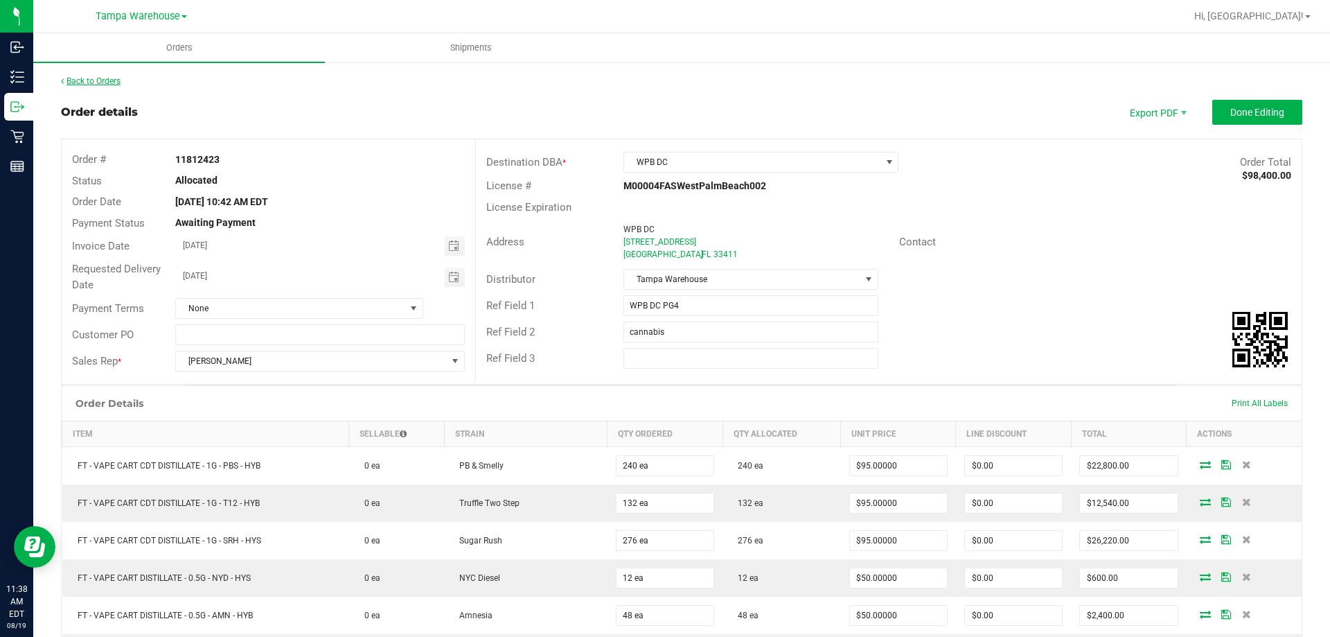
click at [72, 78] on link "Back to Orders" at bounding box center [91, 81] width 60 height 10
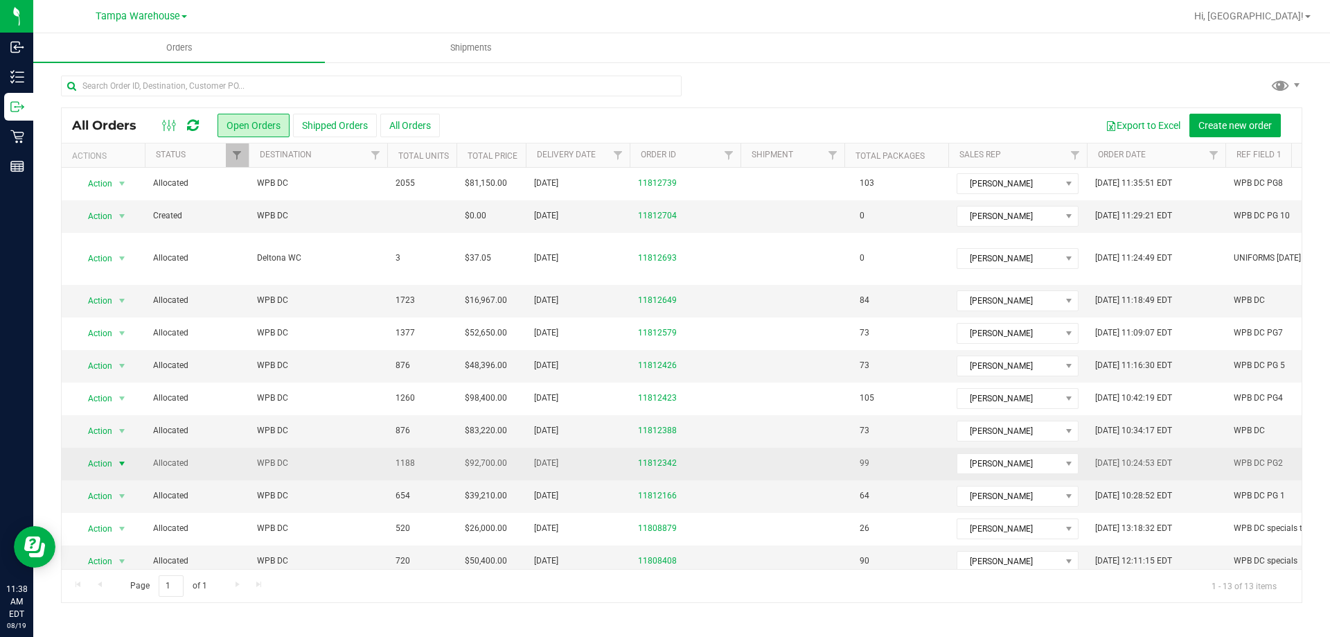
click at [98, 463] on span "Action" at bounding box center [94, 463] width 37 height 19
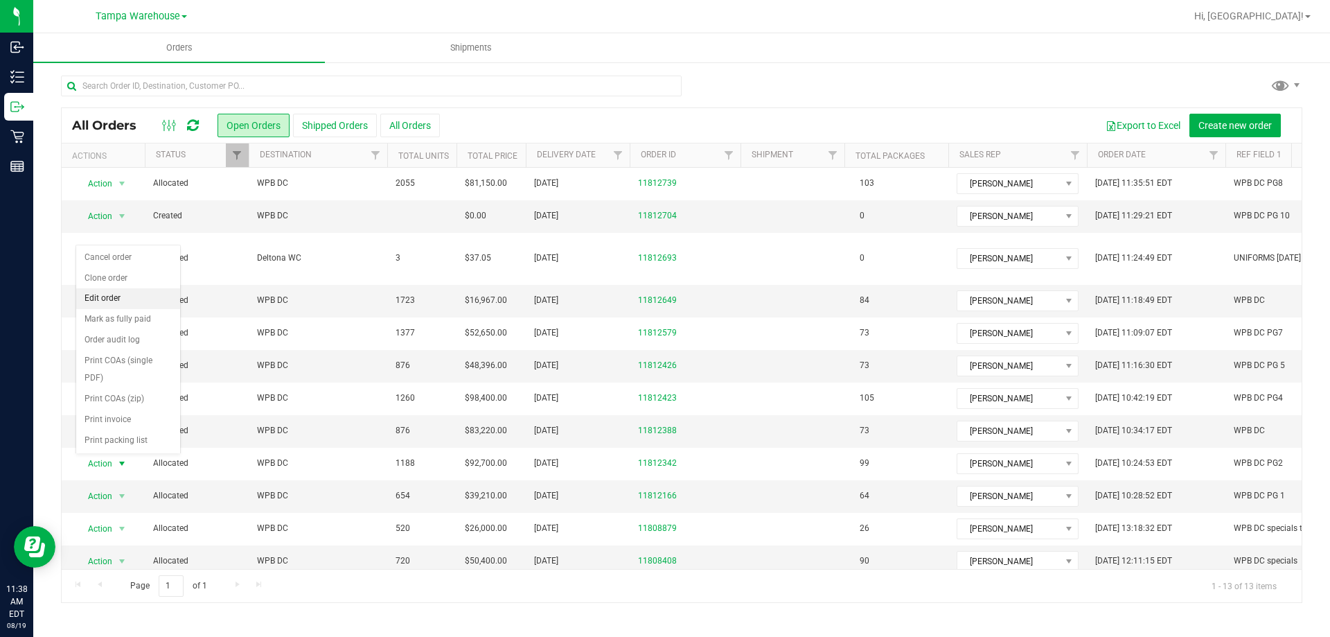
click at [134, 298] on li "Edit order" at bounding box center [128, 298] width 104 height 21
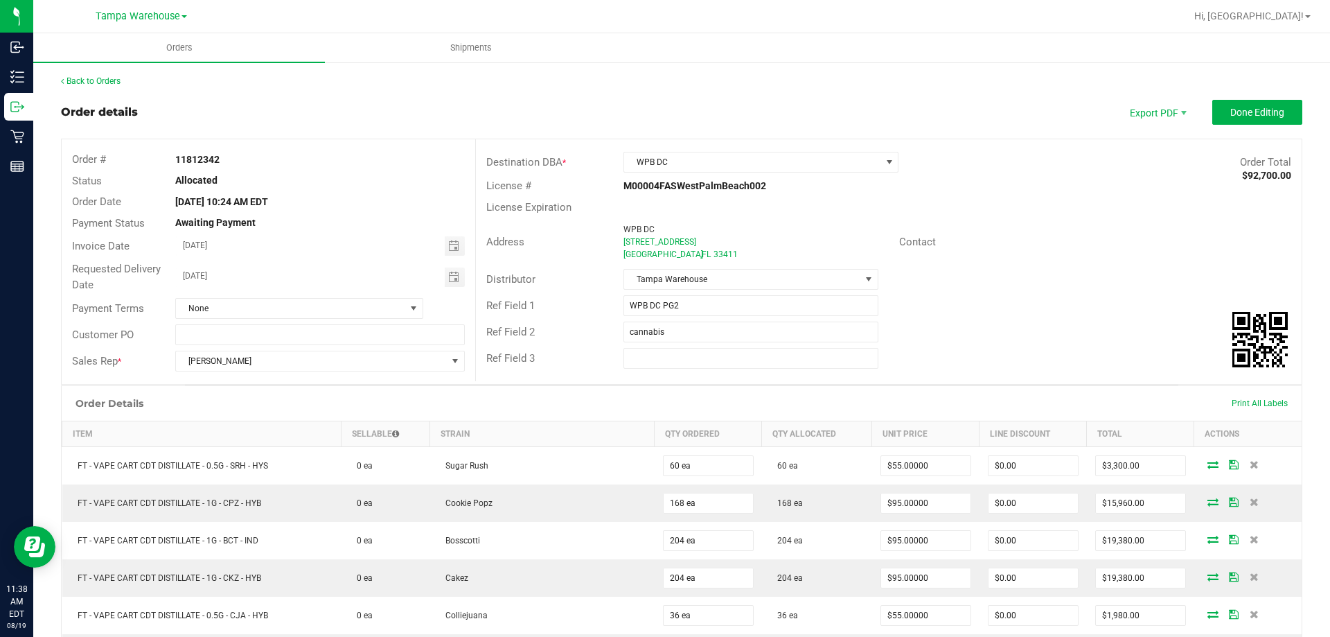
click at [105, 86] on div "Back to Orders" at bounding box center [681, 81] width 1241 height 12
click at [105, 83] on link "Back to Orders" at bounding box center [91, 81] width 60 height 10
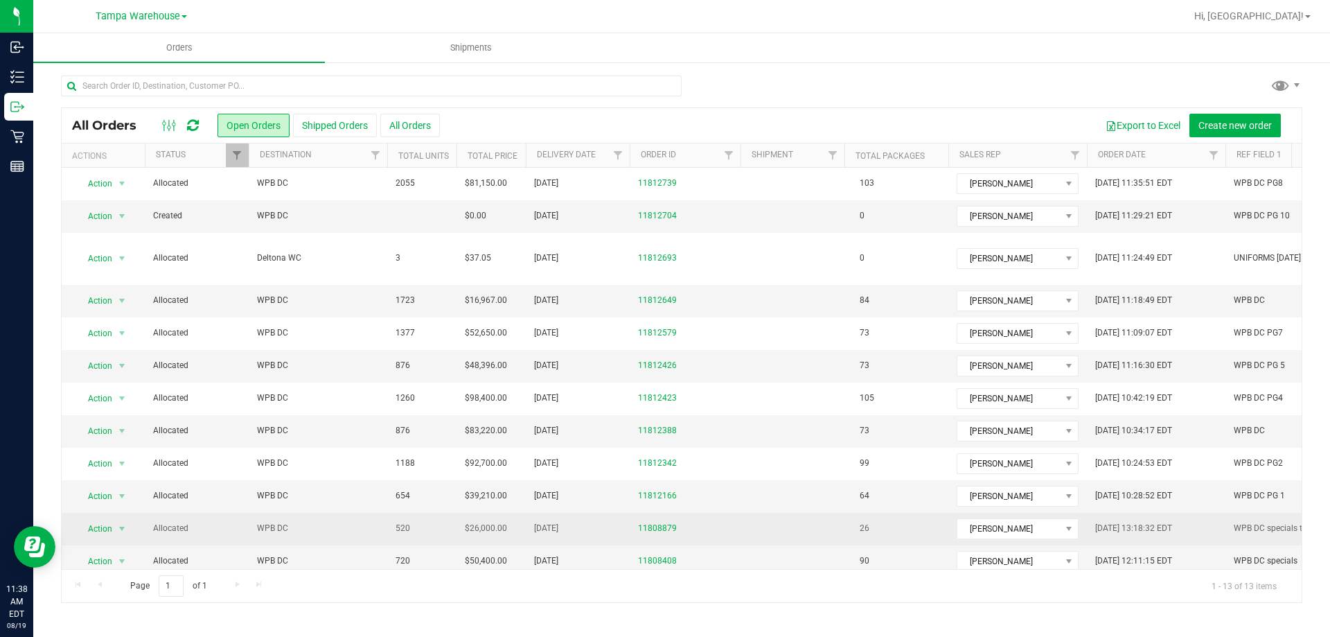
scroll to position [57, 0]
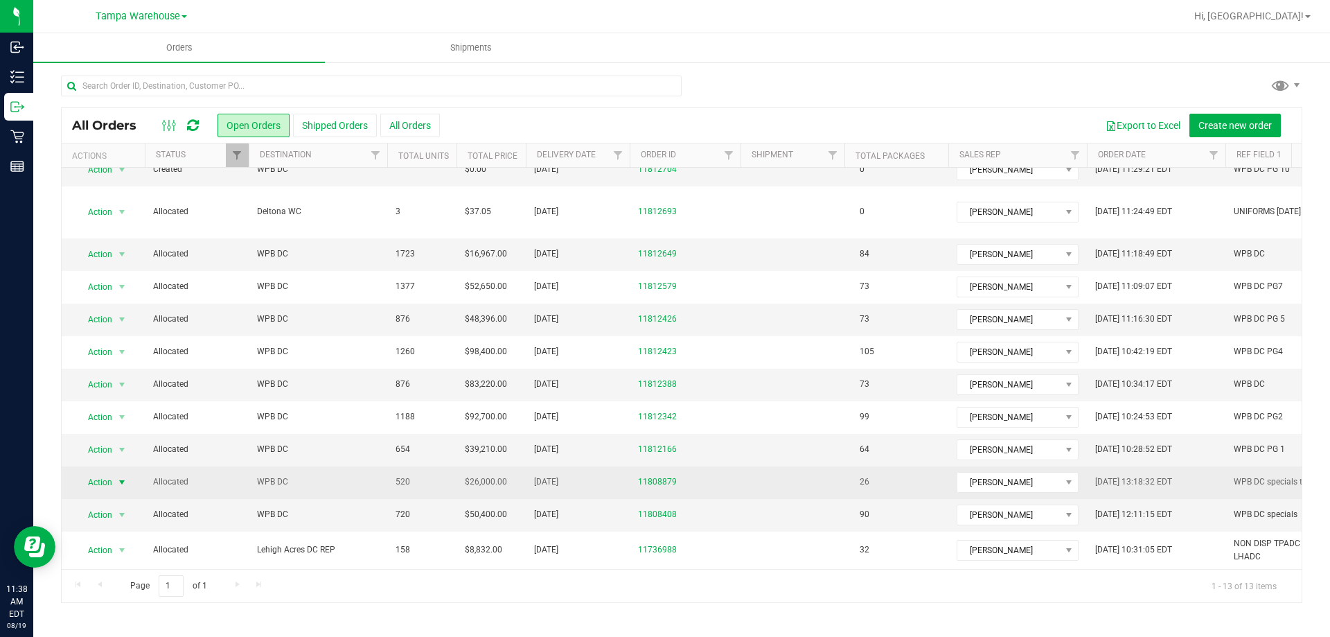
click at [112, 472] on span "Action" at bounding box center [94, 481] width 37 height 19
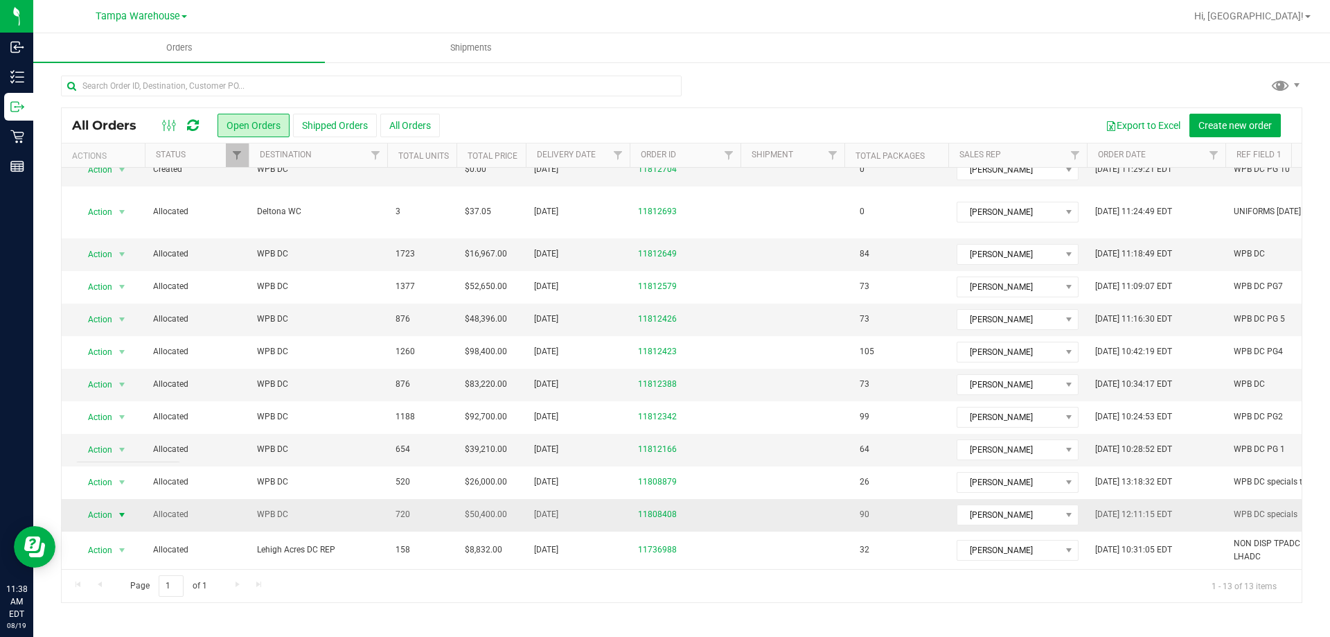
click at [110, 505] on span "Action" at bounding box center [94, 514] width 37 height 19
click at [896, 575] on div "Page 1 of 1 1 - 13 of 13 items" at bounding box center [682, 585] width 1240 height 33
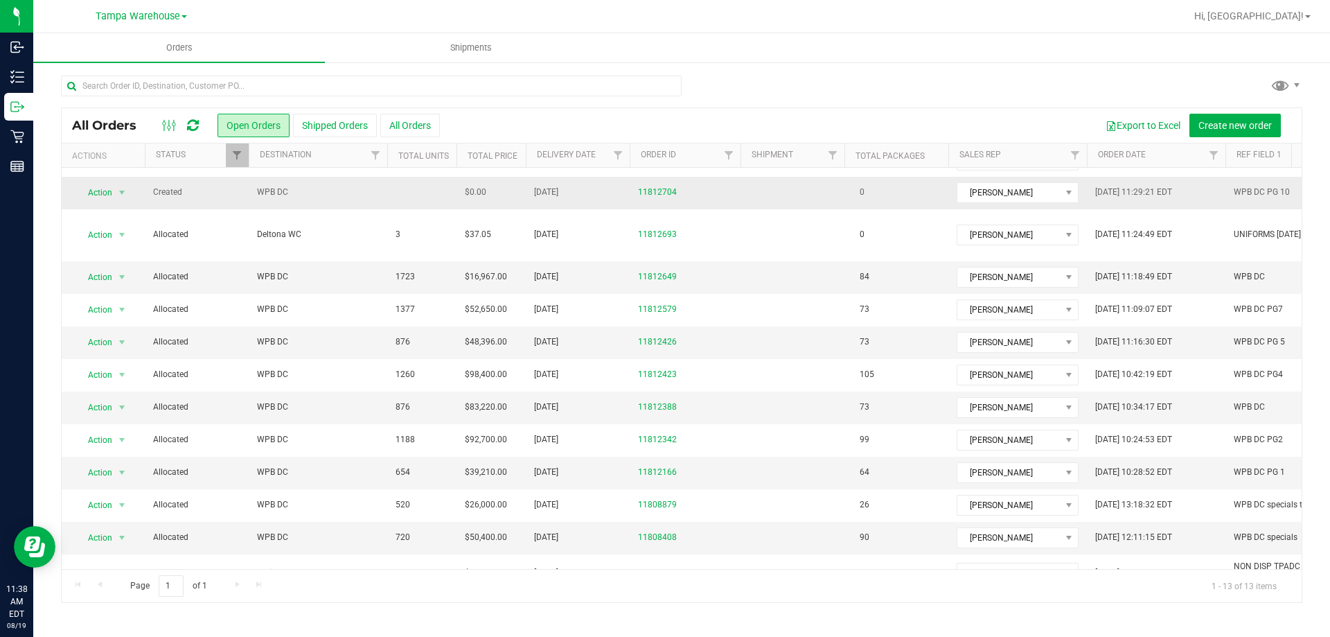
scroll to position [0, 0]
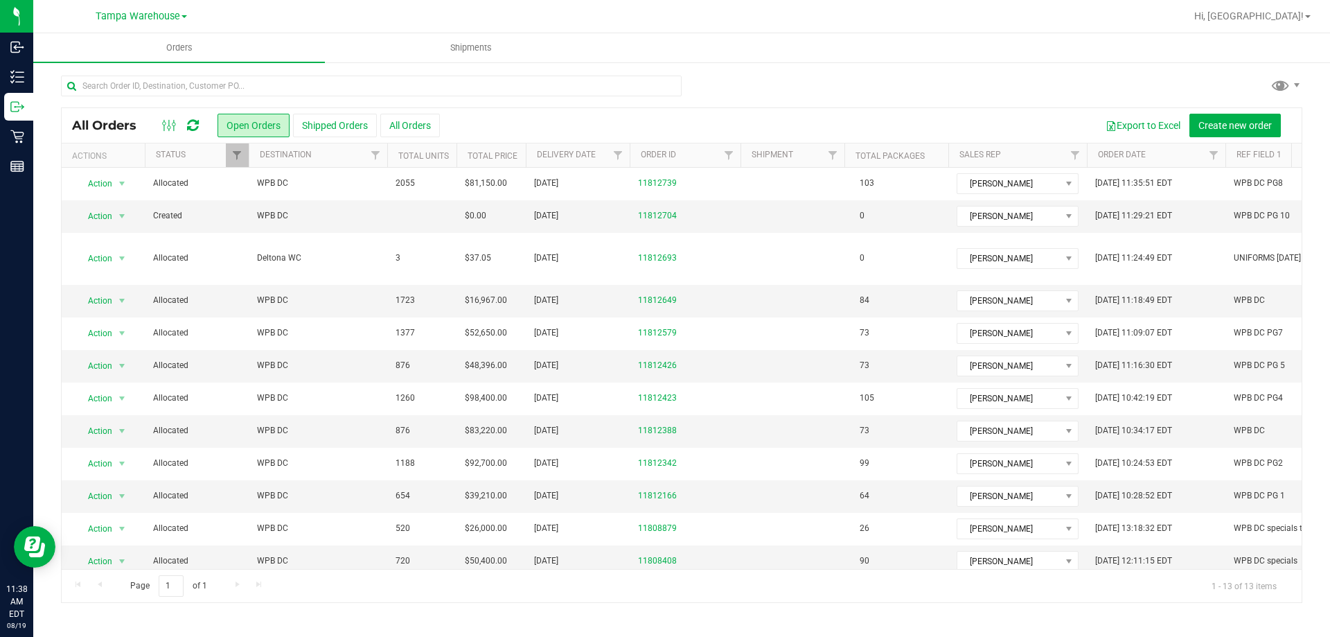
click at [592, 24] on div at bounding box center [716, 16] width 937 height 27
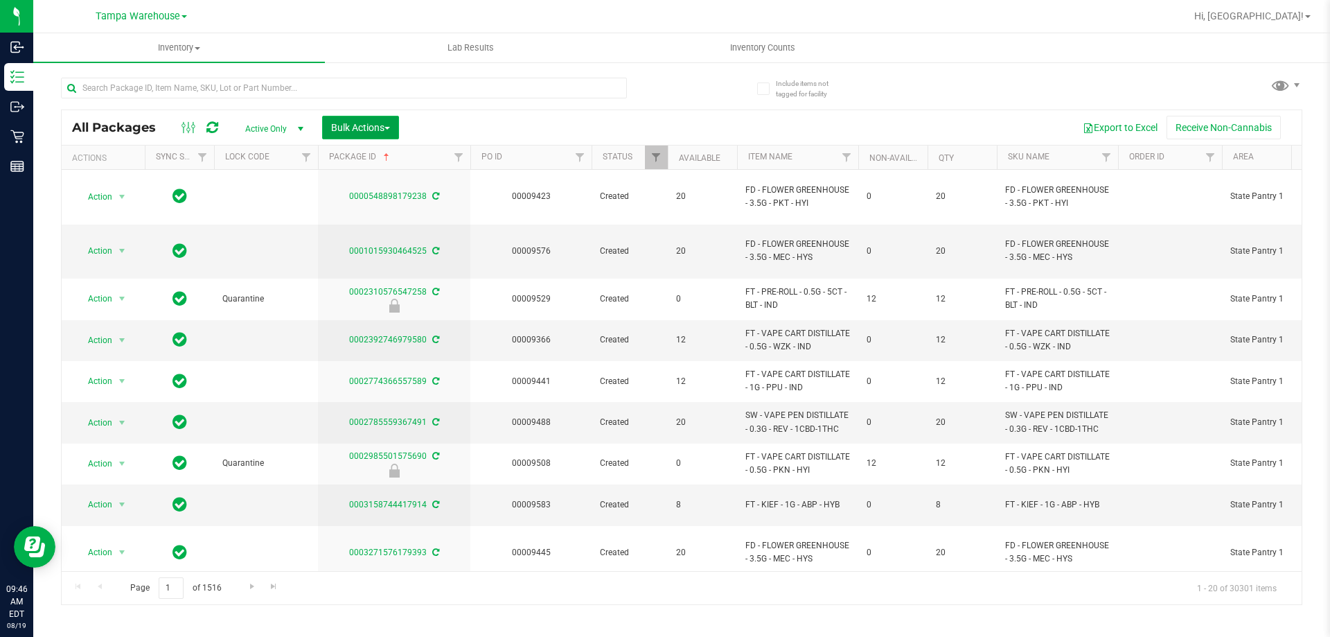
click at [355, 122] on span "Bulk Actions" at bounding box center [360, 127] width 59 height 11
click at [387, 156] on span "Add to outbound order" at bounding box center [377, 158] width 94 height 11
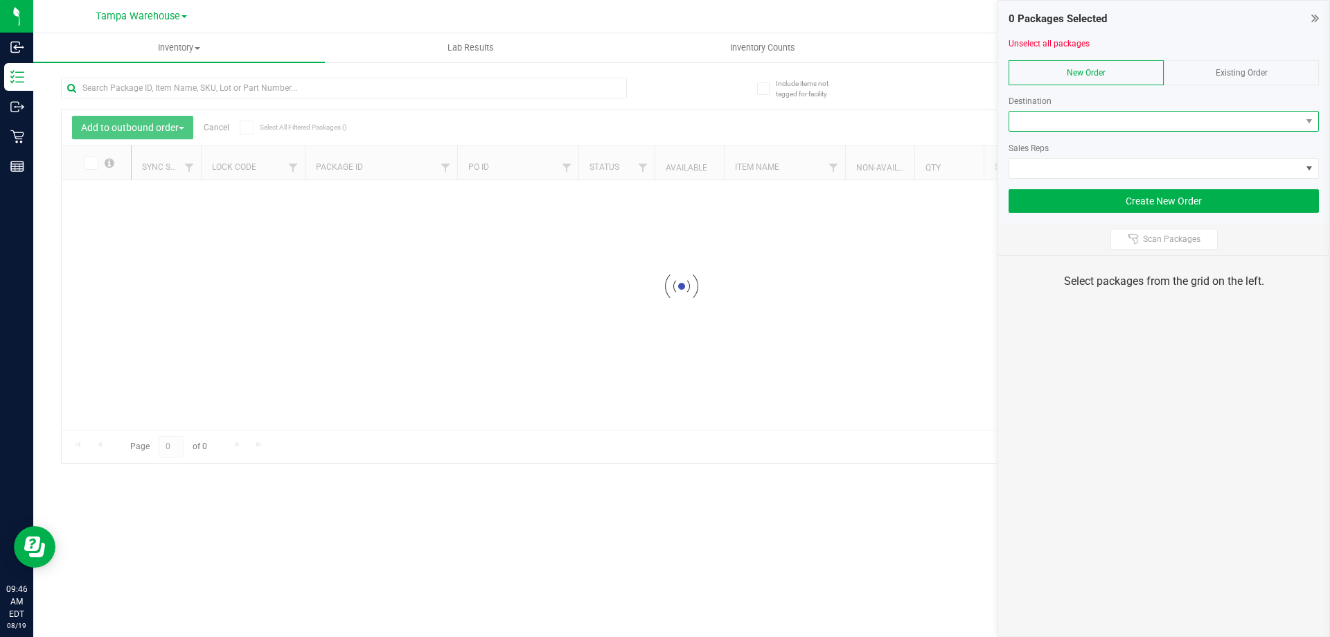
click at [1079, 121] on span at bounding box center [1155, 121] width 292 height 19
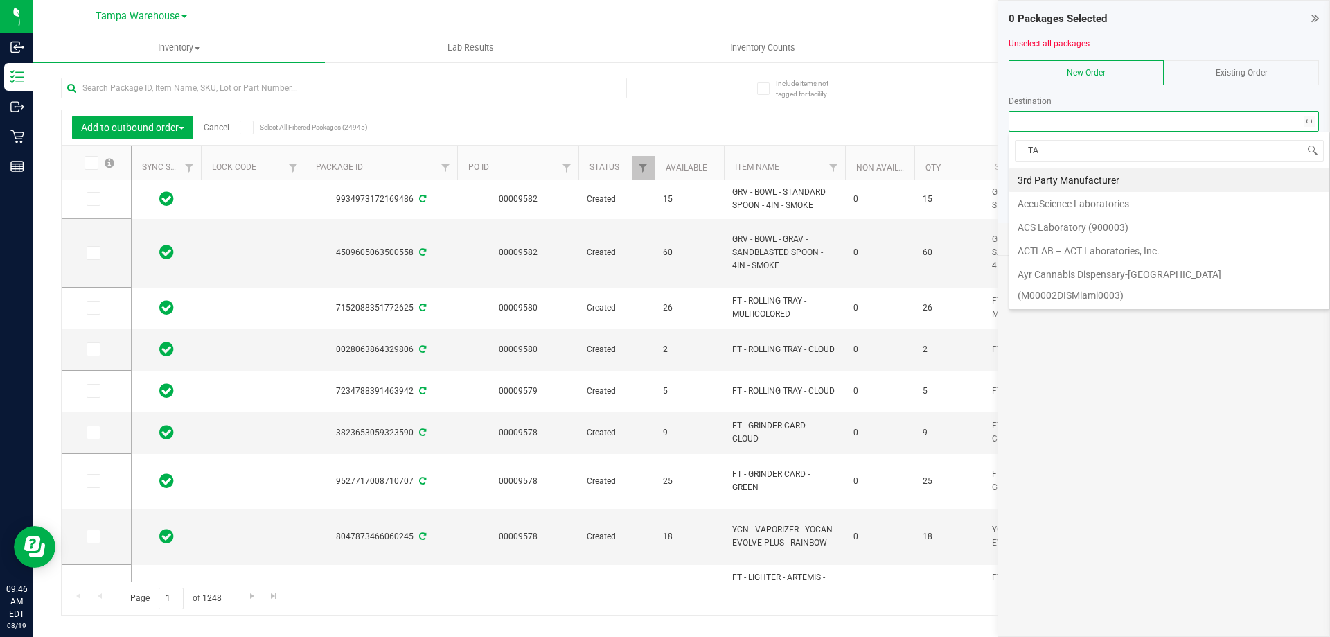
scroll to position [21, 310]
type input "TAL"
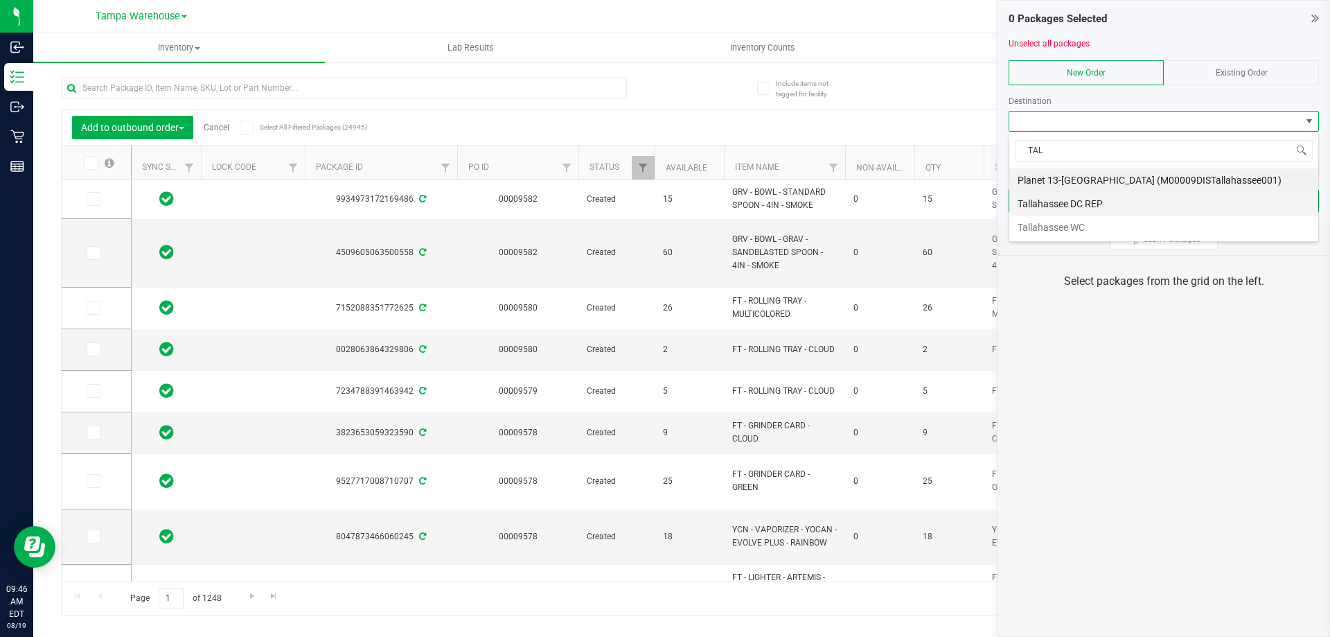
click at [1073, 199] on li "Tallahassee DC REP" at bounding box center [1163, 204] width 309 height 24
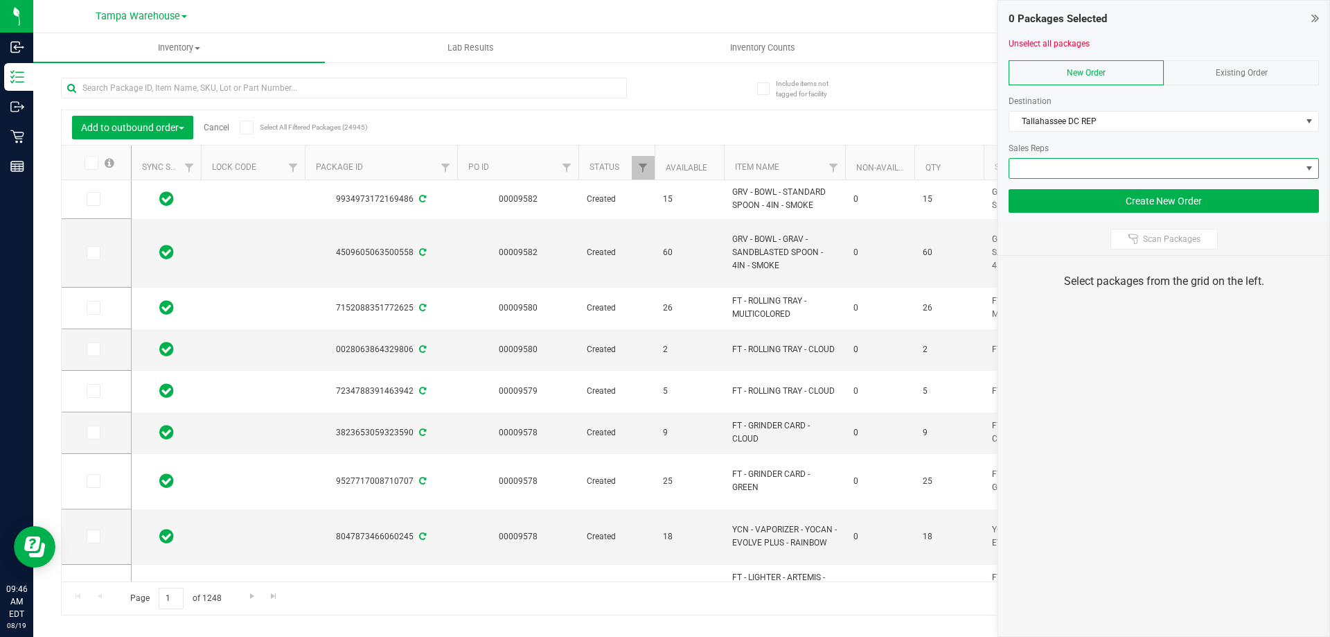
click at [1079, 178] on span at bounding box center [1164, 168] width 310 height 21
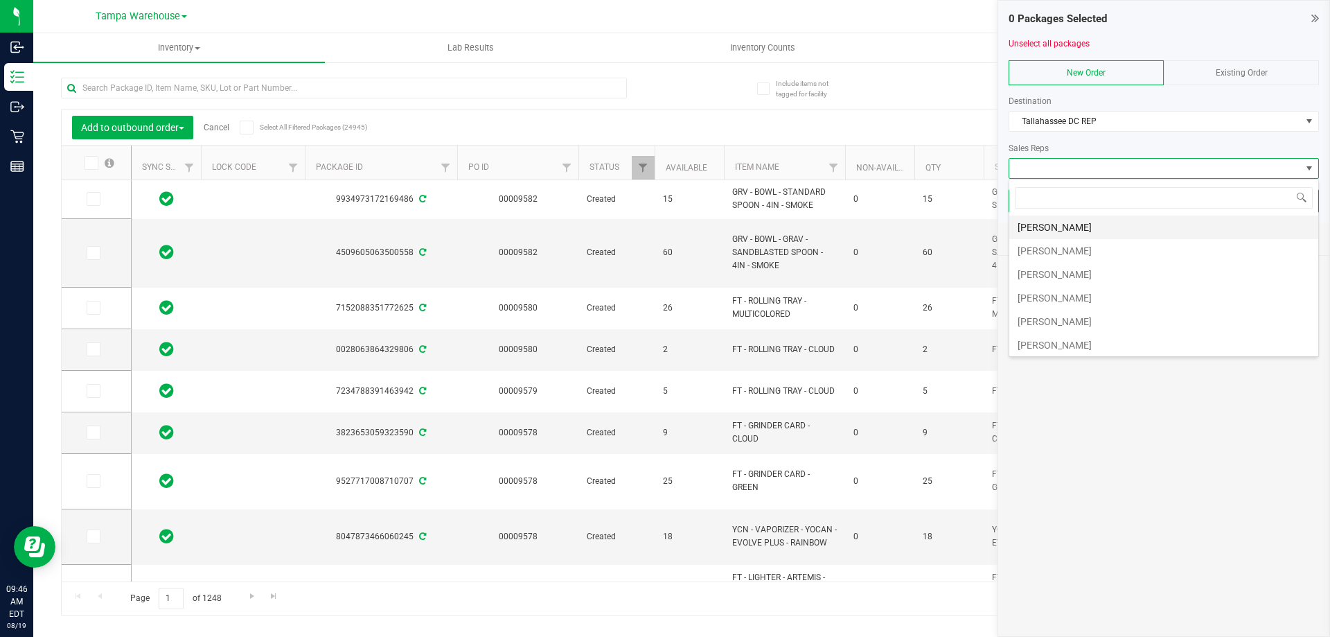
scroll to position [139, 0]
click at [1075, 230] on li "[PERSON_NAME]" at bounding box center [1163, 230] width 309 height 24
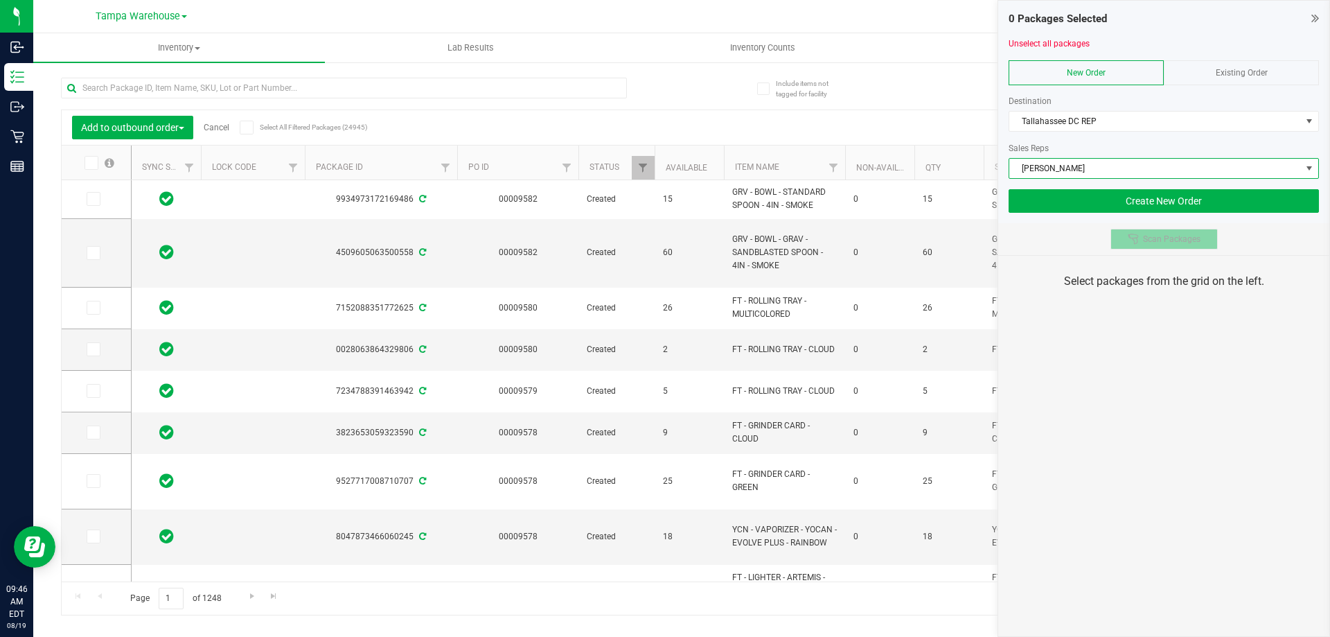
click at [1135, 230] on button "Scan Packages" at bounding box center [1163, 239] width 107 height 21
click at [1124, 351] on div "0 Packages Selected Unselect all packages New Order Existing Order Destination …" at bounding box center [1163, 318] width 332 height 637
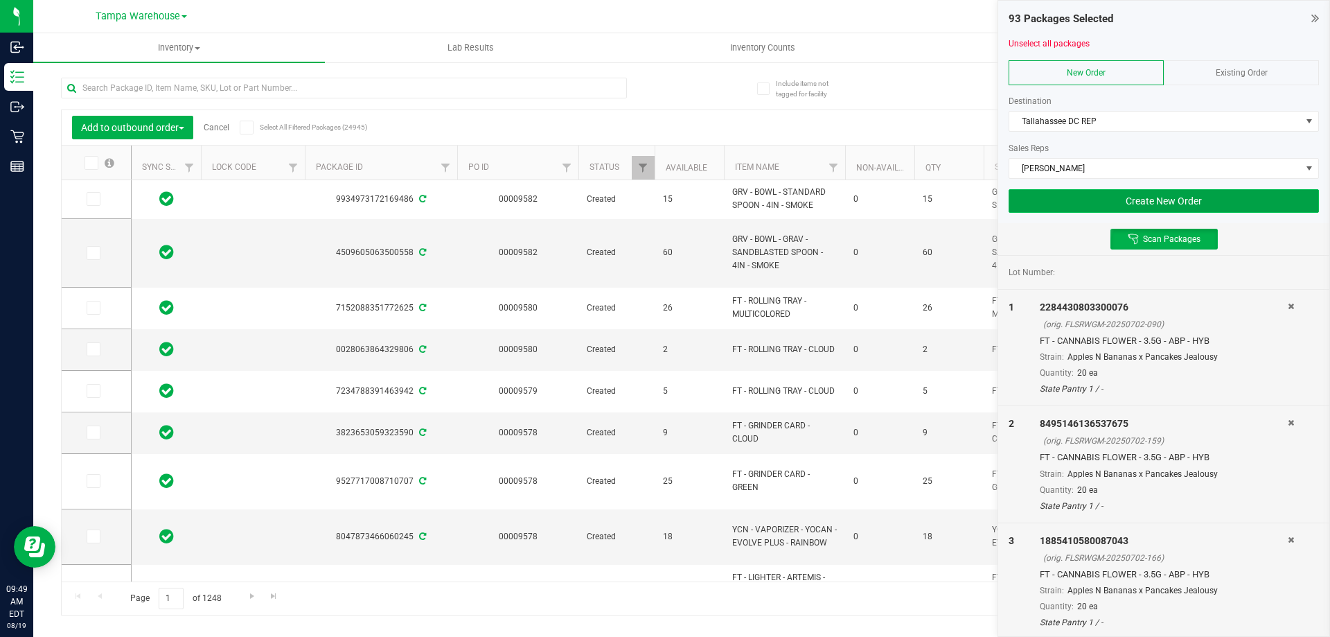
click at [1156, 191] on button "Create New Order" at bounding box center [1164, 201] width 310 height 24
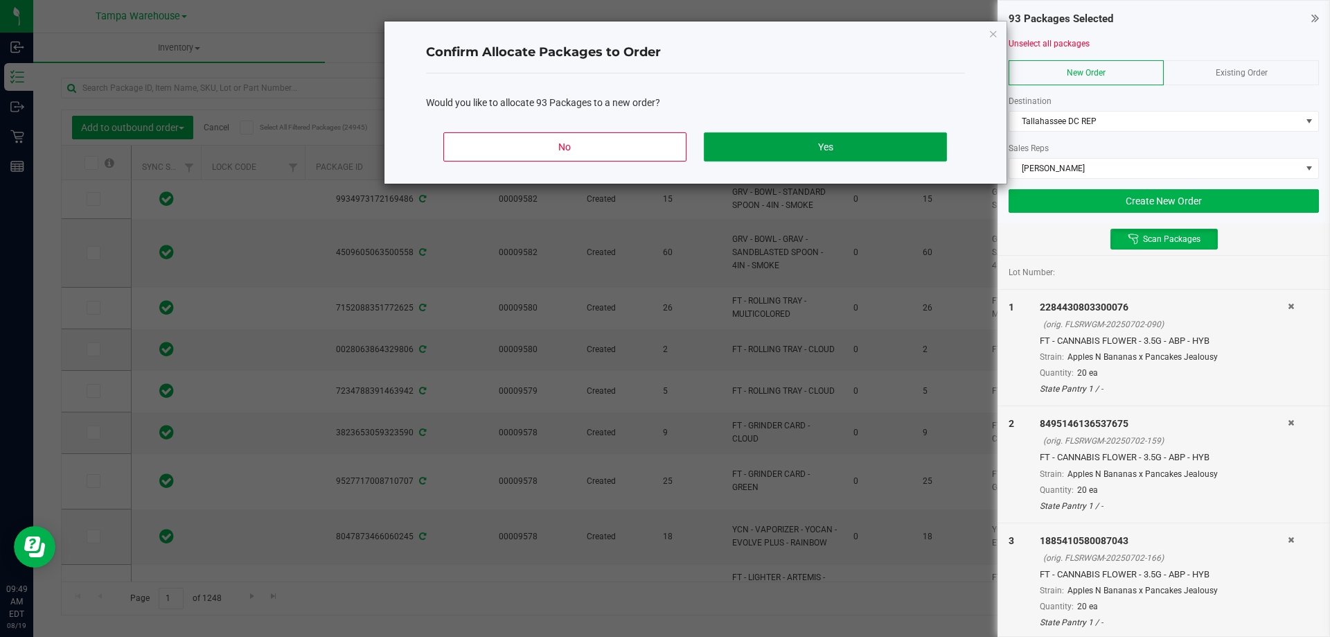
click at [869, 148] on button "Yes" at bounding box center [825, 146] width 242 height 29
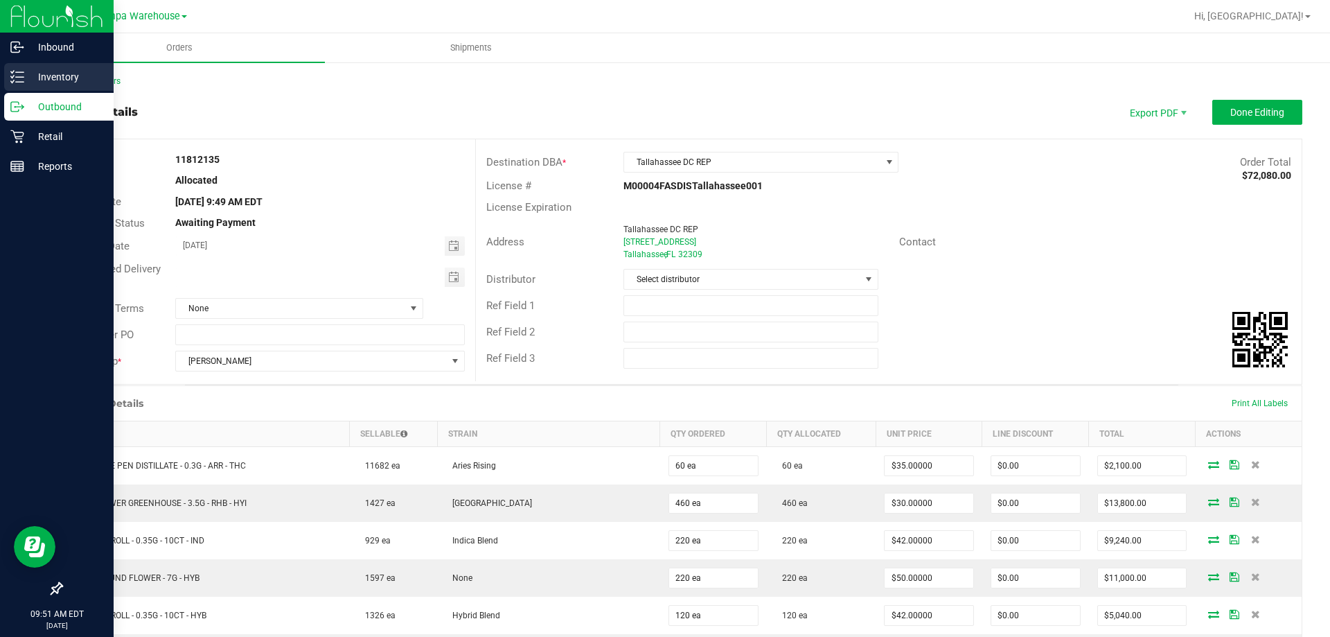
click at [24, 79] on p "Inventory" at bounding box center [65, 77] width 83 height 17
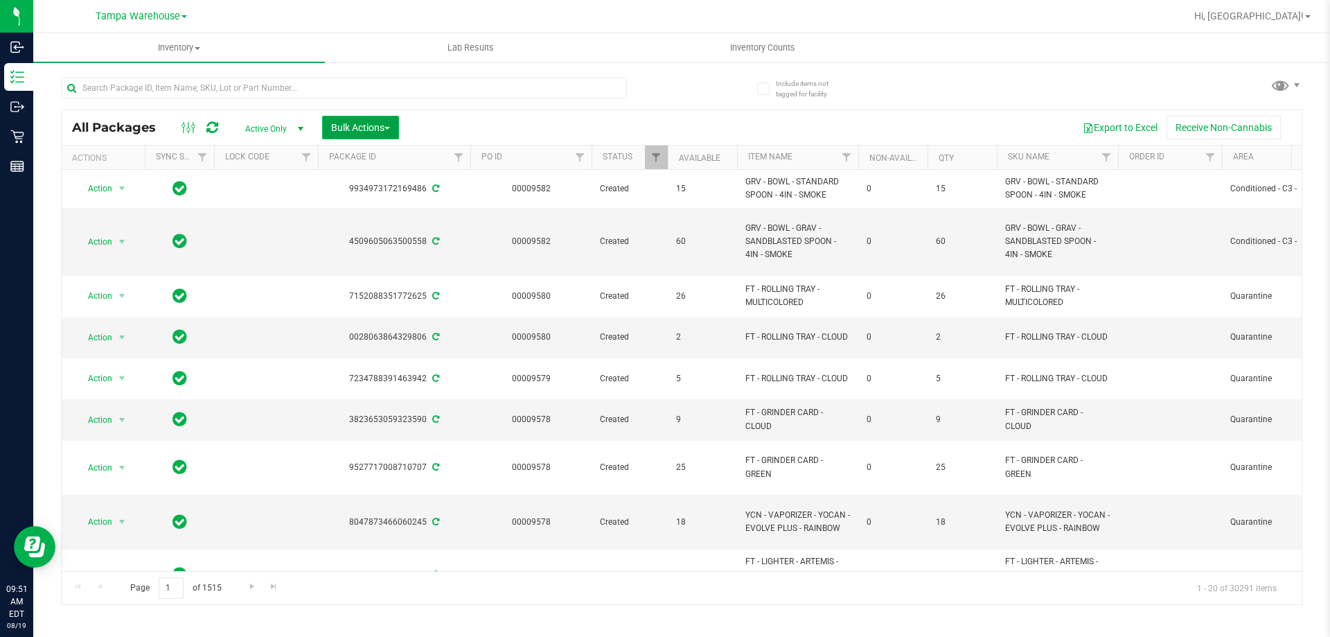
click at [364, 125] on span "Bulk Actions" at bounding box center [360, 127] width 59 height 11
click at [376, 163] on span "Add to outbound order" at bounding box center [377, 158] width 94 height 11
